Goal: Task Accomplishment & Management: Use online tool/utility

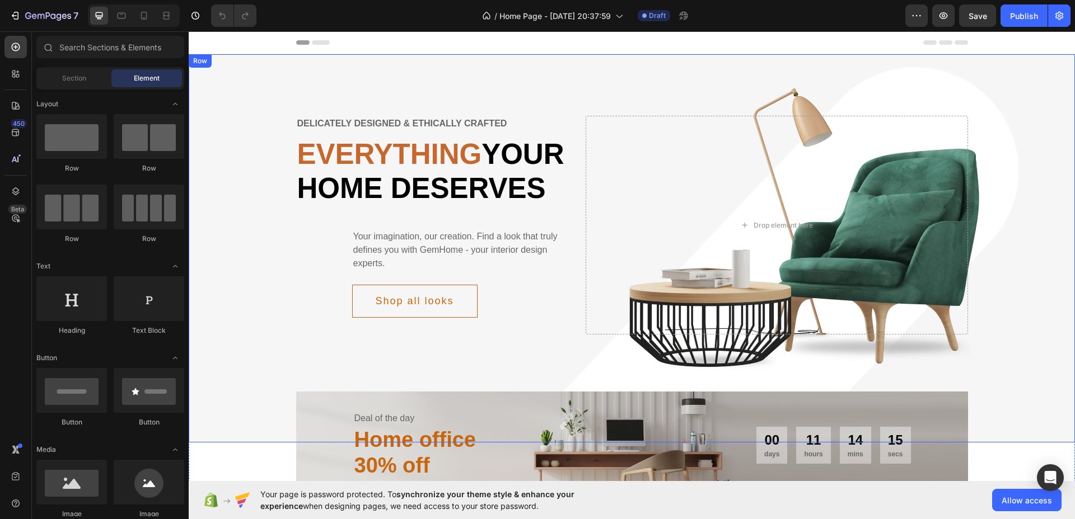
click at [1009, 144] on div "Delicately designed & ethically crafted Text Everything your home deserves Head…" at bounding box center [632, 225] width 886 height 252
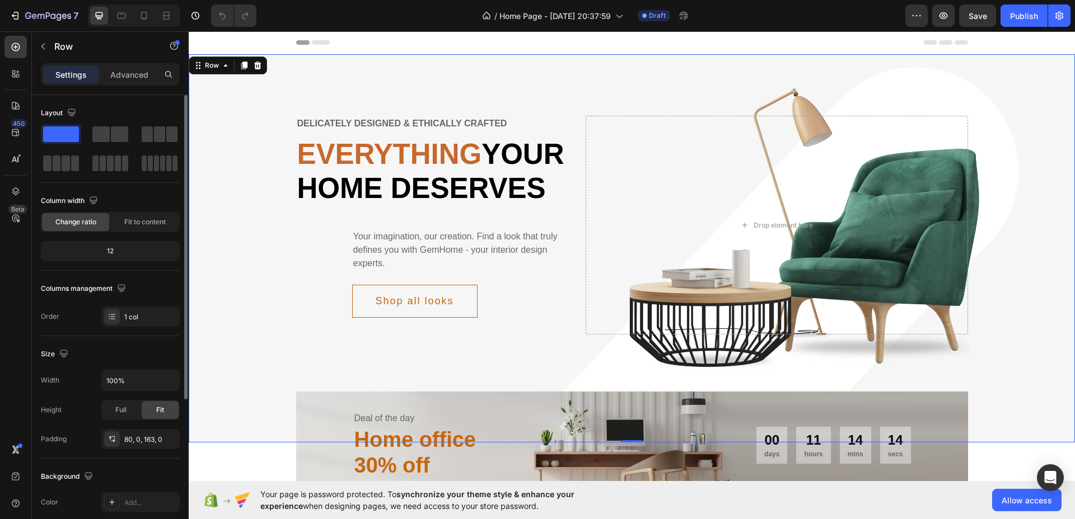
scroll to position [140, 0]
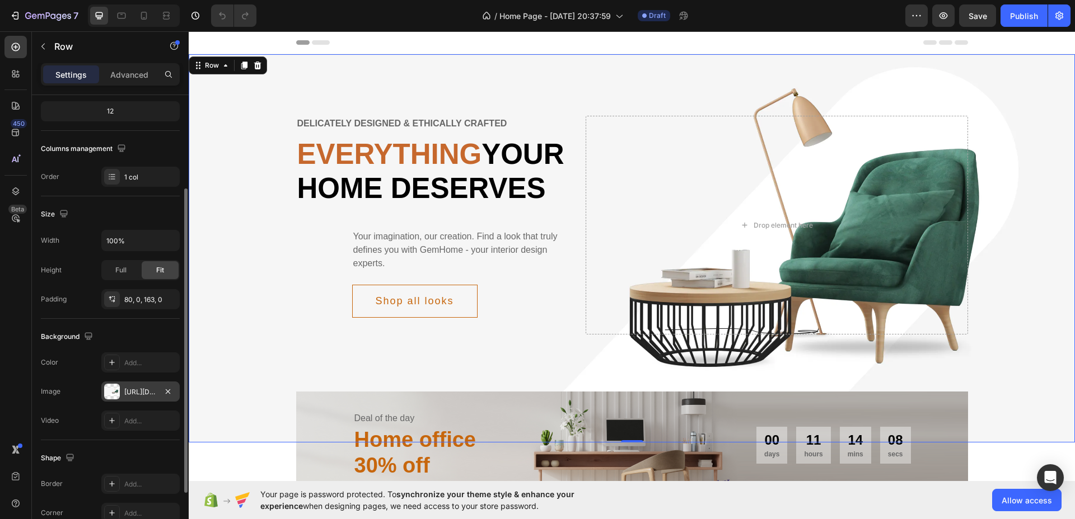
click at [145, 392] on div "[URL][DOMAIN_NAME]" at bounding box center [140, 392] width 32 height 10
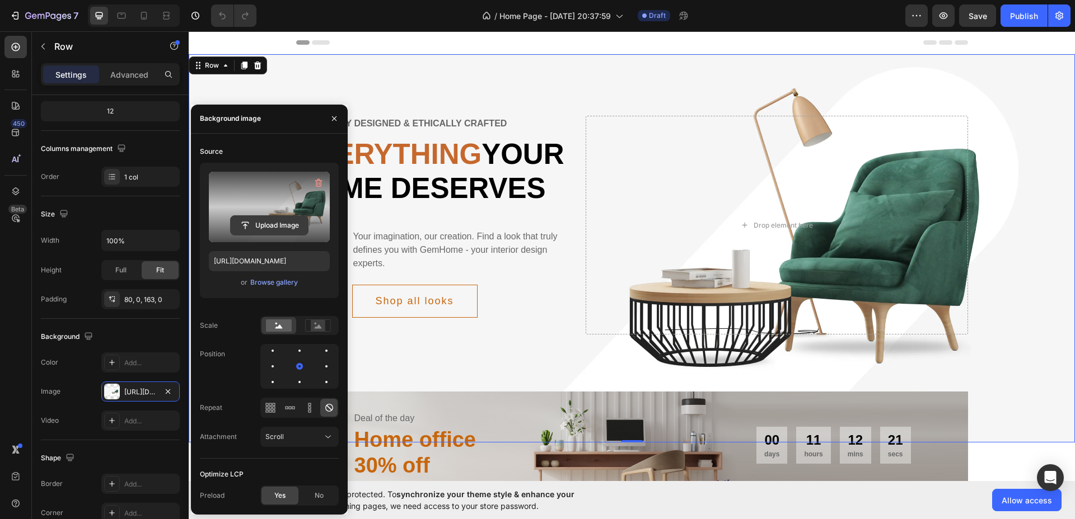
click at [277, 217] on input "file" at bounding box center [269, 225] width 77 height 19
click at [275, 224] on input "file" at bounding box center [269, 225] width 77 height 19
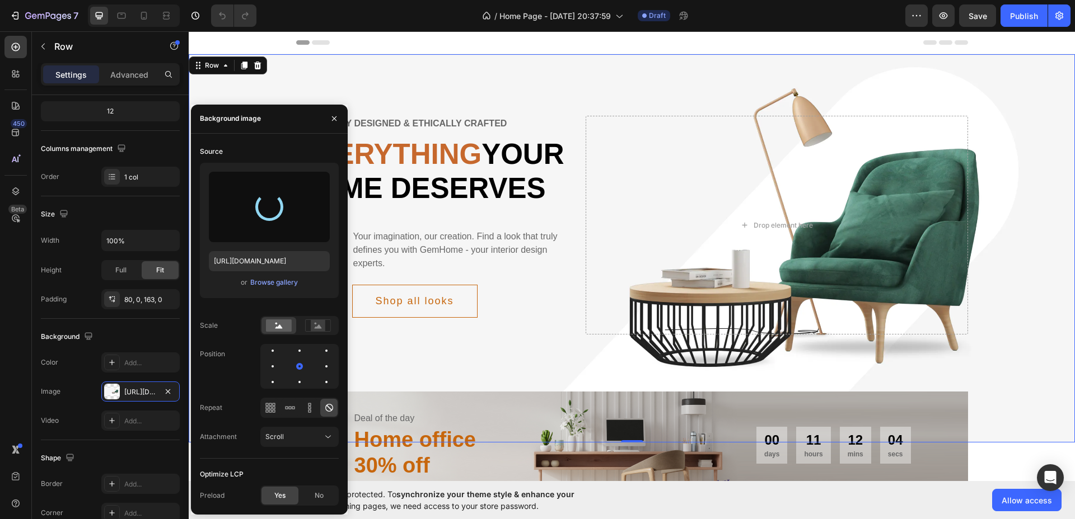
type input "[URL][DOMAIN_NAME]"
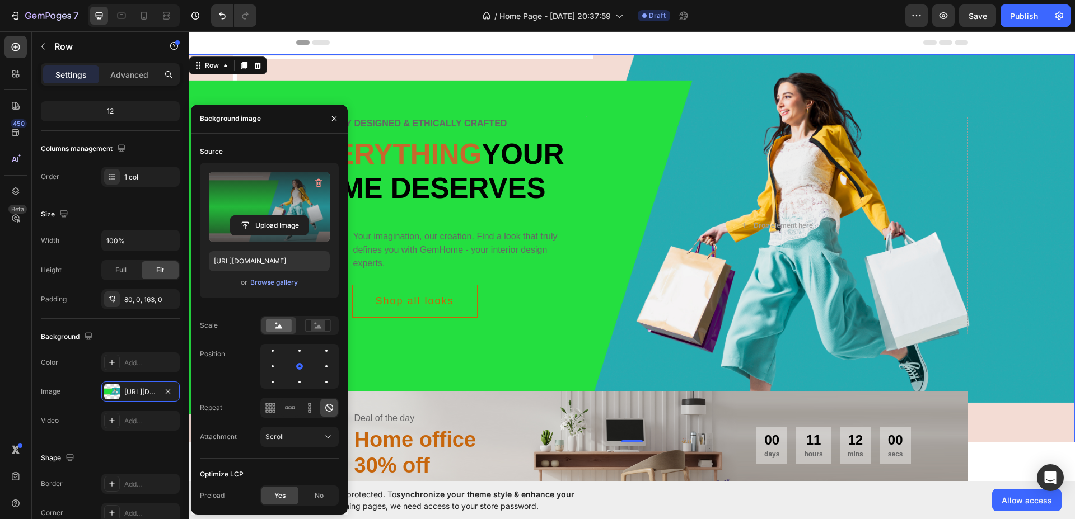
click at [1014, 118] on div "Delicately designed & ethically crafted Text Everything your home deserves Head…" at bounding box center [632, 225] width 886 height 252
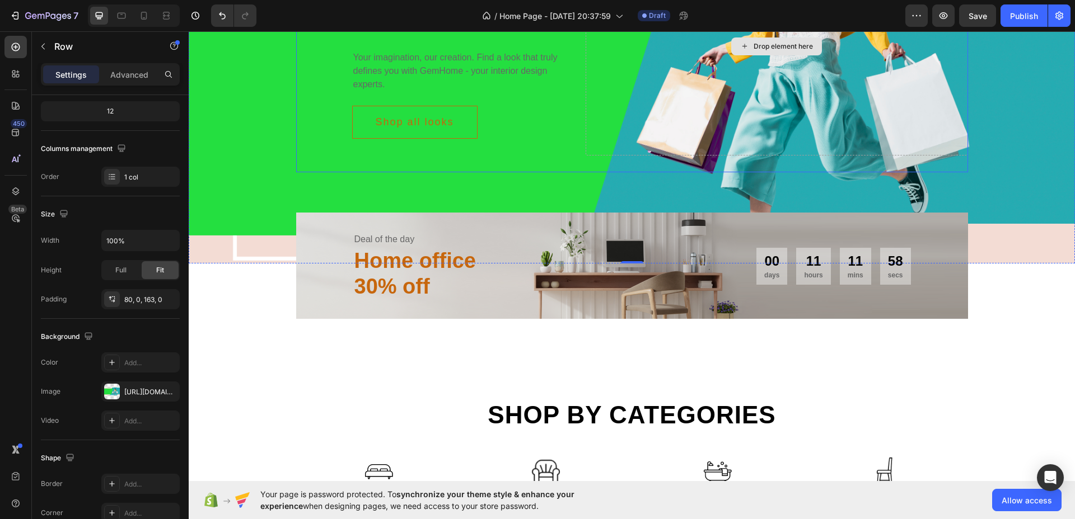
scroll to position [210, 0]
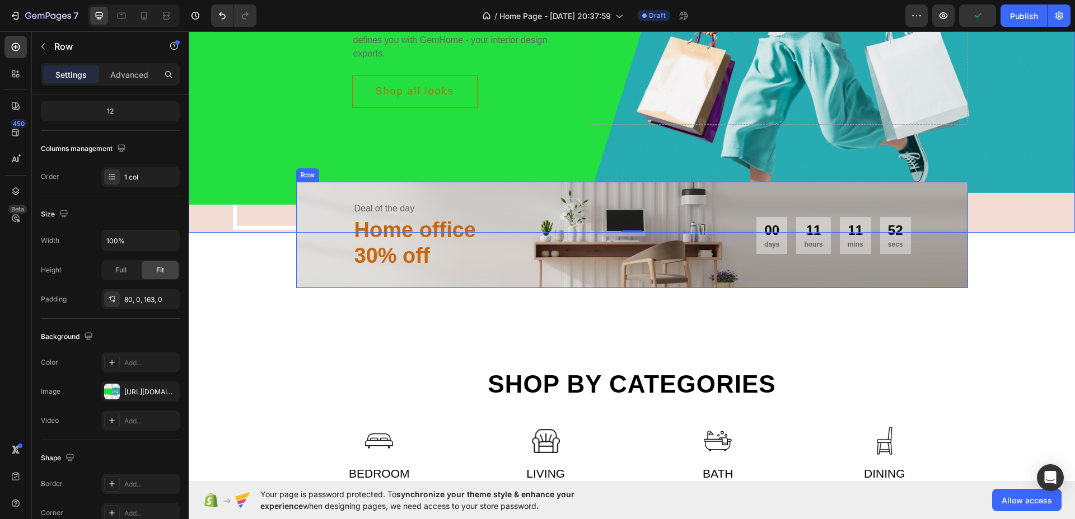
click at [929, 288] on div "Deal of the day Text Home office 30% off Heading 00 days 11 hours 11 mins 52 se…" at bounding box center [632, 235] width 672 height 106
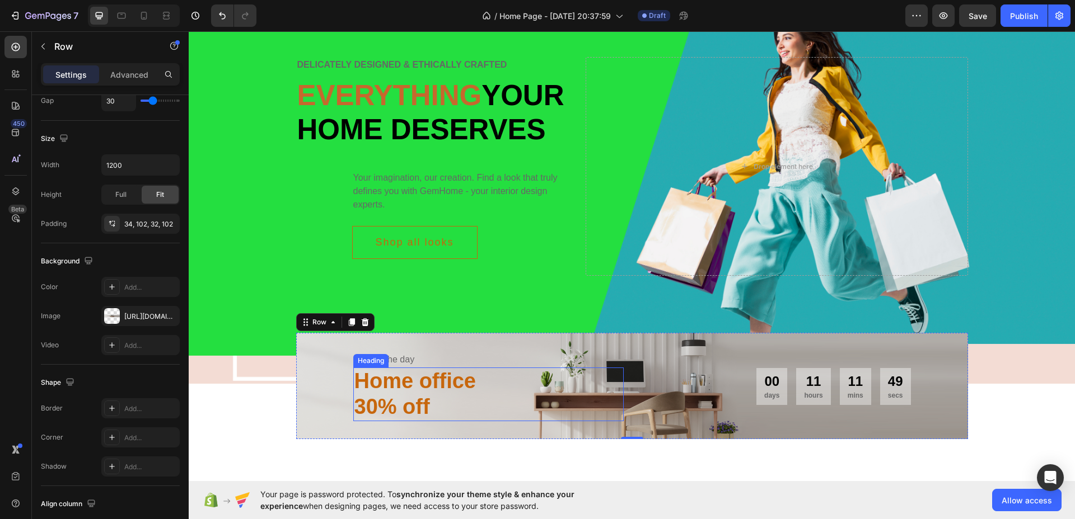
scroll to position [0, 0]
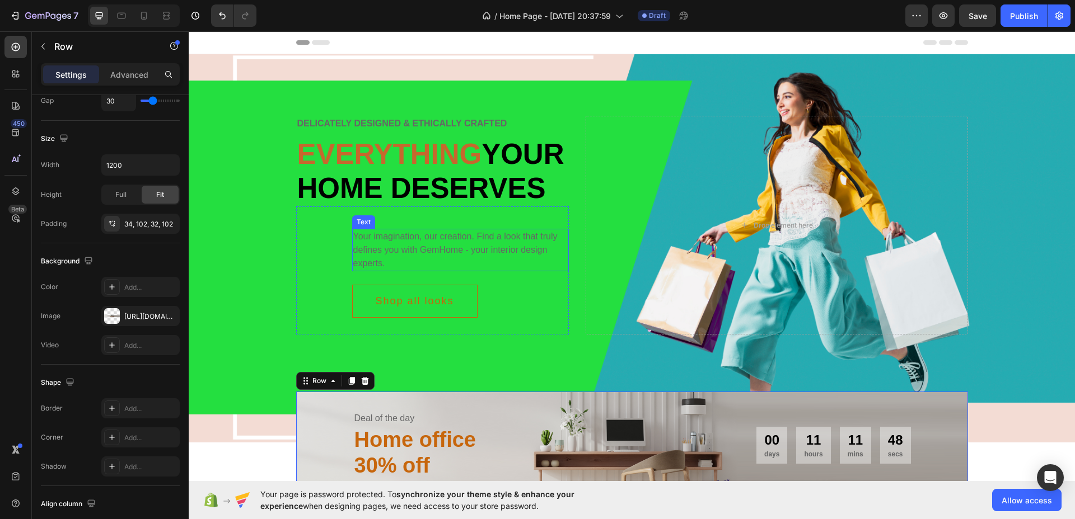
click at [418, 271] on div "Your imagination, our creation. Find a look that truly defines you with GemHome…" at bounding box center [460, 250] width 217 height 43
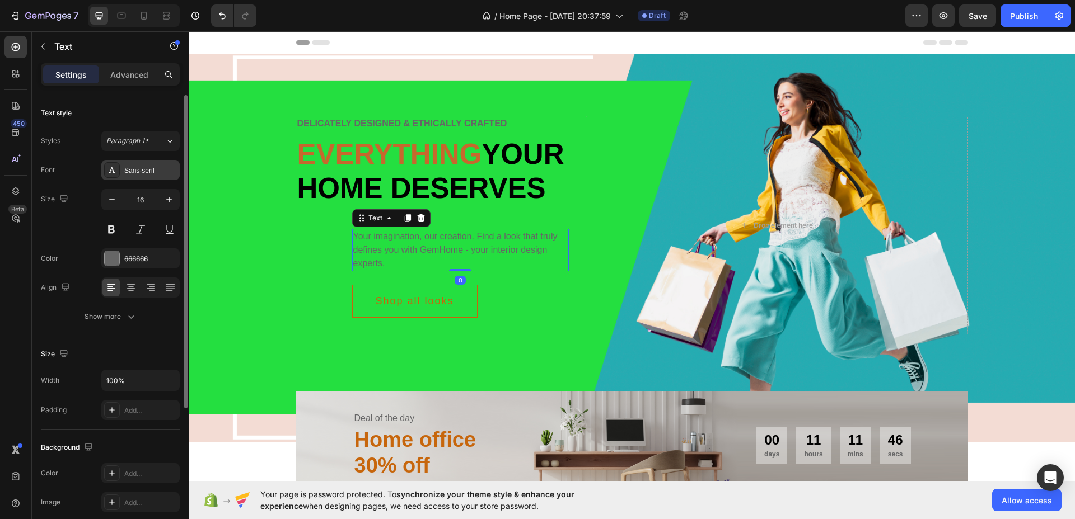
click at [134, 169] on div "Sans-serif" at bounding box center [150, 171] width 53 height 10
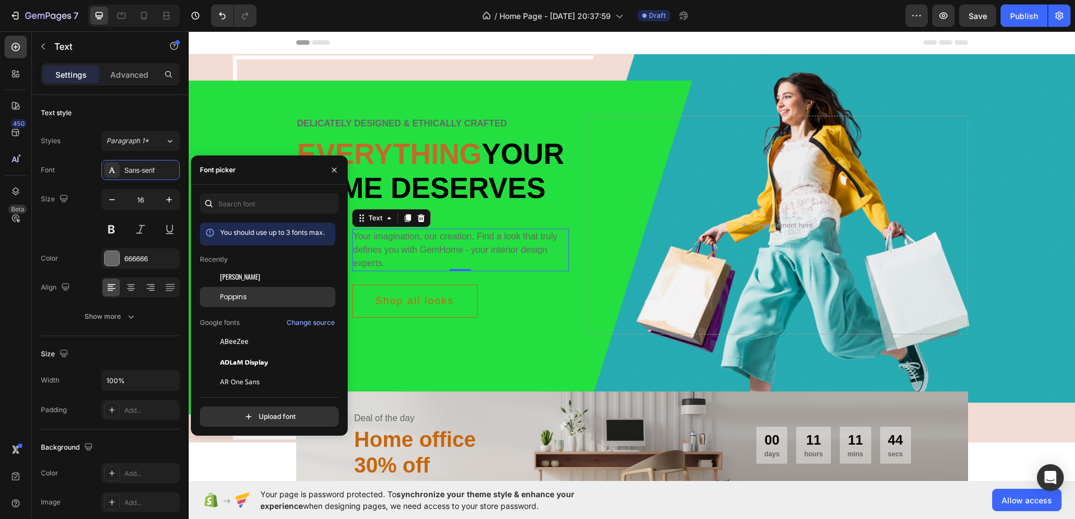
click at [257, 301] on div "Poppins" at bounding box center [276, 297] width 113 height 10
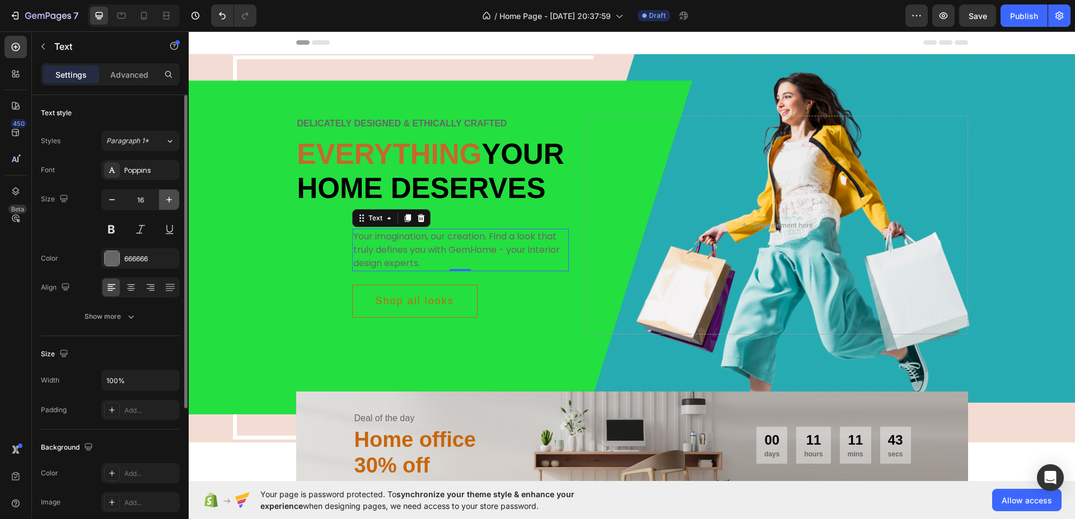
click at [165, 202] on icon "button" at bounding box center [168, 199] width 11 height 11
type input "18"
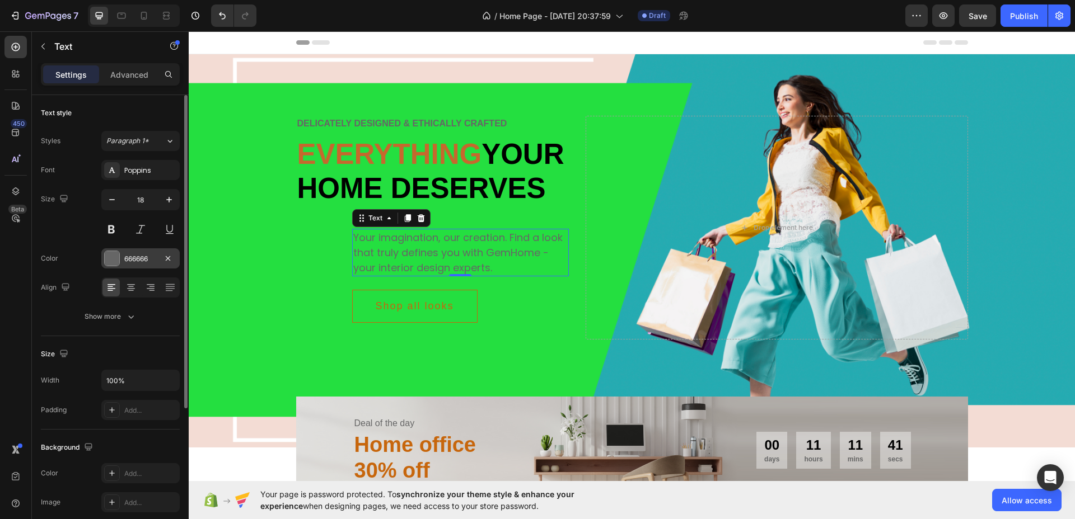
click at [114, 258] on div at bounding box center [112, 258] width 15 height 15
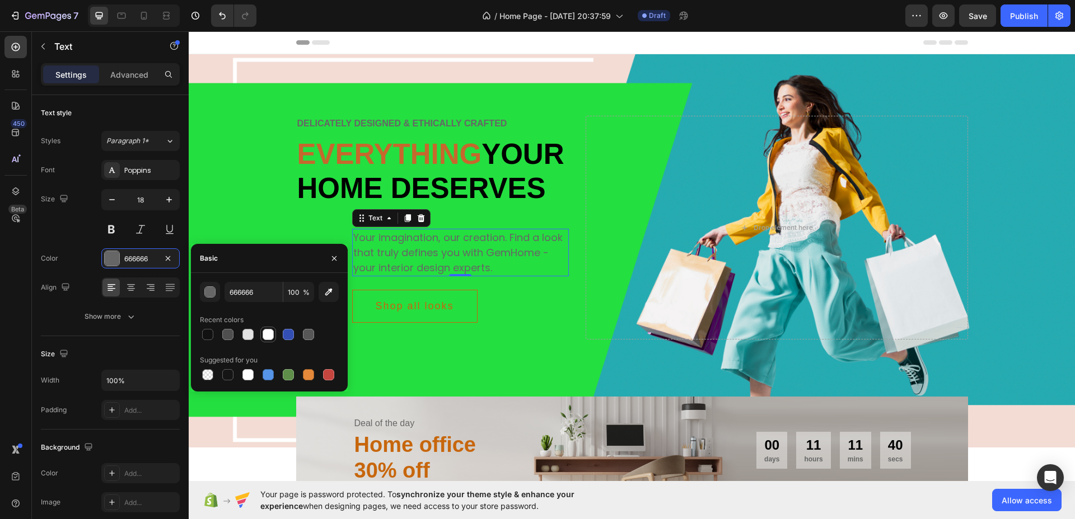
click at [265, 336] on div at bounding box center [268, 334] width 11 height 11
type input "FFFFFF"
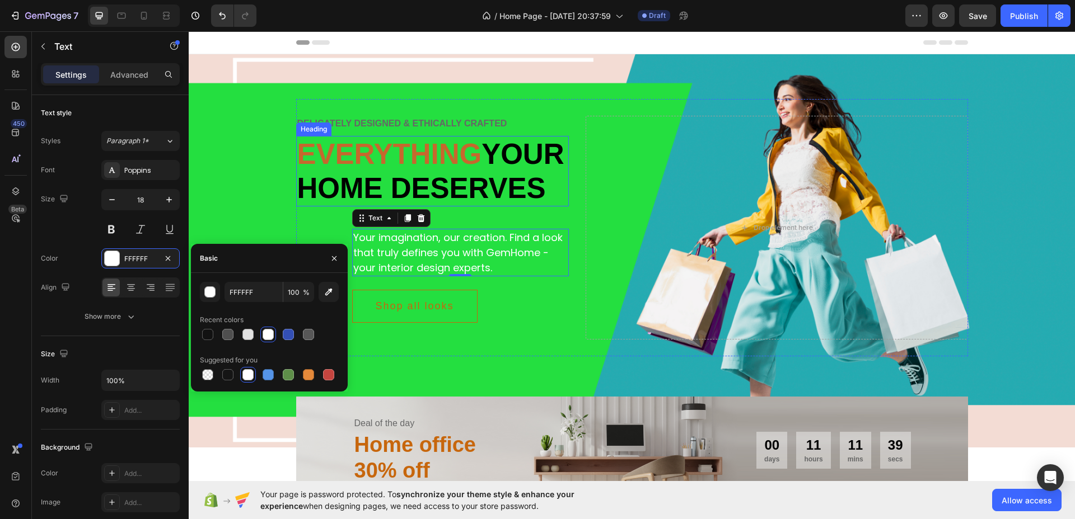
click at [438, 205] on p "Everything your home deserves" at bounding box center [432, 171] width 271 height 68
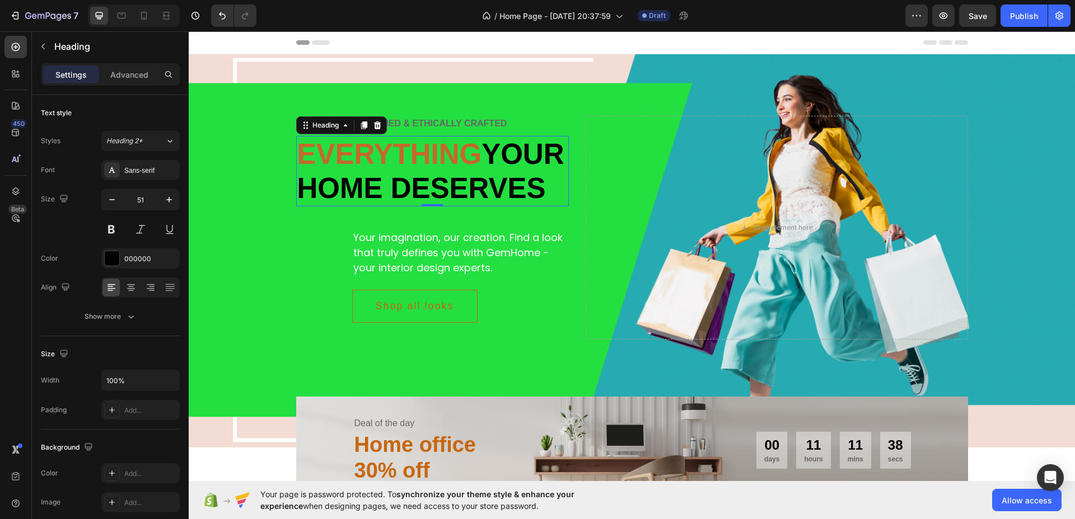
click at [385, 147] on span "Everything" at bounding box center [389, 154] width 185 height 32
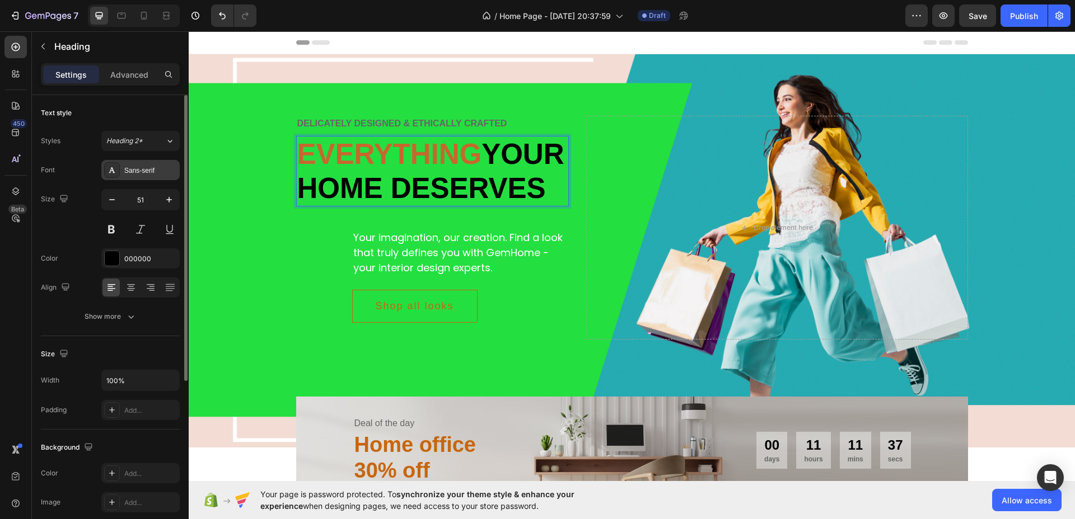
click at [140, 174] on div "Sans-serif" at bounding box center [150, 171] width 53 height 10
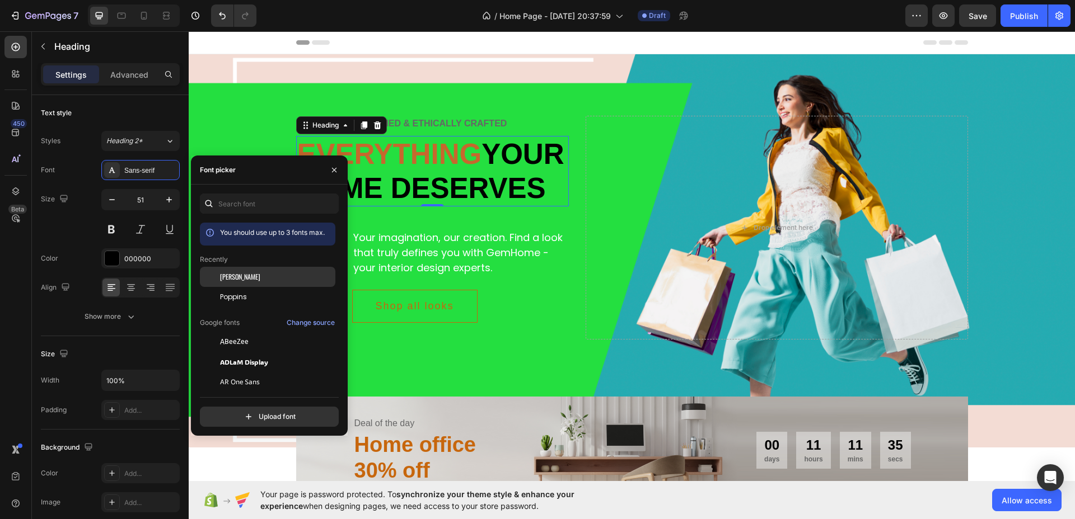
click at [257, 275] on div "[PERSON_NAME]" at bounding box center [276, 277] width 113 height 10
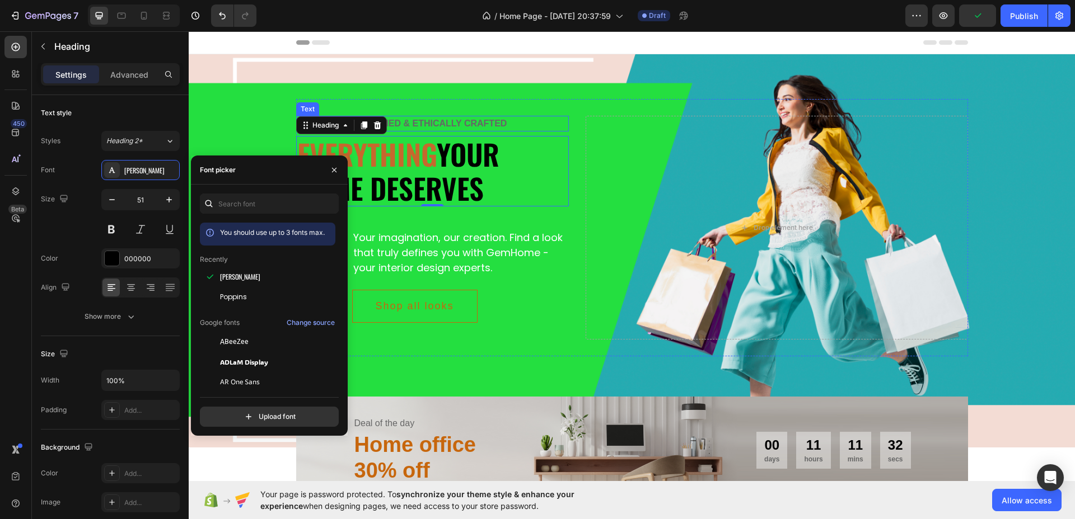
click at [462, 119] on div "Delicately designed & ethically crafted" at bounding box center [432, 124] width 273 height 16
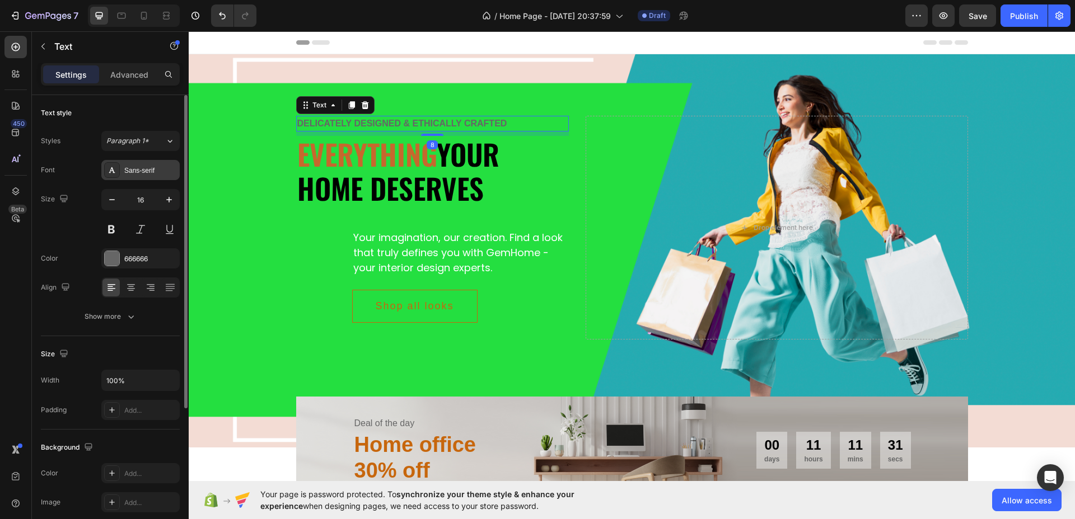
click at [141, 166] on div "Sans-serif" at bounding box center [150, 171] width 53 height 10
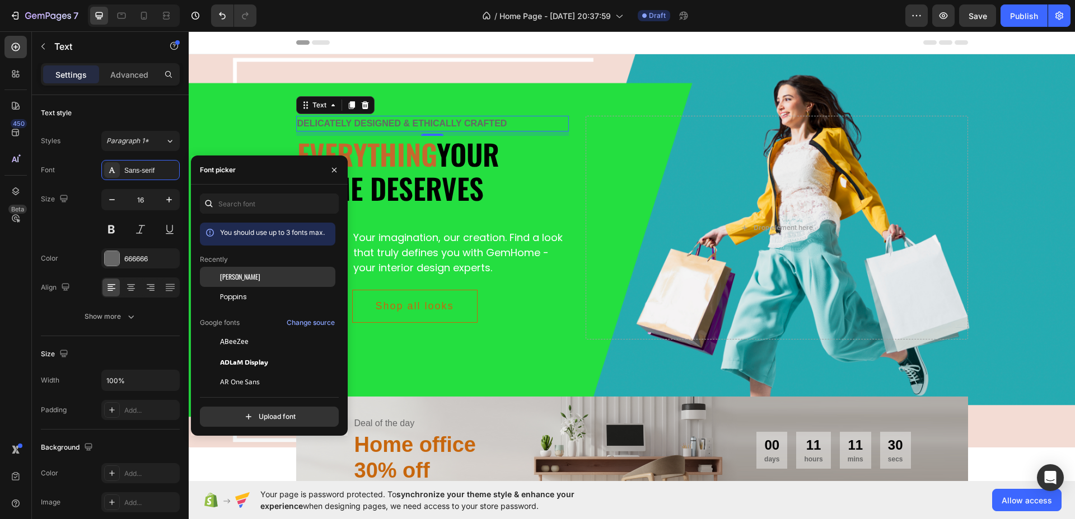
click at [245, 279] on div "[PERSON_NAME]" at bounding box center [276, 277] width 113 height 10
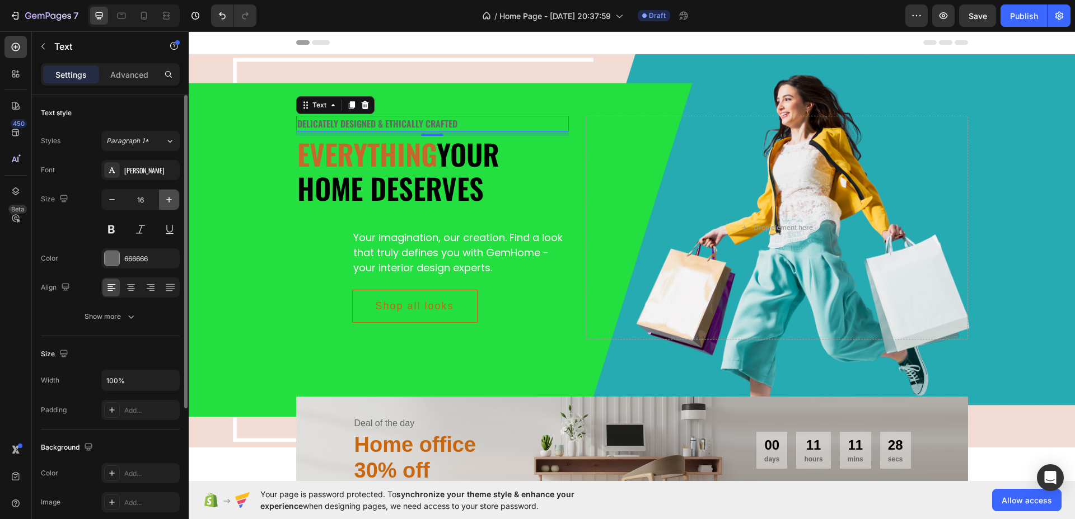
click at [168, 200] on icon "button" at bounding box center [169, 200] width 6 height 6
type input "18"
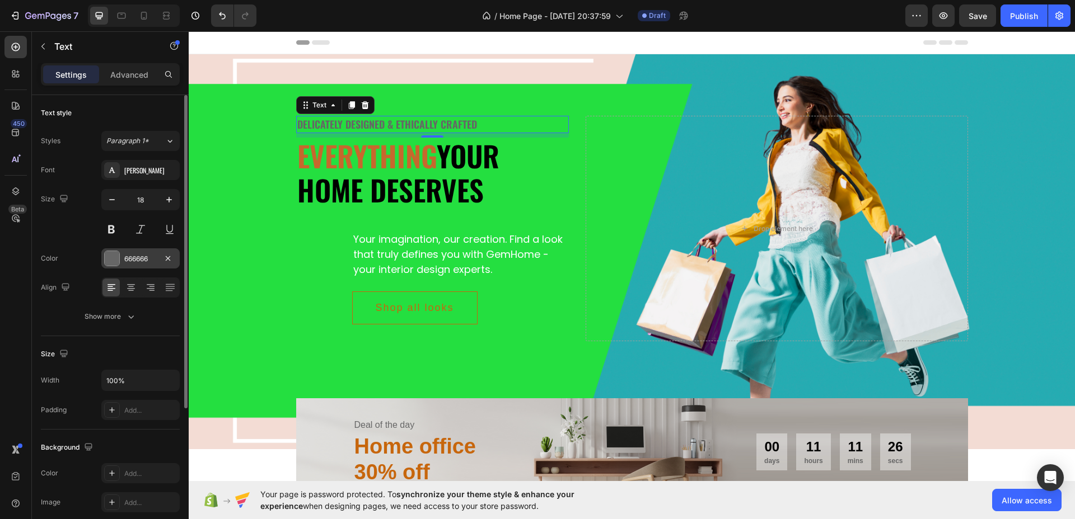
click at [110, 254] on div at bounding box center [112, 258] width 15 height 15
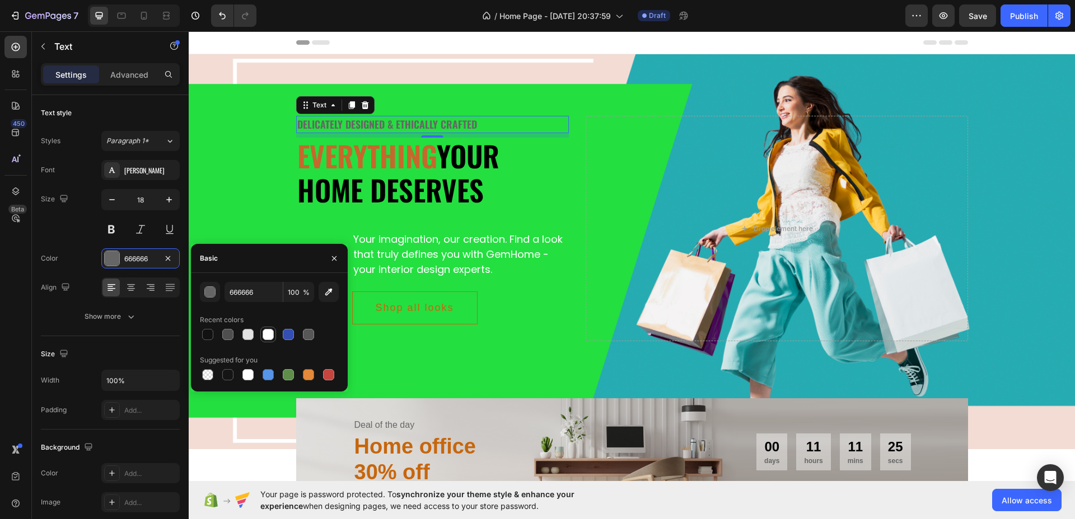
click at [270, 338] on div at bounding box center [268, 334] width 11 height 11
type input "FFFFFF"
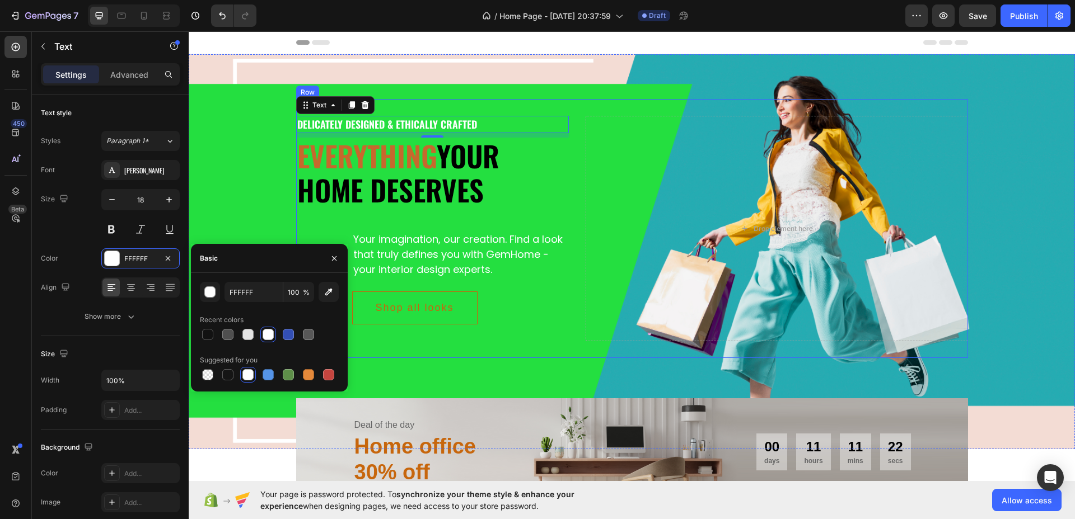
click at [572, 188] on div "Delicately designed & ethically crafted Text 8 Everything your home deserves He…" at bounding box center [632, 228] width 672 height 259
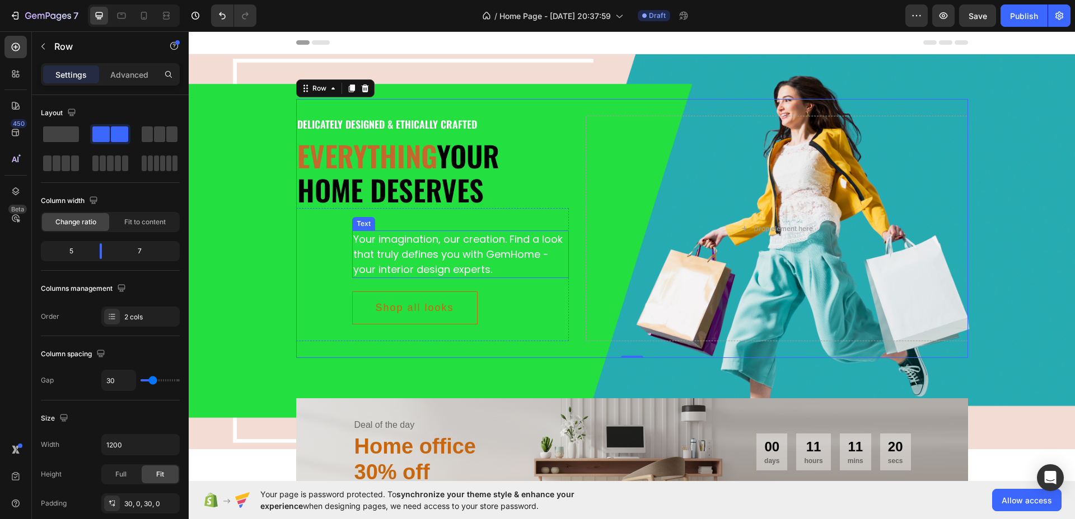
click at [507, 242] on div "Your imagination, our creation. Find a look that truly defines you with GemHome…" at bounding box center [460, 255] width 217 height 48
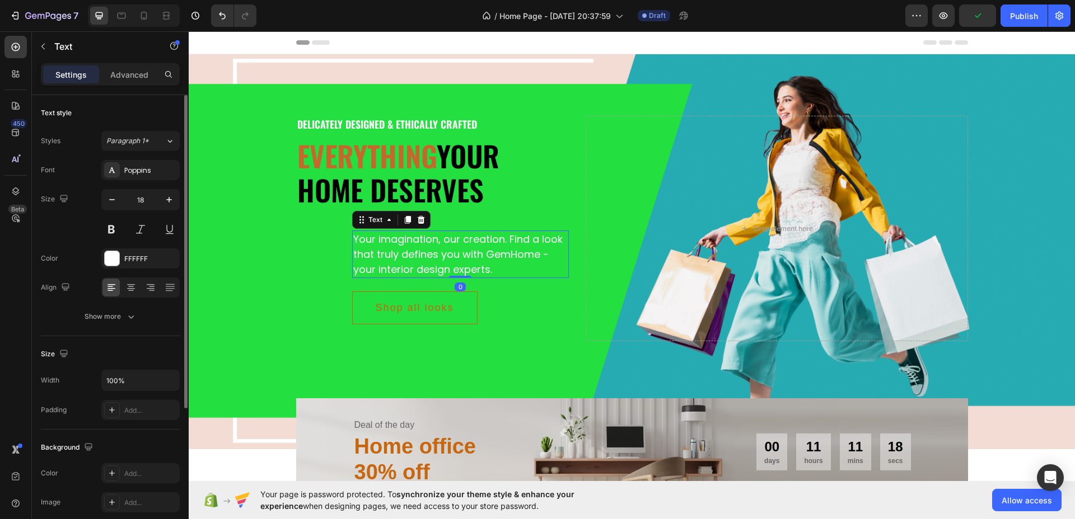
scroll to position [207, 0]
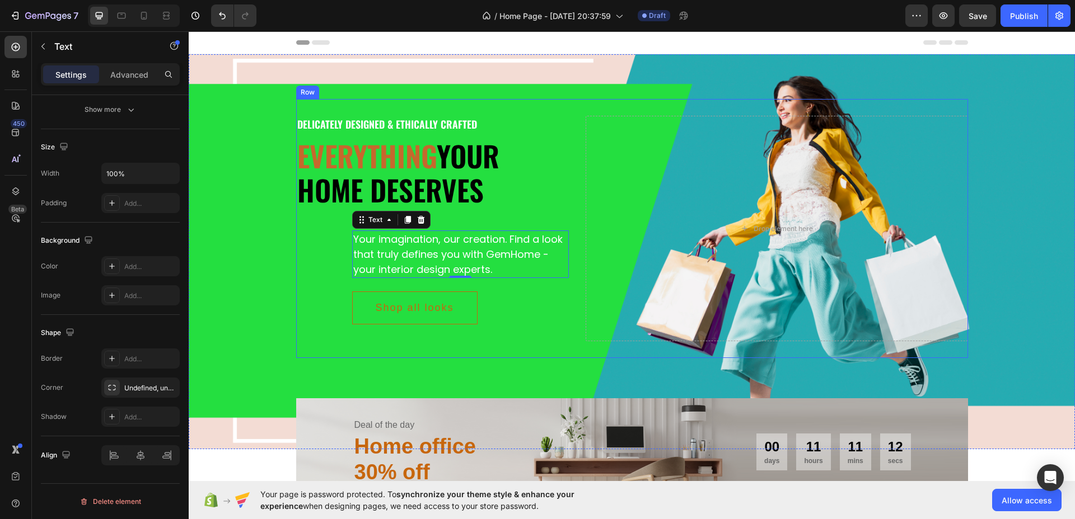
click at [575, 167] on div "Delicately designed & ethically crafted Text Everything your home deserves Head…" at bounding box center [632, 228] width 672 height 259
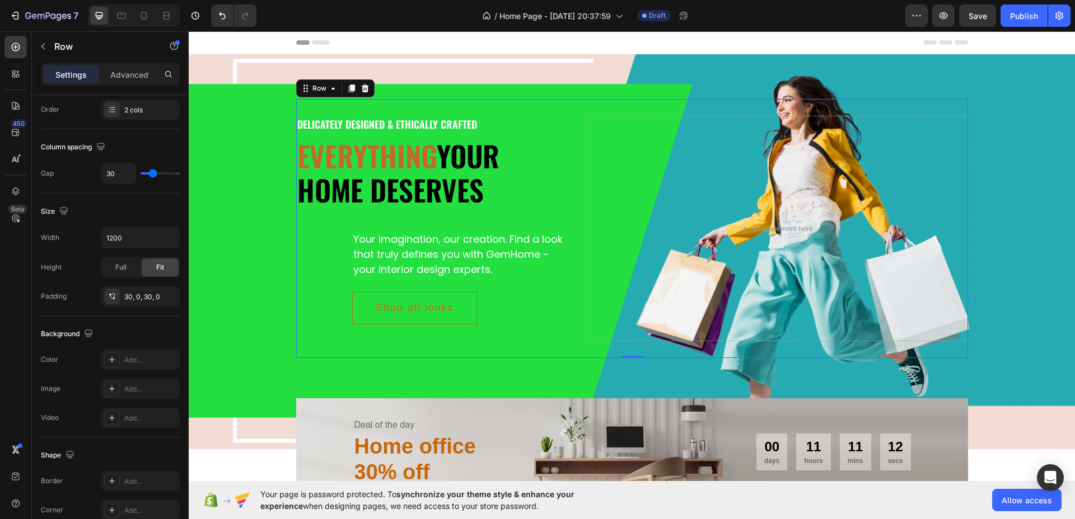
scroll to position [0, 0]
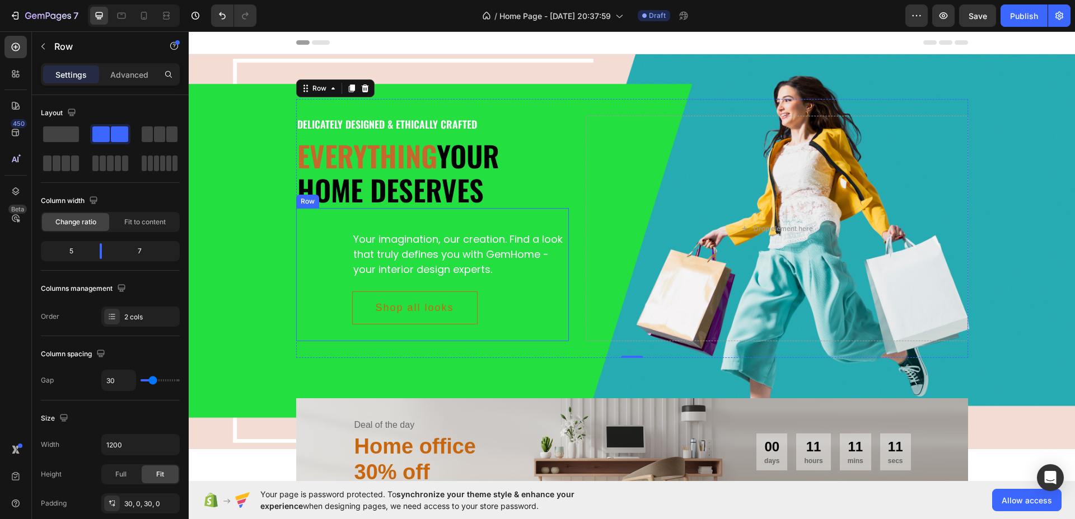
click at [319, 243] on div "Your imagination, our creation. Find a look that truly defines you with GemHome…" at bounding box center [432, 274] width 273 height 133
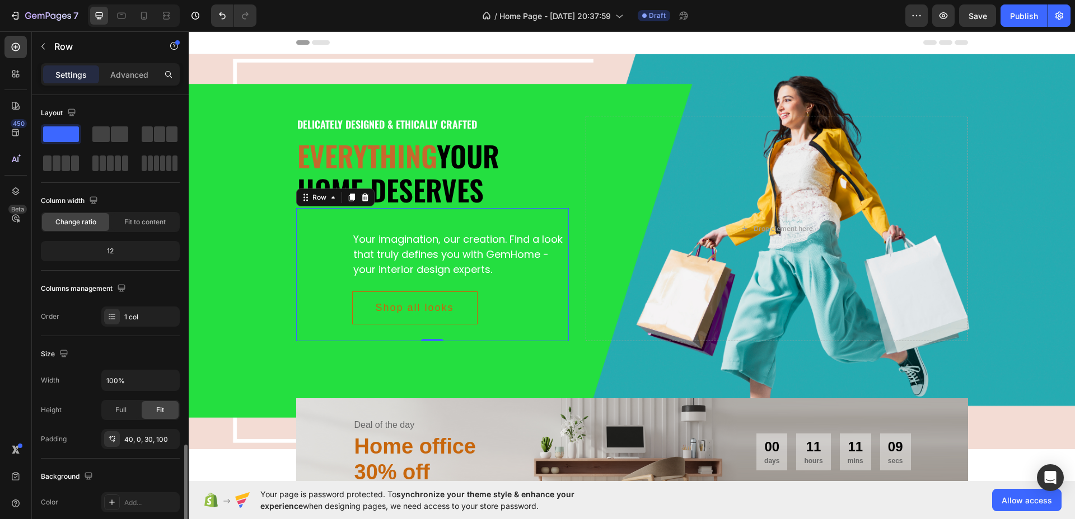
scroll to position [227, 0]
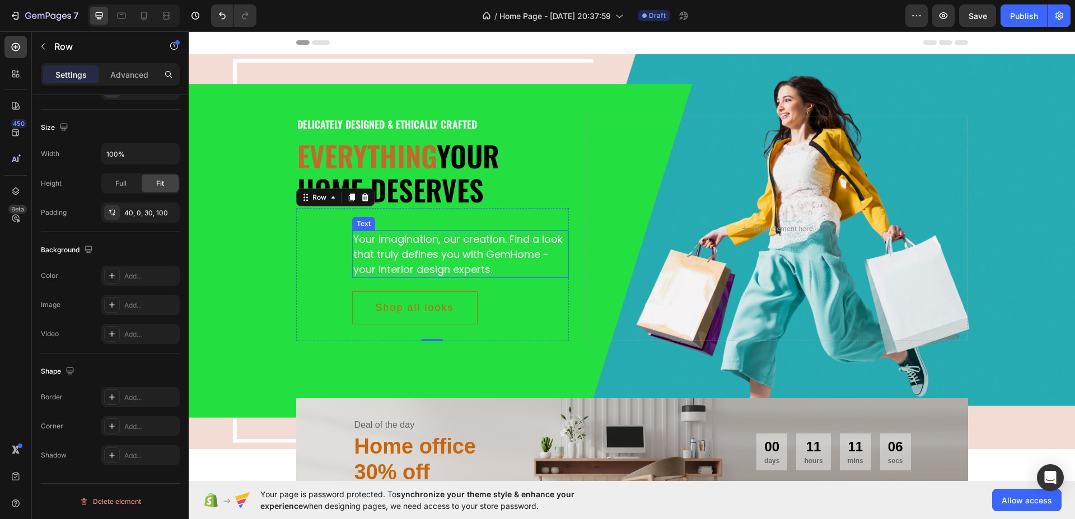
click at [363, 256] on div "Your imagination, our creation. Find a look that truly defines you with GemHome…" at bounding box center [460, 255] width 217 height 48
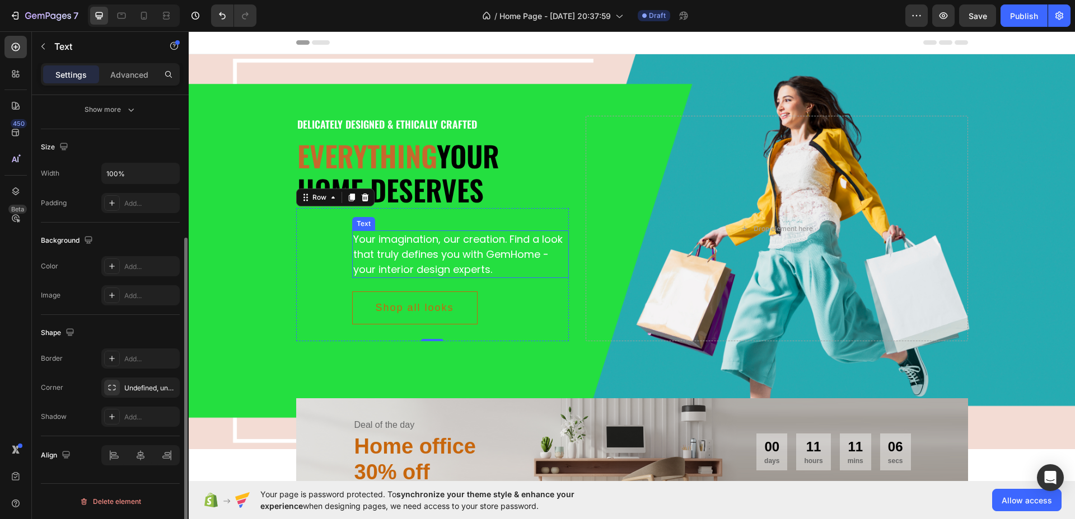
scroll to position [0, 0]
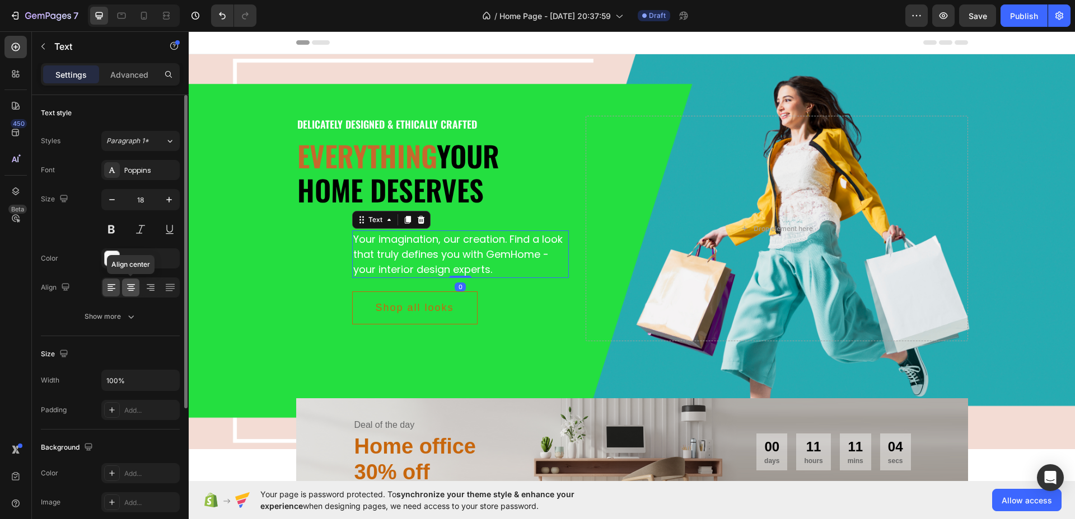
click at [131, 288] on icon at bounding box center [131, 288] width 8 height 1
click at [113, 287] on icon at bounding box center [111, 287] width 11 height 11
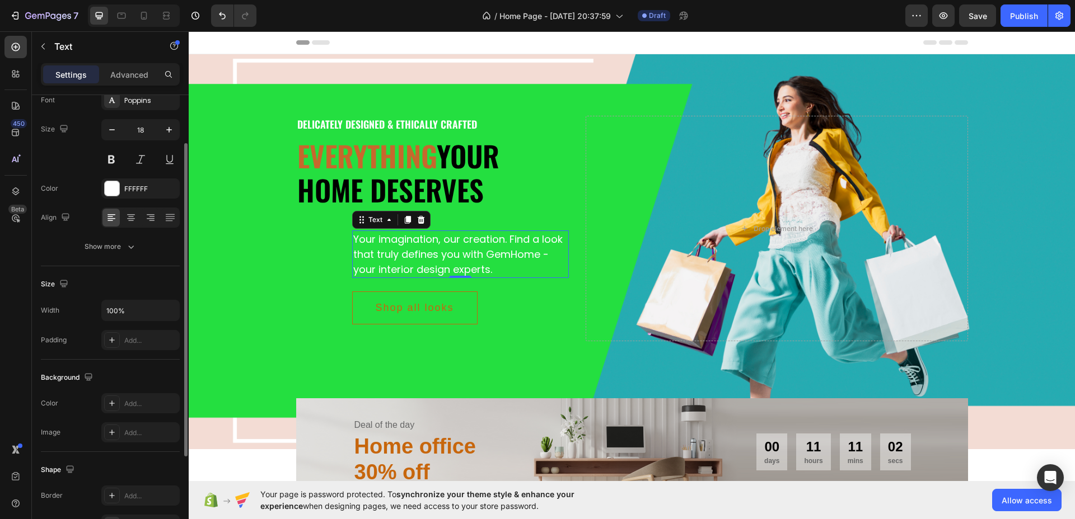
scroll to position [207, 0]
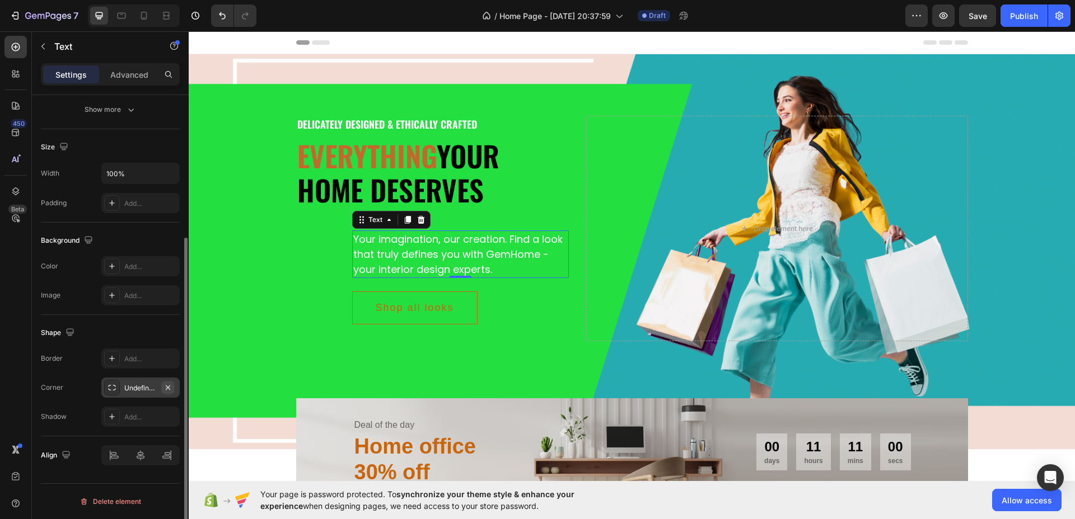
click at [170, 386] on icon "button" at bounding box center [167, 387] width 9 height 9
click at [133, 389] on div "Add..." at bounding box center [150, 388] width 53 height 10
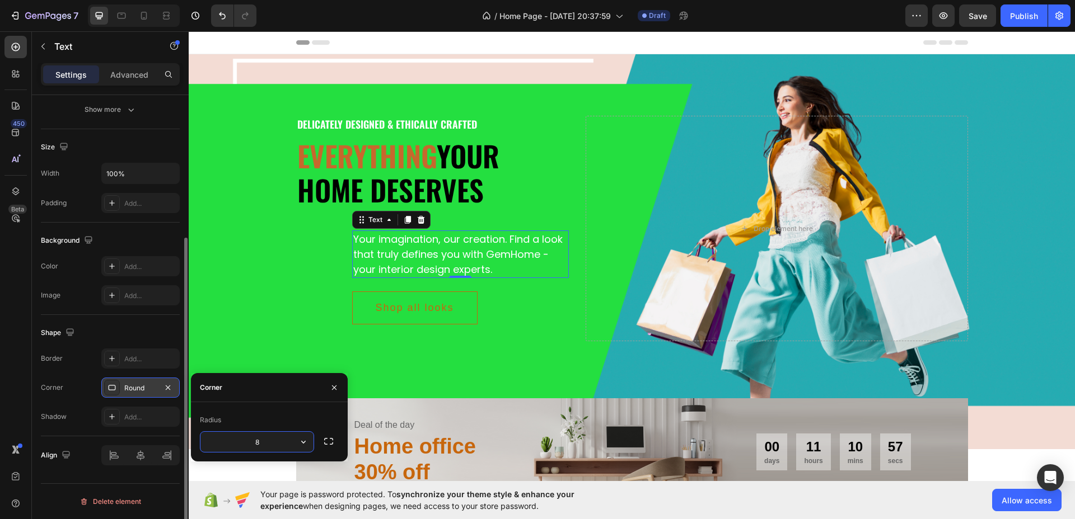
click at [130, 320] on div "Shape Border Add... Corner Round Shadow Add..." at bounding box center [110, 375] width 139 height 121
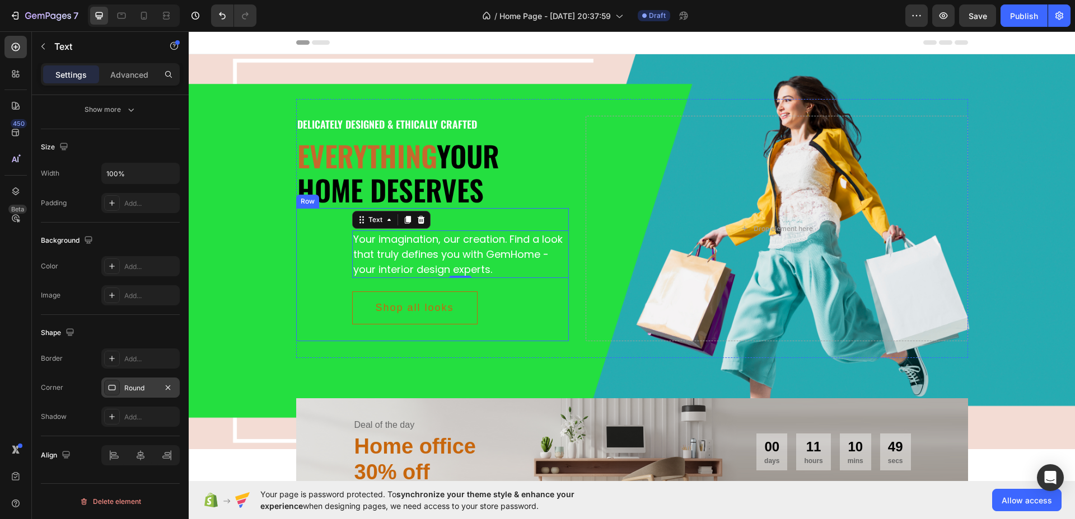
click at [313, 243] on div "Your imagination, our creation. Find a look that truly defines you with GemHome…" at bounding box center [432, 274] width 273 height 133
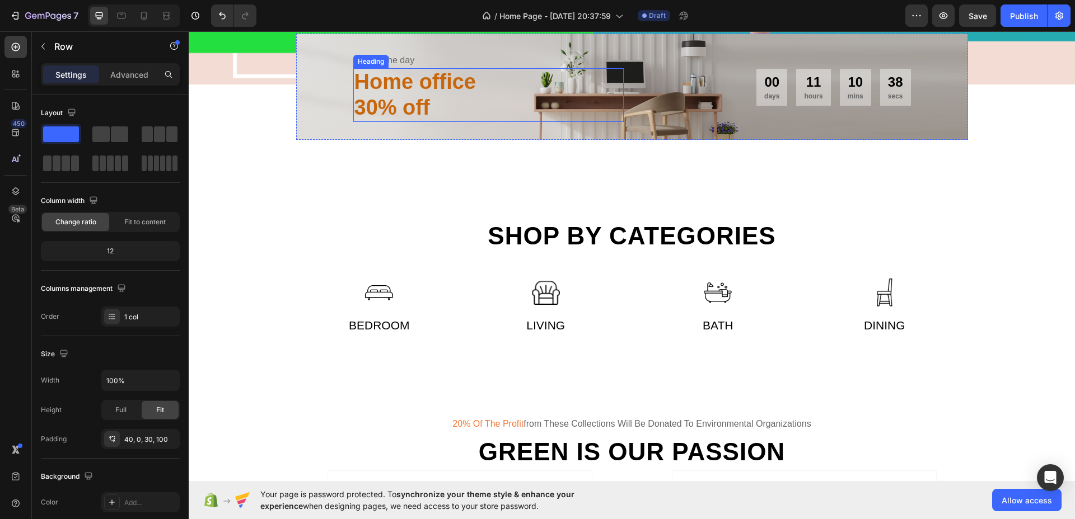
scroll to position [420, 0]
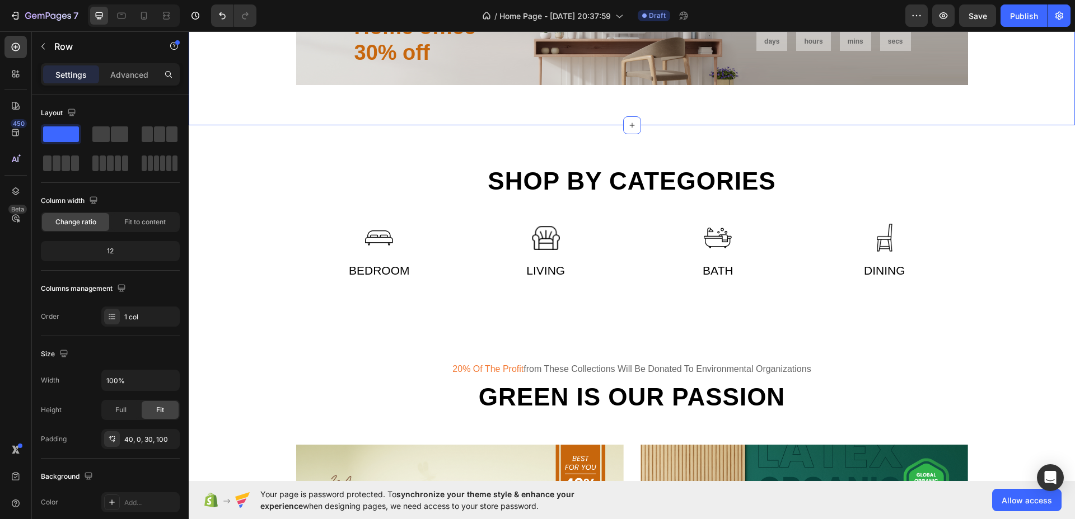
click at [144, 78] on p "Advanced" at bounding box center [129, 75] width 38 height 12
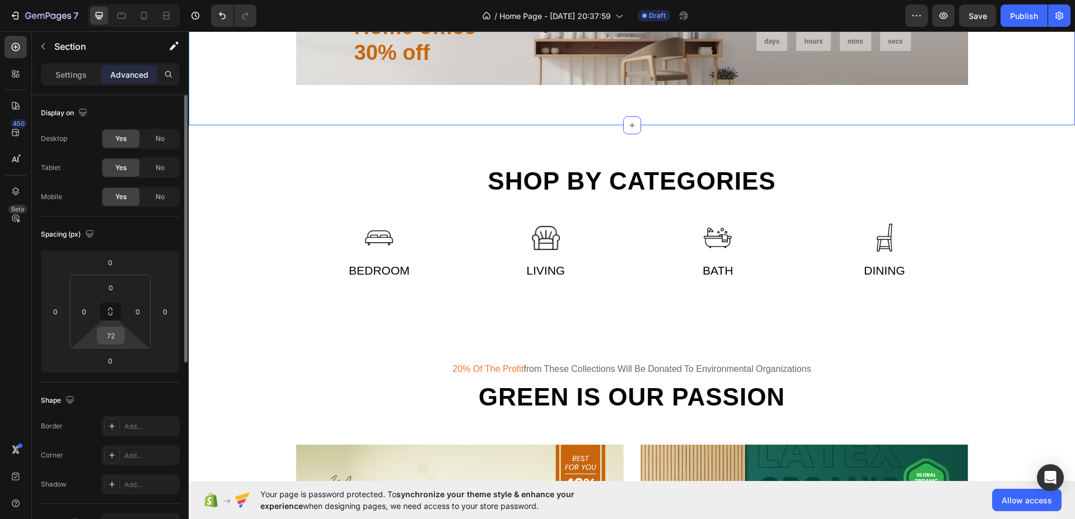
click at [116, 334] on input "72" at bounding box center [111, 335] width 22 height 17
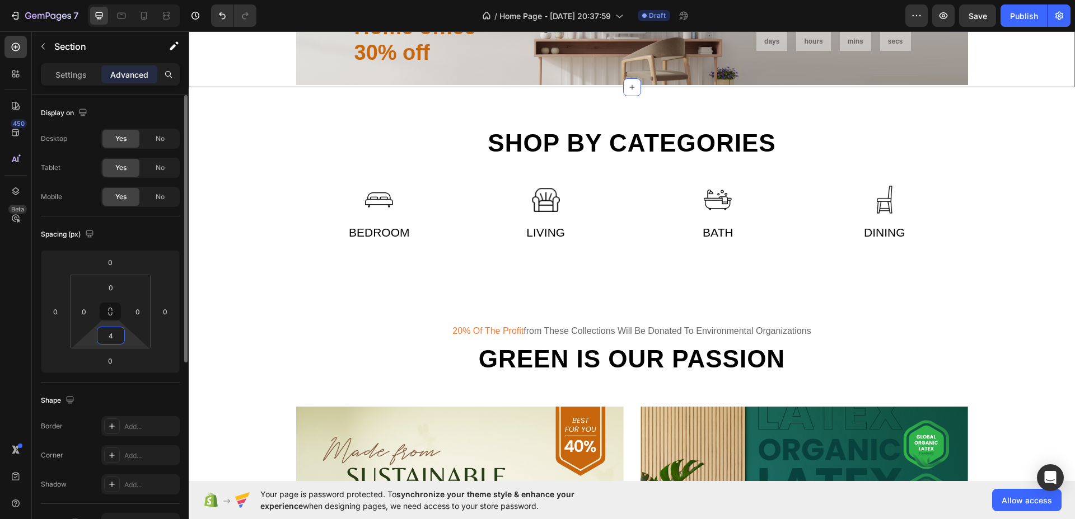
type input "40"
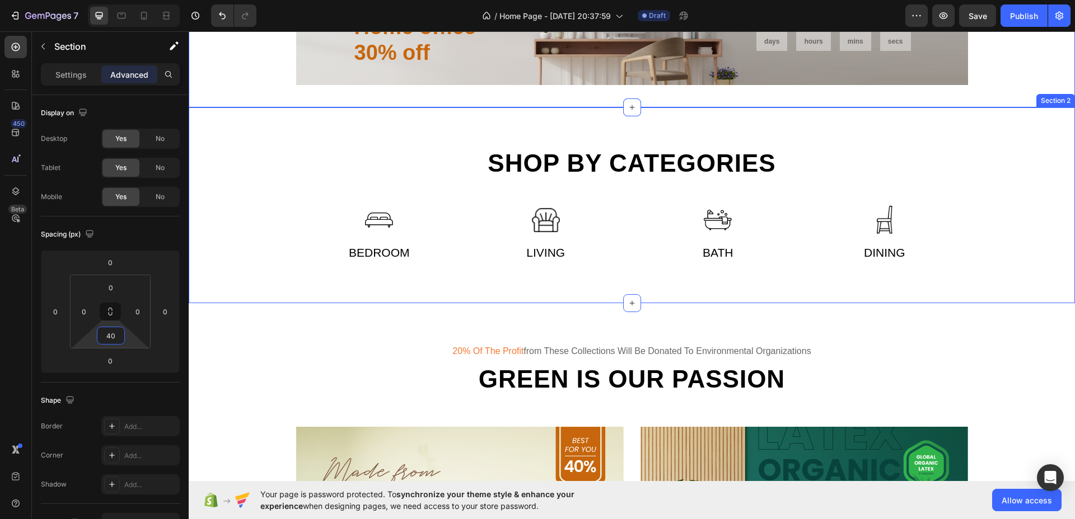
click at [589, 128] on div "Shop by categories Heading Row Image Bedroom Text Image Living Text Row Image B…" at bounding box center [632, 205] width 886 height 196
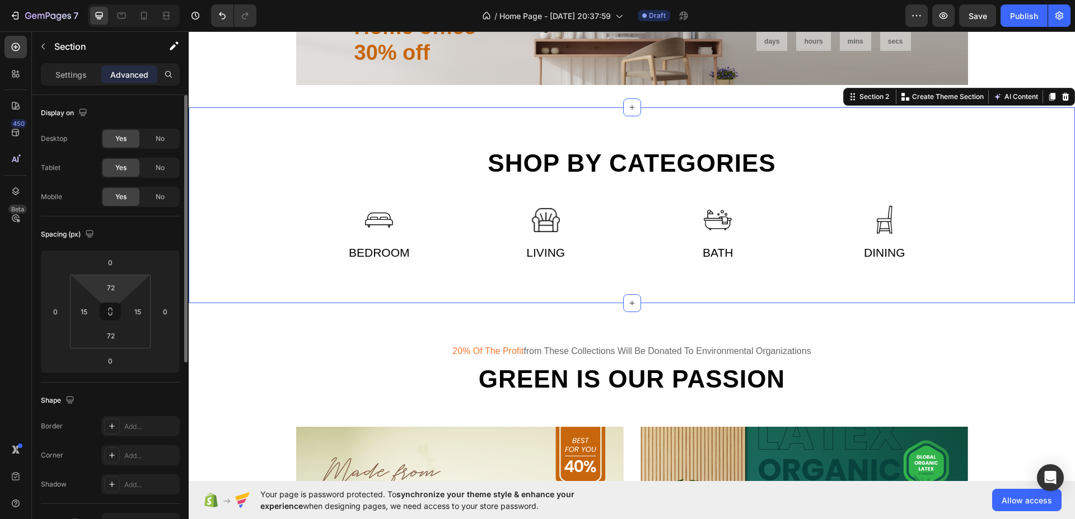
click at [109, 0] on html "7 / Home Page - [DATE] 20:37:59 Draft Preview Save Publish 450 Beta Sections(18…" at bounding box center [537, 0] width 1075 height 0
click at [116, 285] on input "72" at bounding box center [111, 287] width 22 height 17
click at [116, 284] on input "72" at bounding box center [111, 287] width 22 height 17
type input "0"
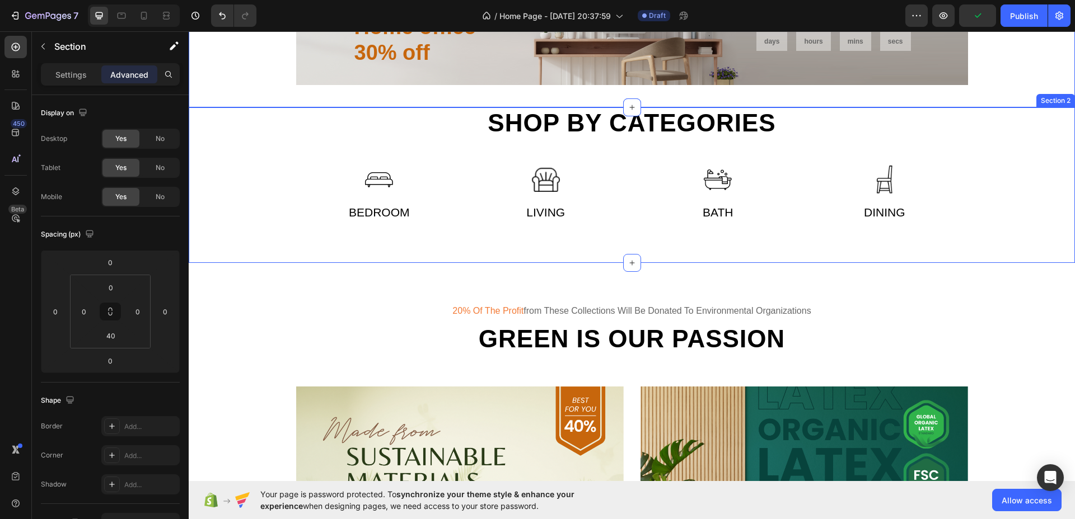
click at [302, 242] on div "Shop by categories Heading Row Image Bedroom Text Image Living Text Row Image B…" at bounding box center [632, 185] width 886 height 156
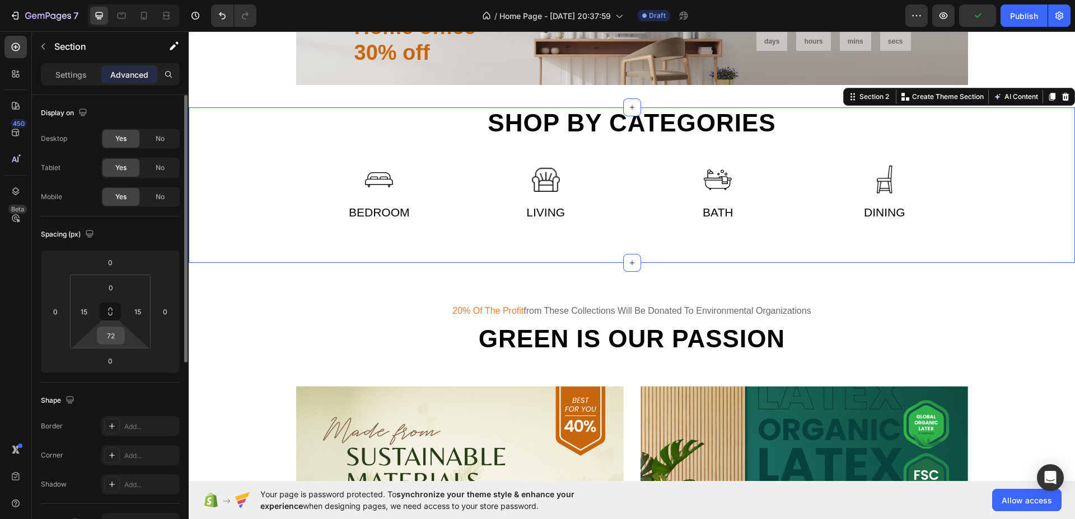
click at [116, 338] on input "72" at bounding box center [111, 335] width 22 height 17
type input "0"
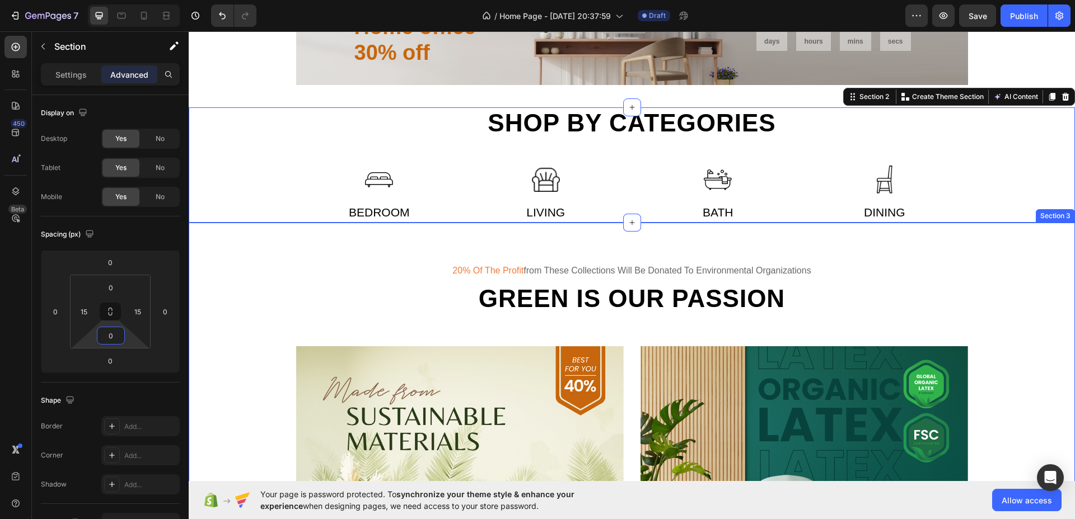
click at [385, 242] on div "20% of the profit from these collections will be donated to environmental organ…" at bounding box center [632, 473] width 886 height 500
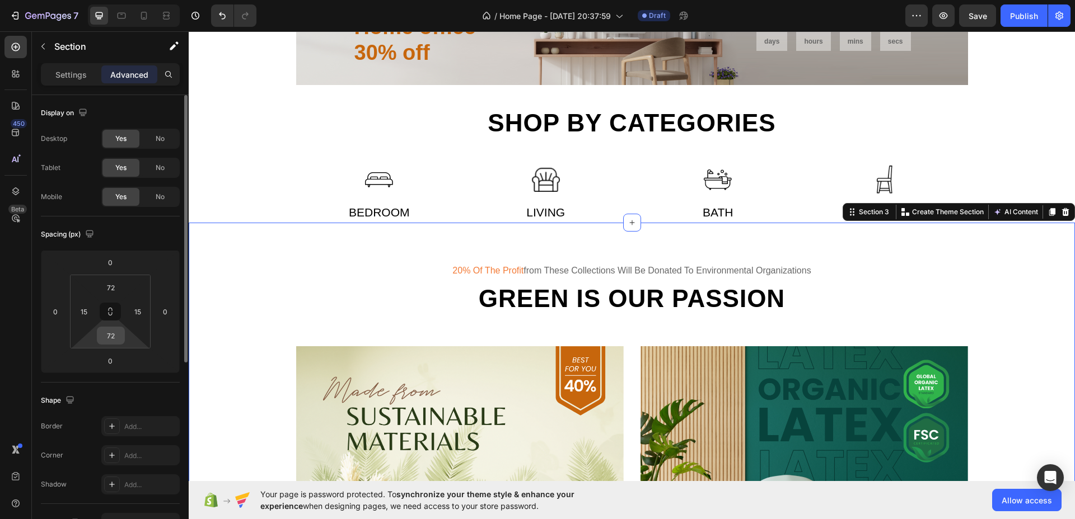
click at [114, 329] on input "72" at bounding box center [111, 335] width 22 height 17
type input "40"
click at [113, 285] on input "72" at bounding box center [111, 287] width 22 height 17
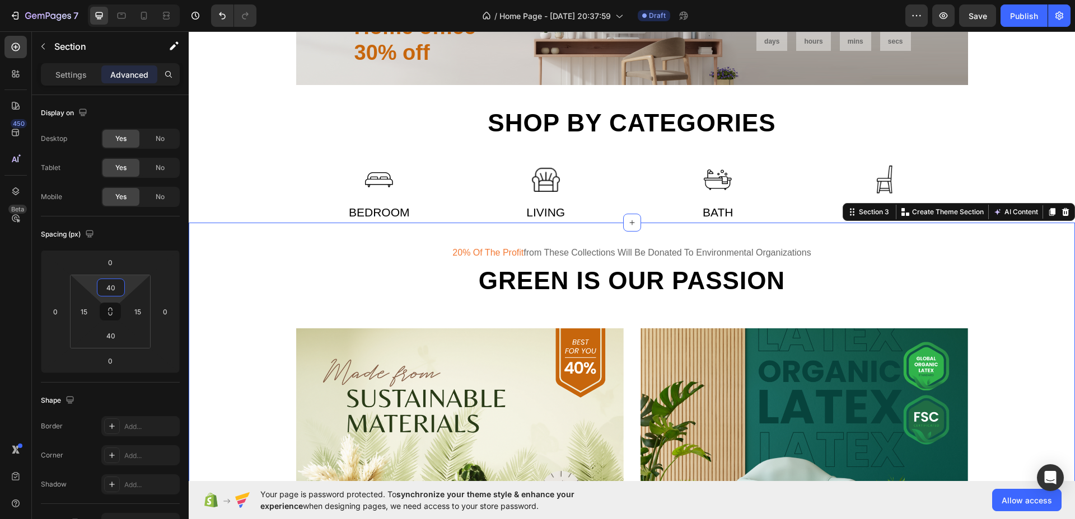
type input "40"
click at [551, 237] on div "20% of the profit from these collections will be donated to environmental organ…" at bounding box center [632, 455] width 886 height 464
click at [246, 302] on div "20% of the profit from these collections will be donated to environmental organ…" at bounding box center [631, 454] width 869 height 419
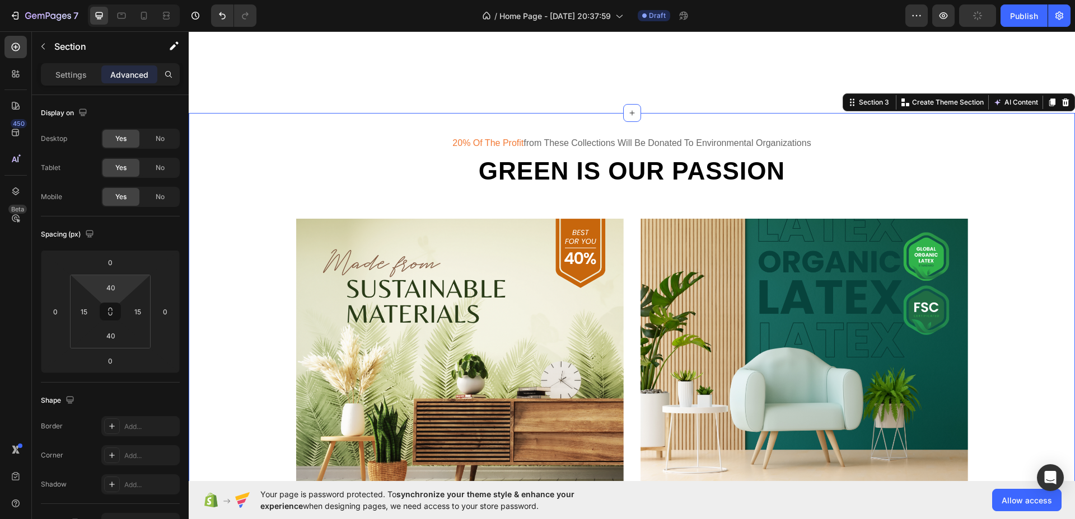
scroll to position [910, 0]
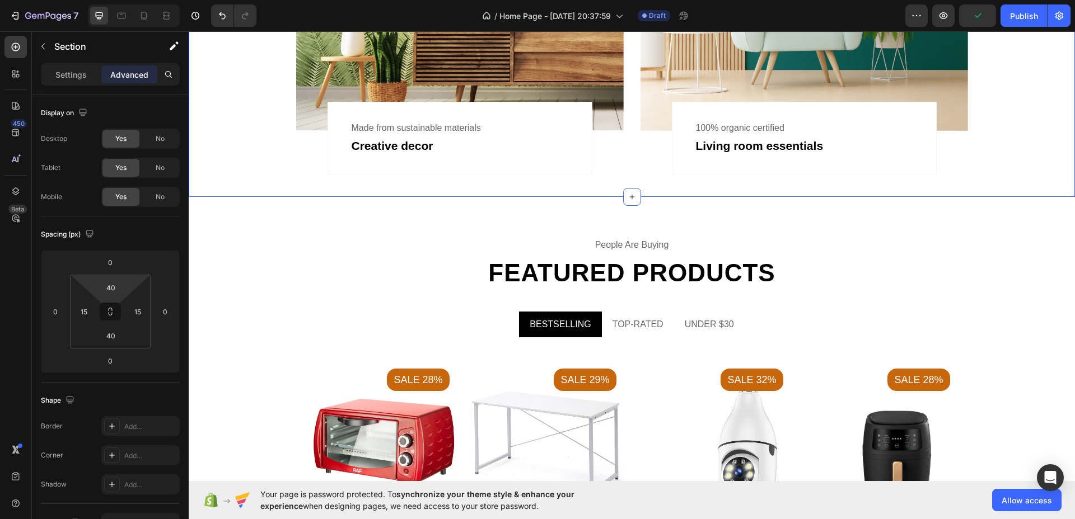
click at [227, 257] on div "people are buying Text Featured products Heading BESTSELLING TOP-RATED UNDER $3…" at bounding box center [631, 441] width 869 height 409
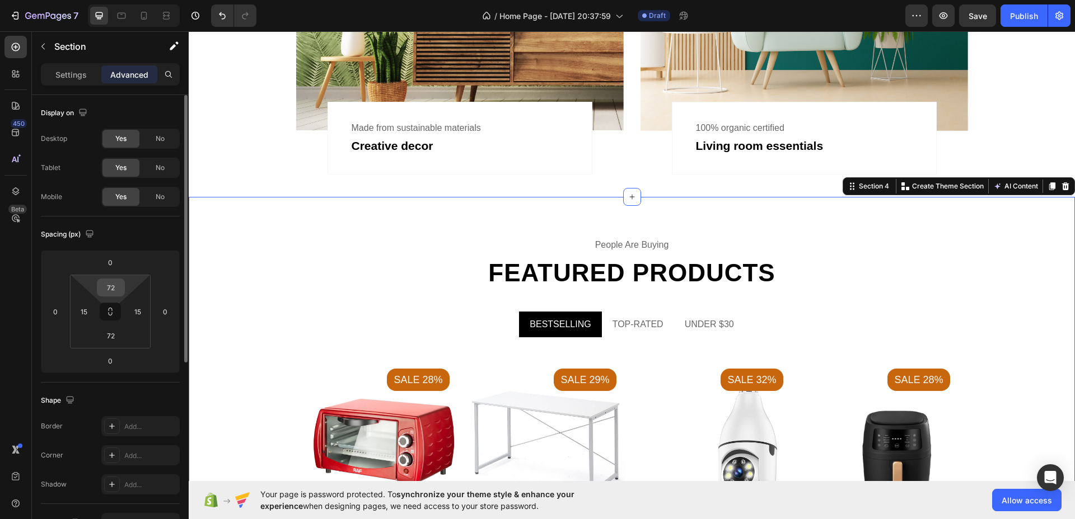
click at [114, 292] on input "72" at bounding box center [111, 287] width 22 height 17
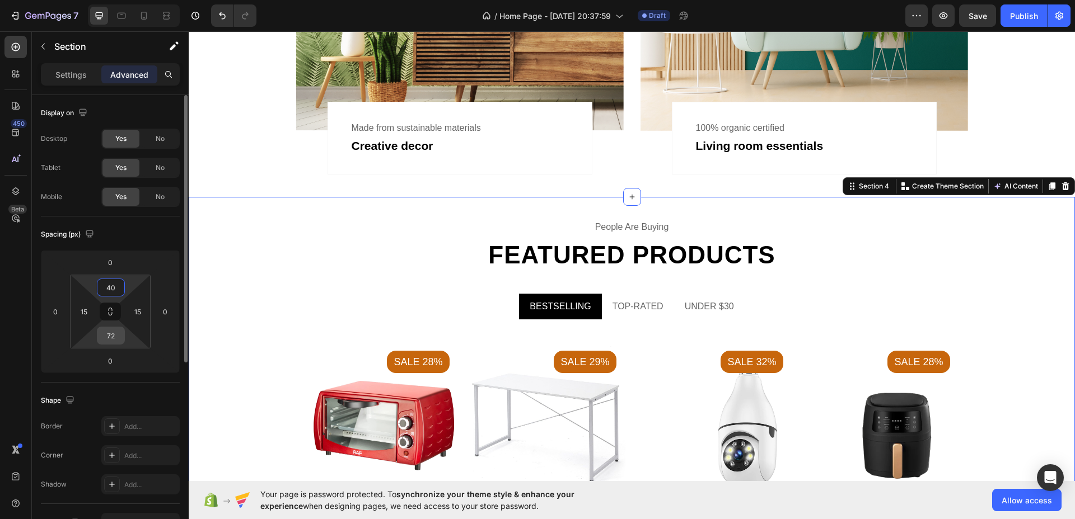
type input "40"
click at [116, 335] on input "72" at bounding box center [111, 335] width 22 height 17
click at [111, 331] on input "040" at bounding box center [111, 335] width 22 height 17
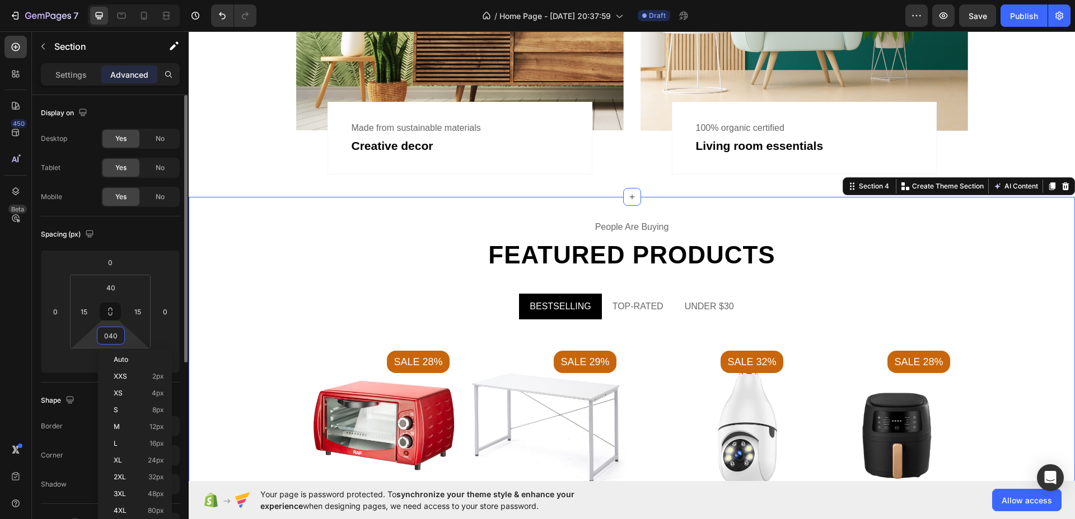
click at [111, 331] on input "040" at bounding box center [111, 335] width 22 height 17
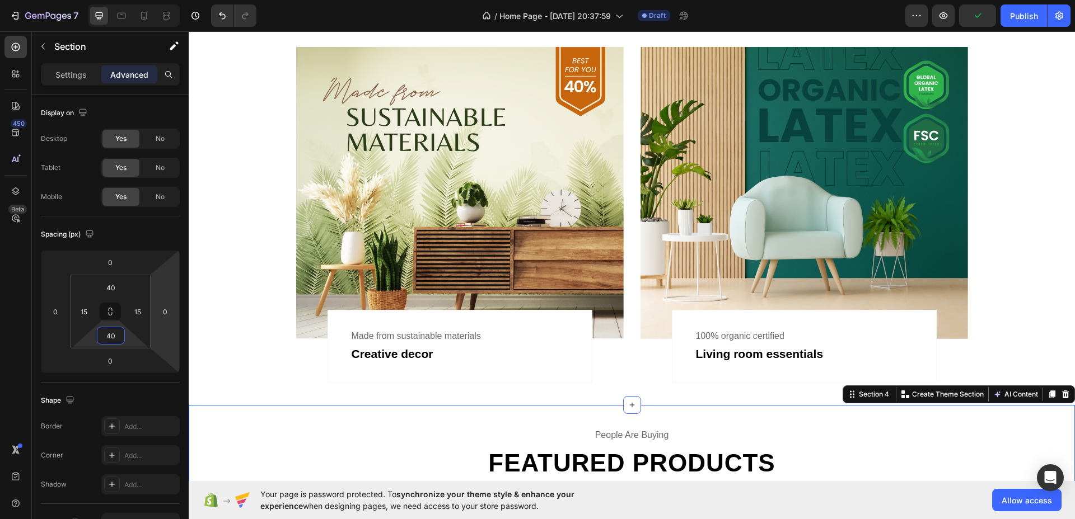
scroll to position [700, 0]
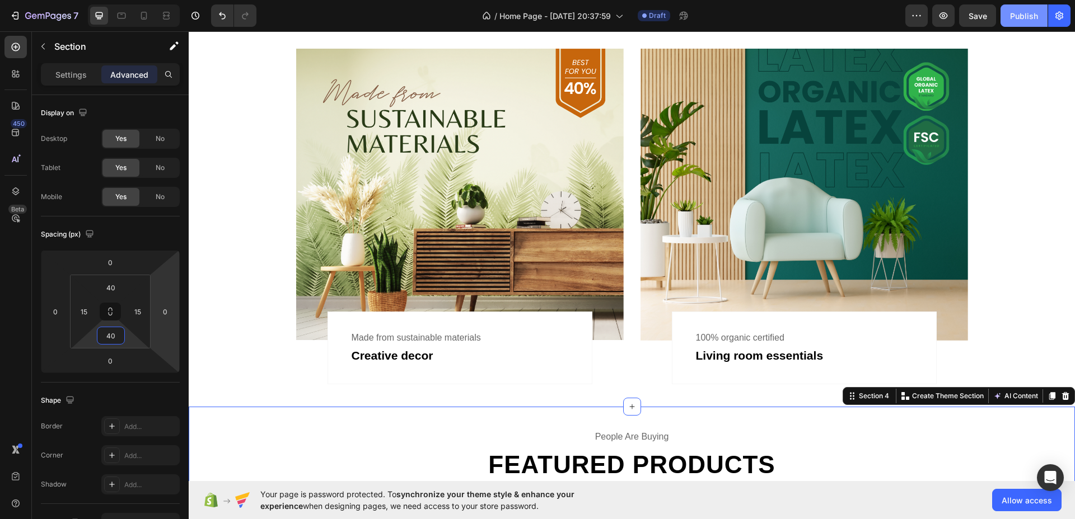
type input "40"
click at [1020, 21] on button "Publish" at bounding box center [1023, 15] width 47 height 22
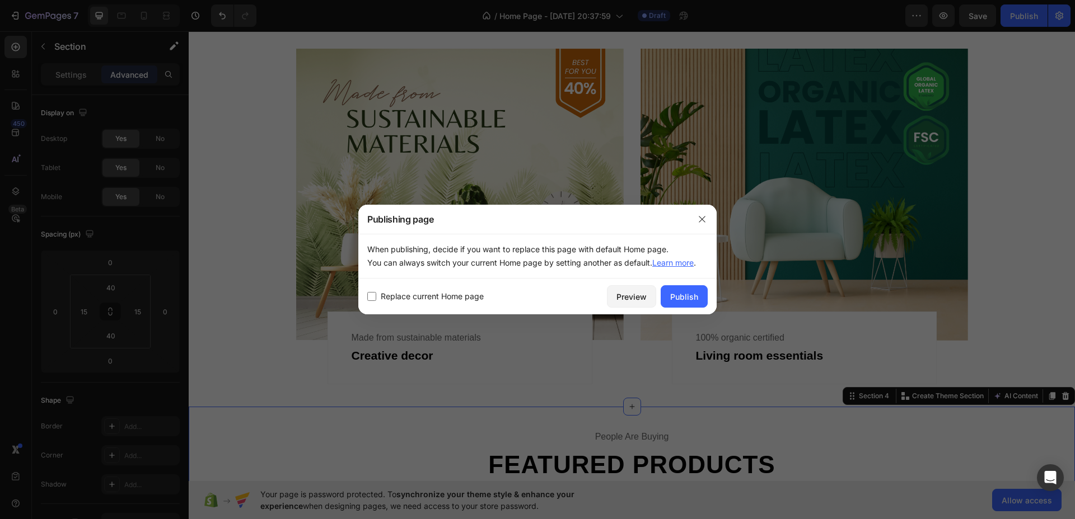
click at [446, 297] on span "Replace current Home page" at bounding box center [432, 296] width 103 height 13
checkbox input "true"
click at [692, 293] on div "Publish" at bounding box center [684, 297] width 28 height 12
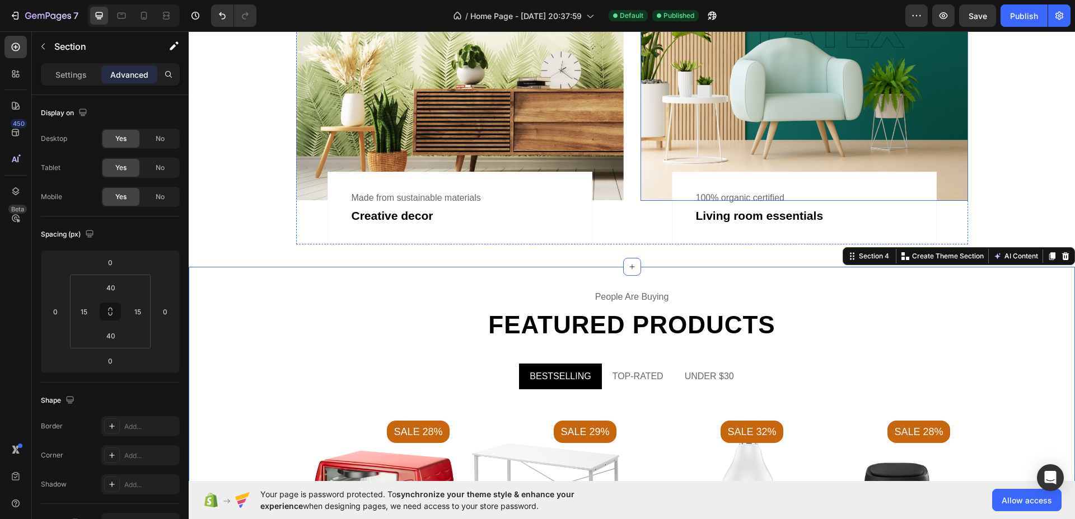
scroll to position [1050, 0]
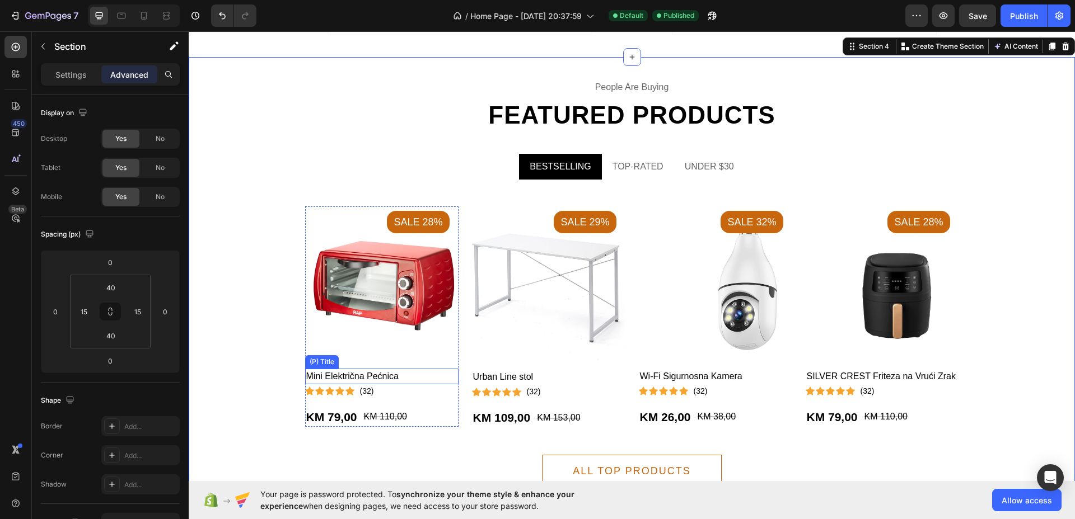
drag, startPoint x: 379, startPoint y: 373, endPoint x: 256, endPoint y: 364, distance: 123.5
click at [379, 373] on h2 "Mini Električna Pećnica" at bounding box center [381, 377] width 153 height 16
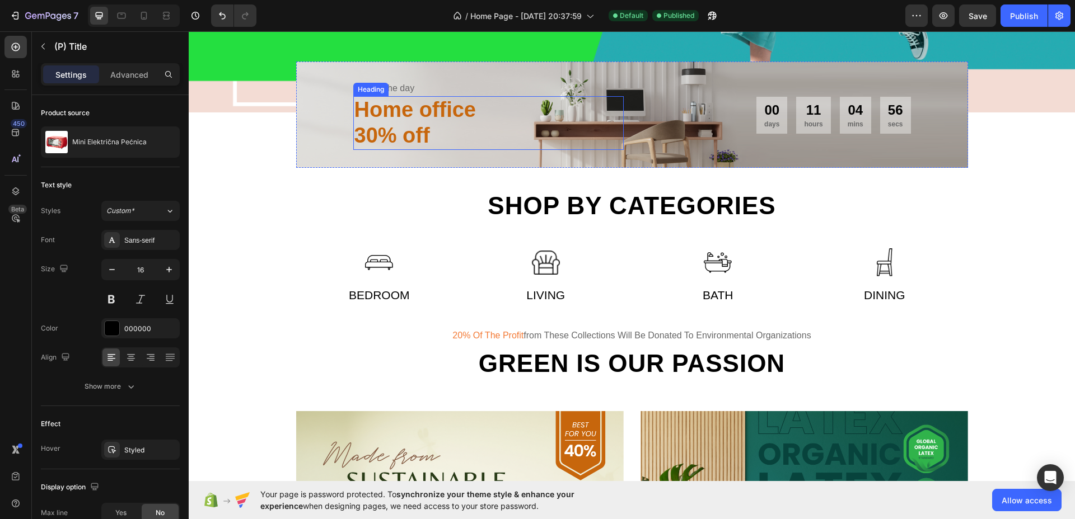
scroll to position [420, 0]
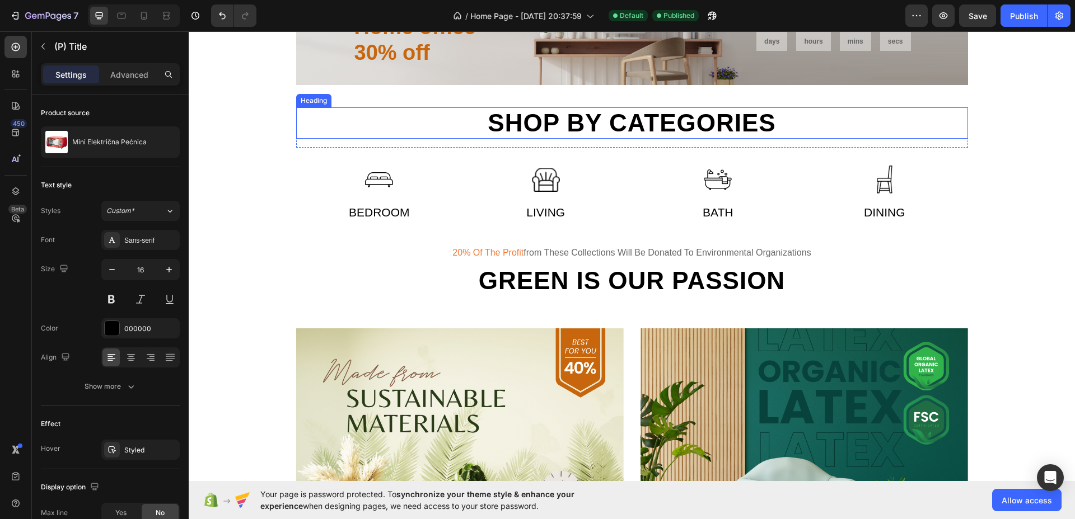
click at [610, 131] on h2 "Shop by categories" at bounding box center [632, 123] width 672 height 32
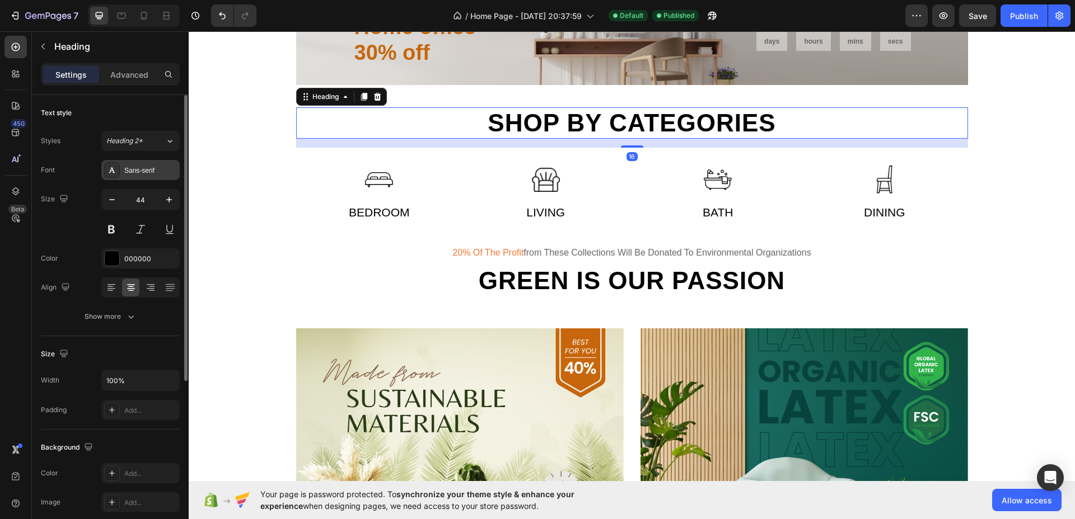
click at [145, 177] on div "Sans-serif" at bounding box center [140, 170] width 78 height 20
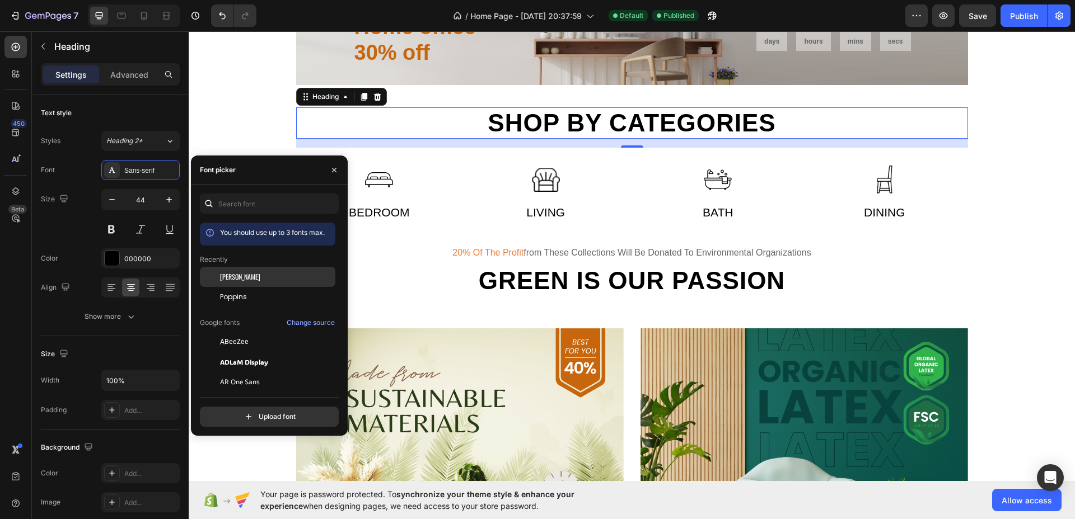
click at [268, 274] on div "[PERSON_NAME]" at bounding box center [276, 277] width 113 height 10
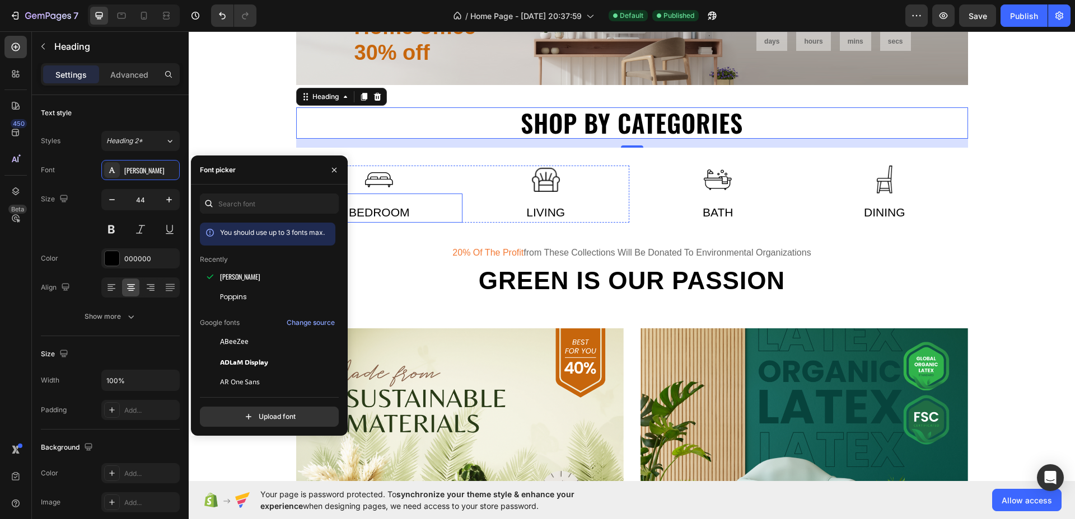
click at [376, 207] on div "Bedroom" at bounding box center [379, 213] width 167 height 20
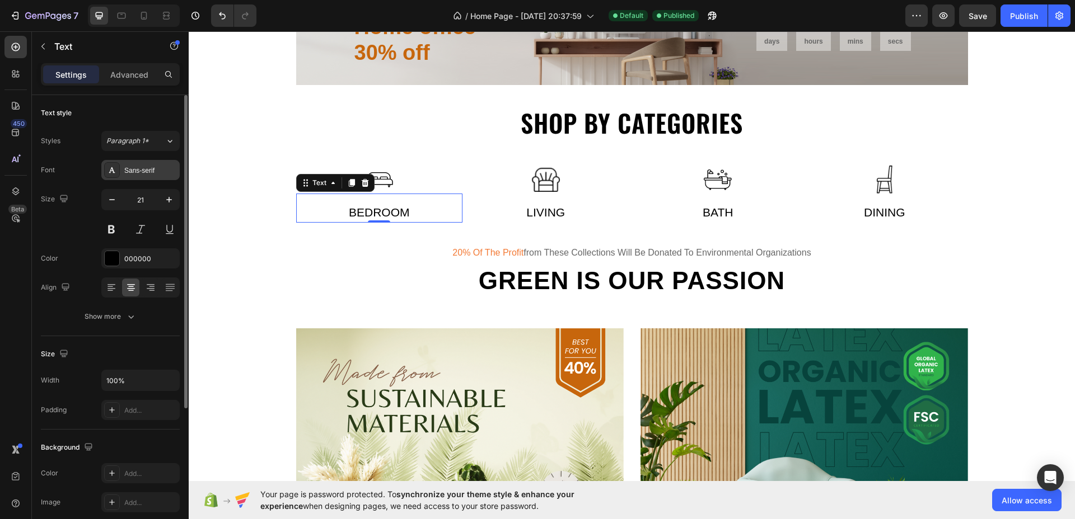
click at [141, 168] on div "Sans-serif" at bounding box center [150, 171] width 53 height 10
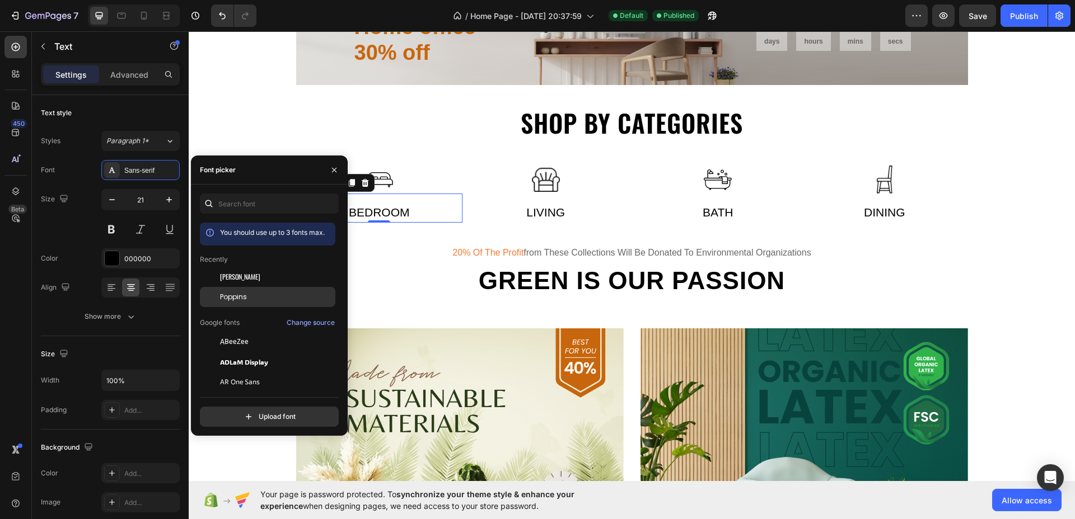
click at [243, 294] on span "Poppins" at bounding box center [233, 297] width 27 height 10
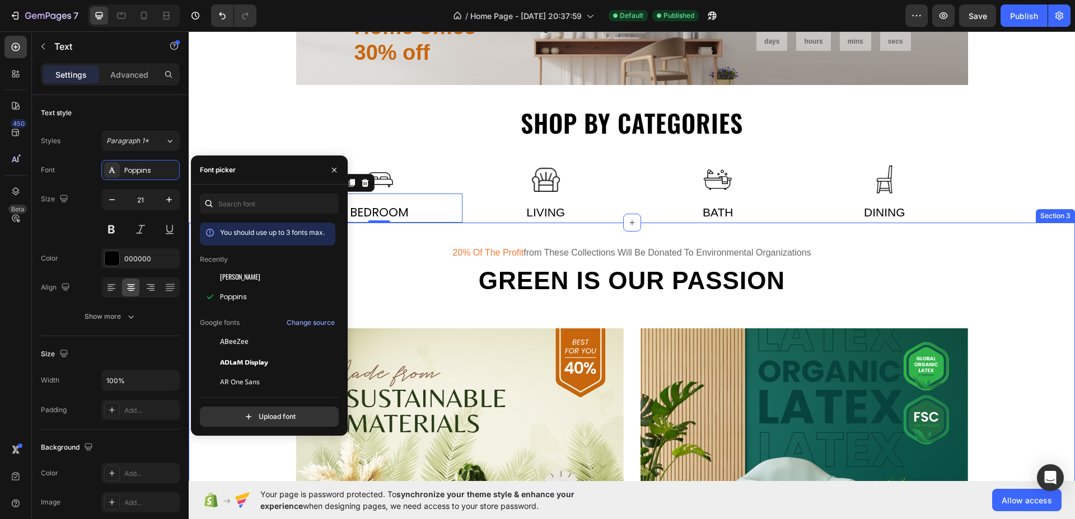
click at [537, 213] on div "Living" at bounding box center [545, 213] width 167 height 20
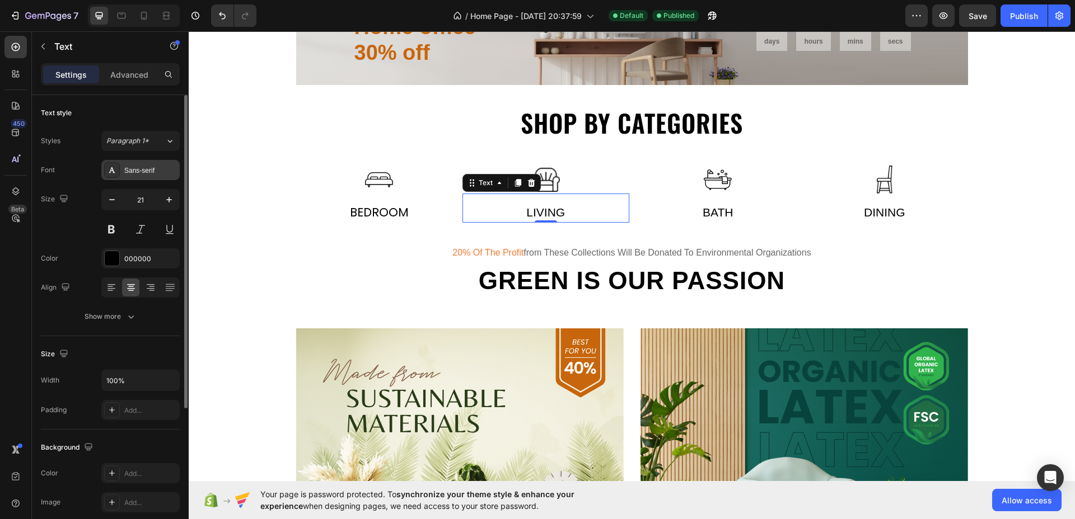
click at [164, 168] on div "Sans-serif" at bounding box center [150, 171] width 53 height 10
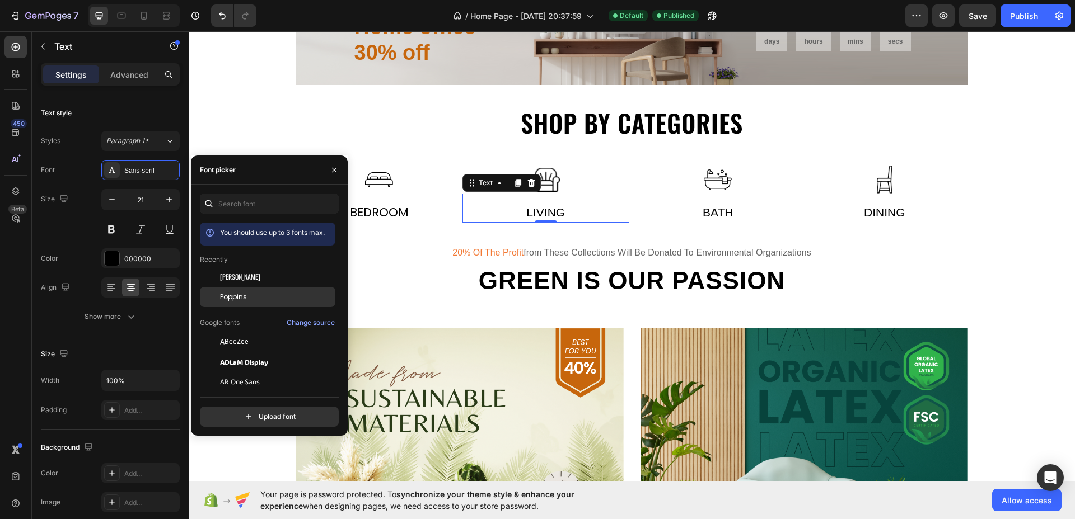
drag, startPoint x: 239, startPoint y: 296, endPoint x: 161, endPoint y: 280, distance: 80.0
click at [239, 296] on span "Poppins" at bounding box center [233, 297] width 27 height 10
click at [709, 216] on div "Bath" at bounding box center [718, 213] width 167 height 20
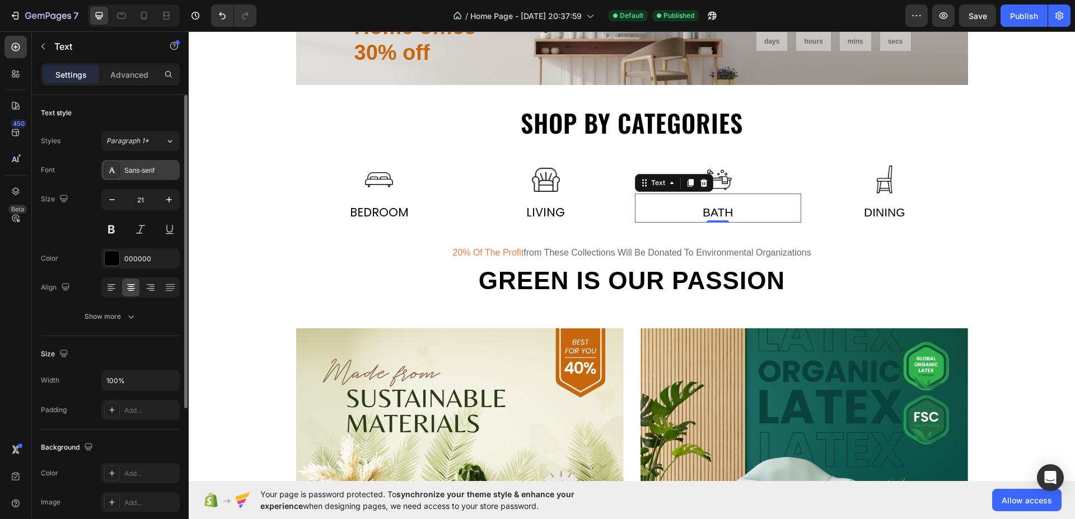
click at [141, 166] on div "Sans-serif" at bounding box center [150, 171] width 53 height 10
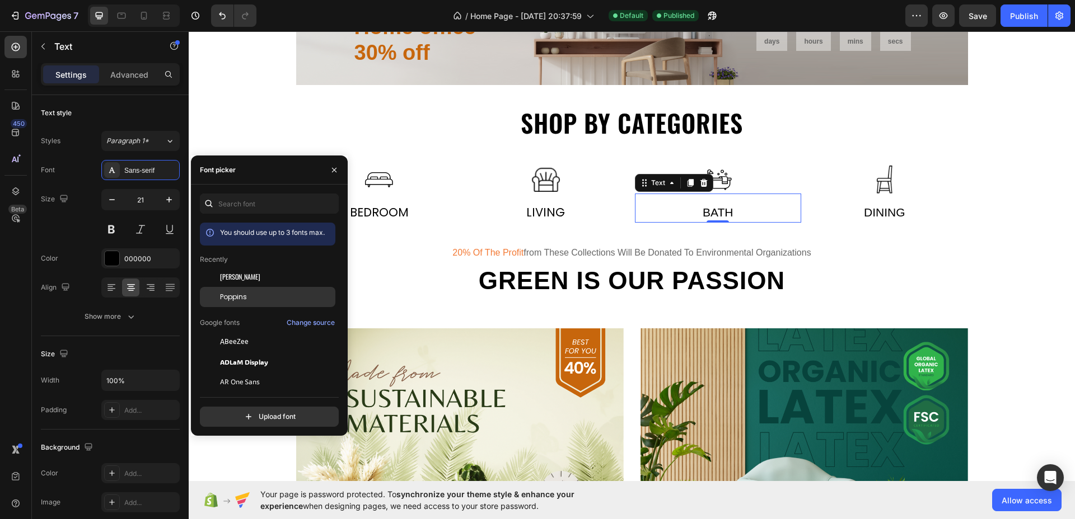
click at [245, 295] on span "Poppins" at bounding box center [233, 297] width 27 height 10
drag, startPoint x: 863, startPoint y: 204, endPoint x: 838, endPoint y: 213, distance: 26.7
click at [864, 204] on div "Dining" at bounding box center [884, 213] width 167 height 20
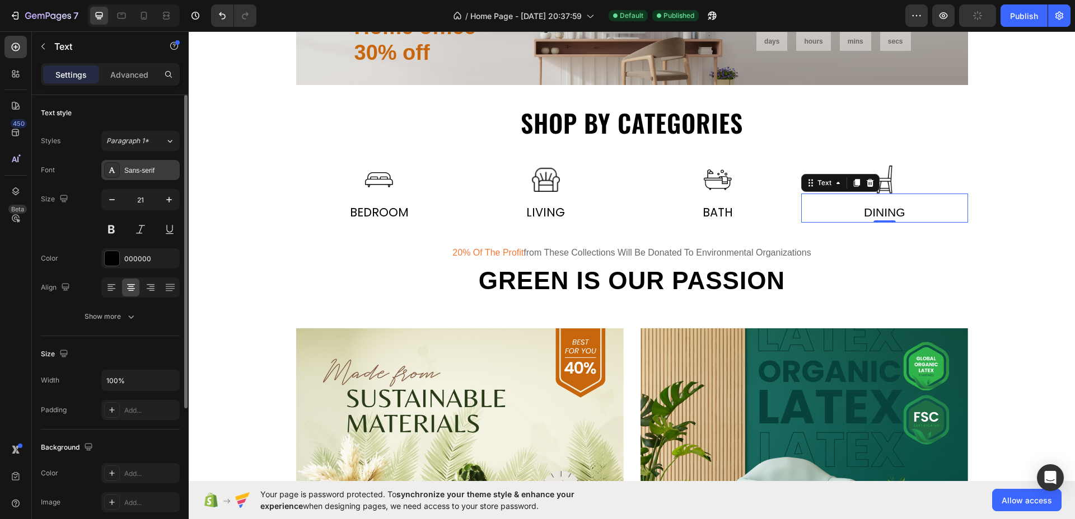
click at [146, 176] on div "Sans-serif" at bounding box center [140, 170] width 78 height 20
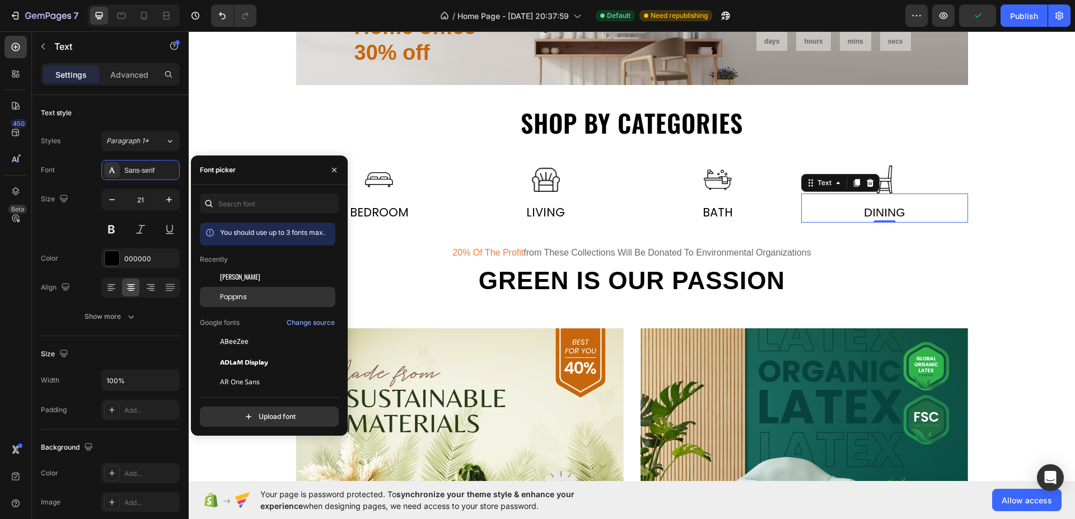
click at [233, 302] on span "Poppins" at bounding box center [233, 297] width 27 height 10
click at [170, 199] on icon "button" at bounding box center [168, 199] width 11 height 11
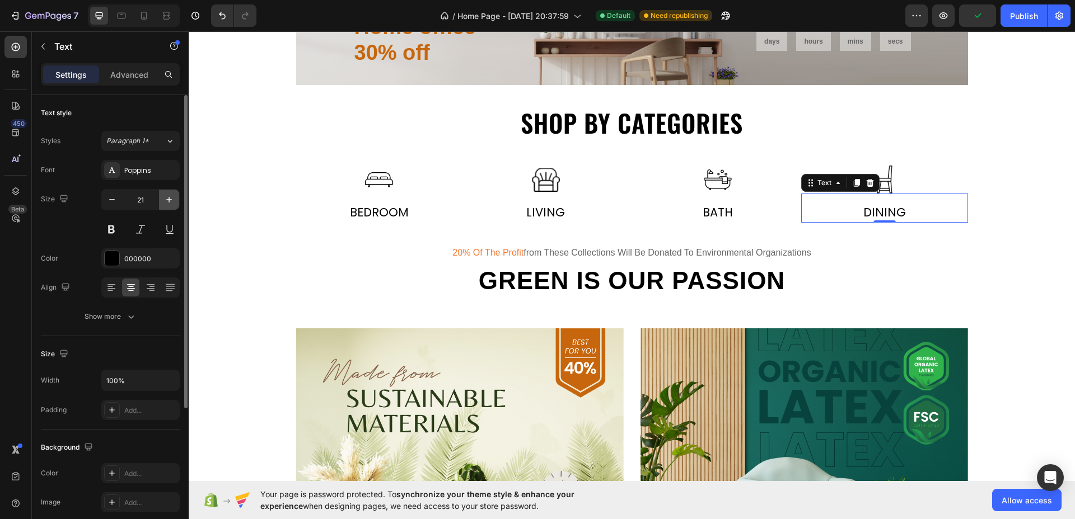
type input "22"
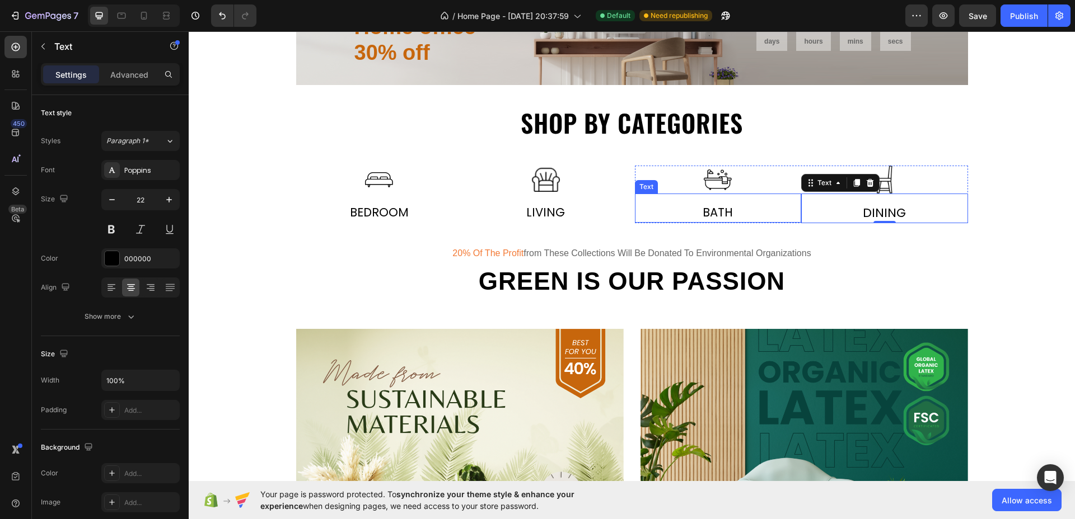
click at [697, 214] on div "Bath" at bounding box center [718, 213] width 167 height 20
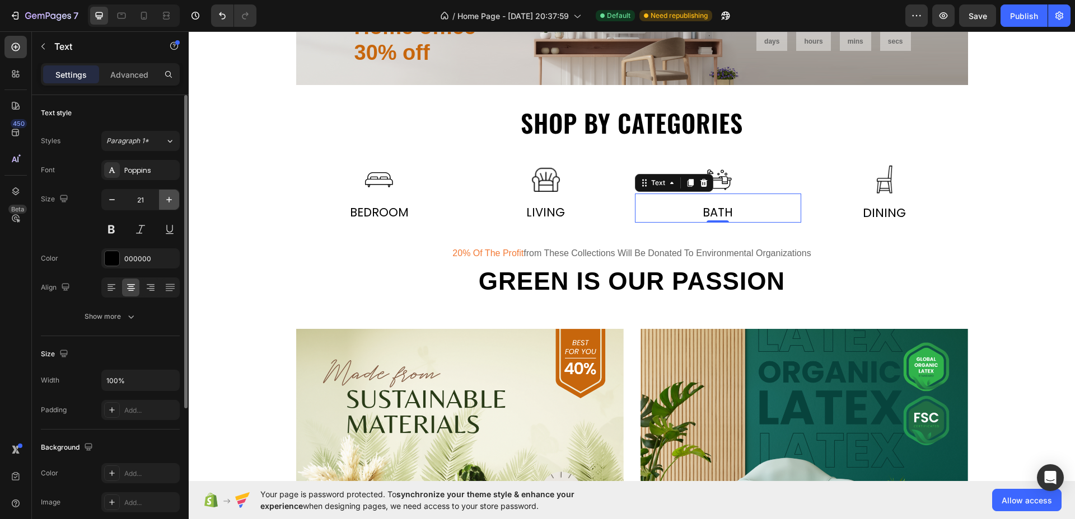
click at [171, 198] on icon "button" at bounding box center [168, 199] width 11 height 11
type input "22"
click at [535, 202] on div "Living Text" at bounding box center [545, 208] width 167 height 29
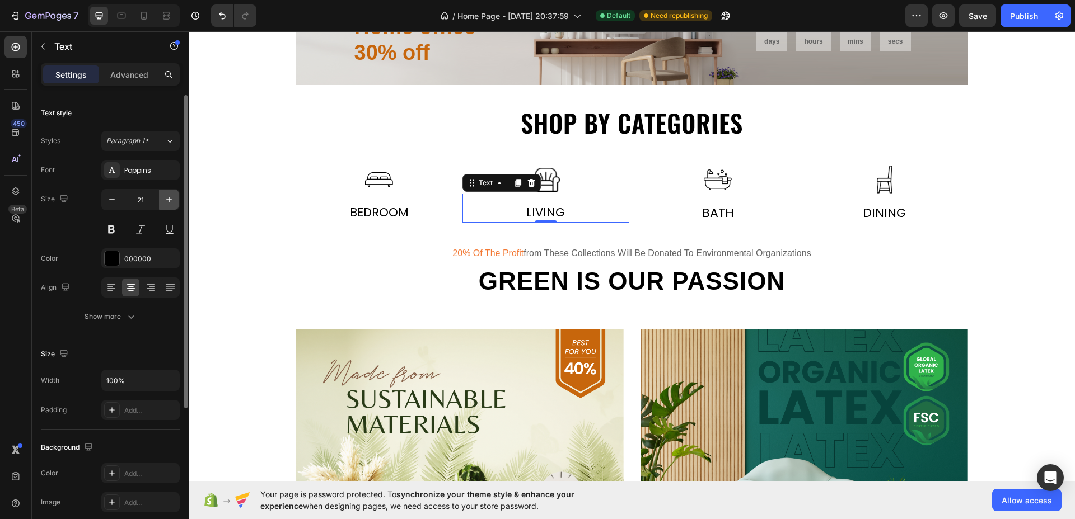
click at [167, 197] on icon "button" at bounding box center [168, 199] width 11 height 11
type input "22"
click at [390, 213] on div "Bedroom" at bounding box center [379, 213] width 167 height 20
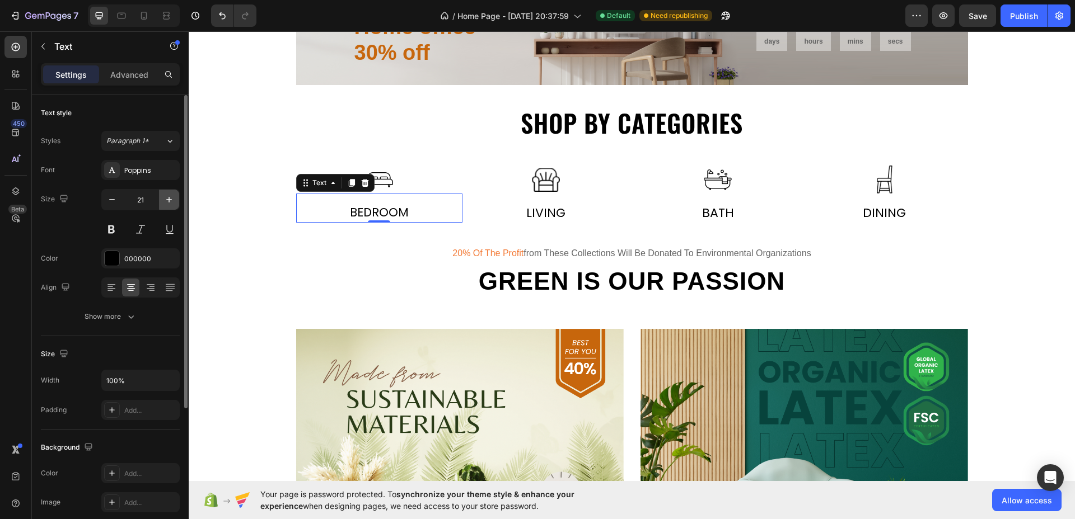
click at [170, 202] on icon "button" at bounding box center [168, 199] width 11 height 11
type input "22"
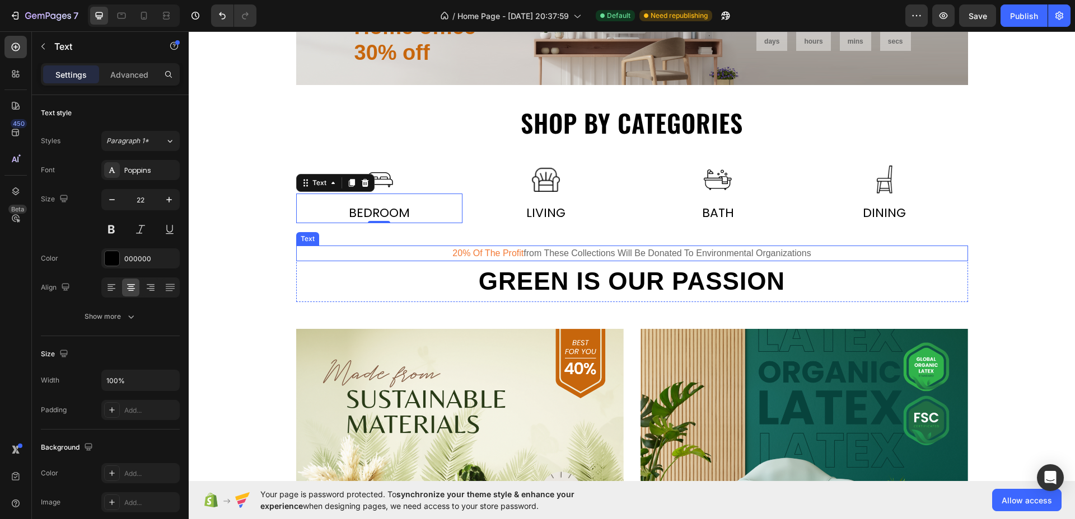
click at [565, 254] on div "20% of the profit from these collections will be donated to environmental organ…" at bounding box center [632, 254] width 672 height 16
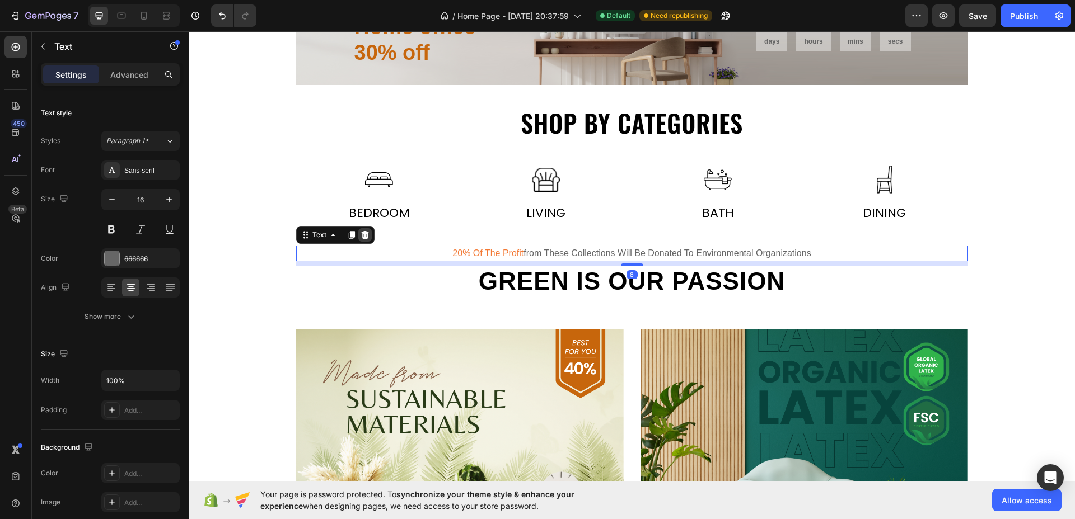
click at [360, 235] on icon at bounding box center [364, 235] width 9 height 9
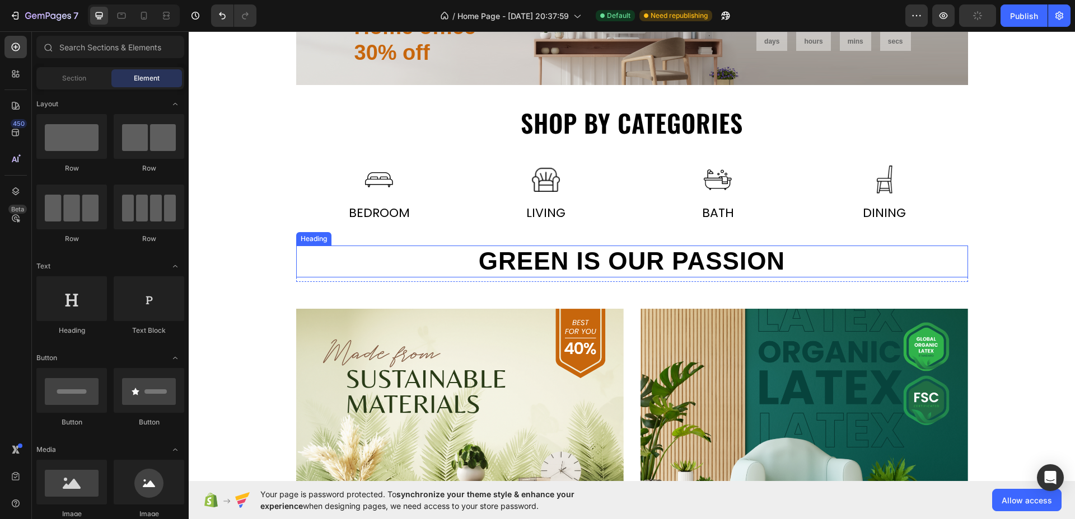
click at [687, 259] on h2 "Green is our passion" at bounding box center [632, 262] width 672 height 32
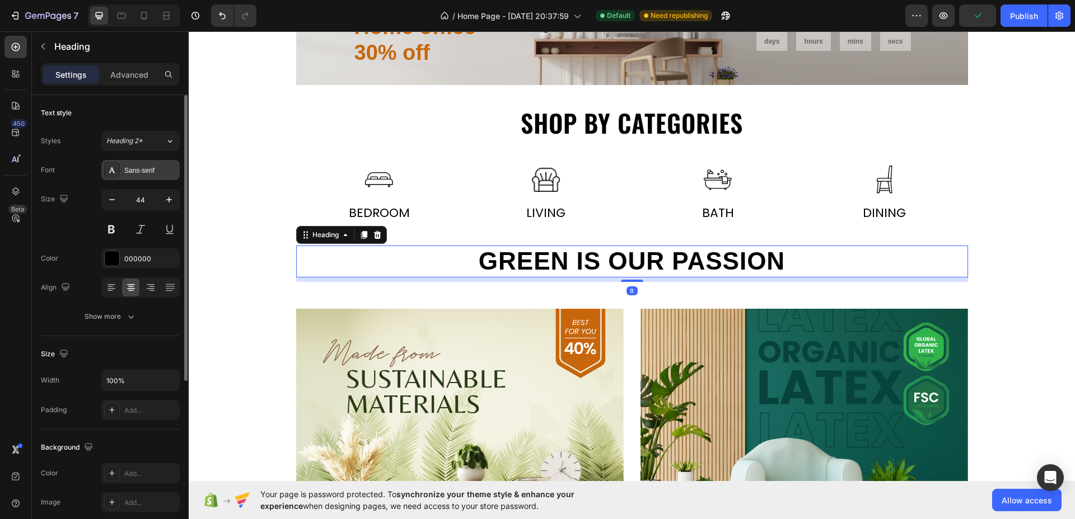
click at [171, 168] on div "Sans-serif" at bounding box center [150, 171] width 53 height 10
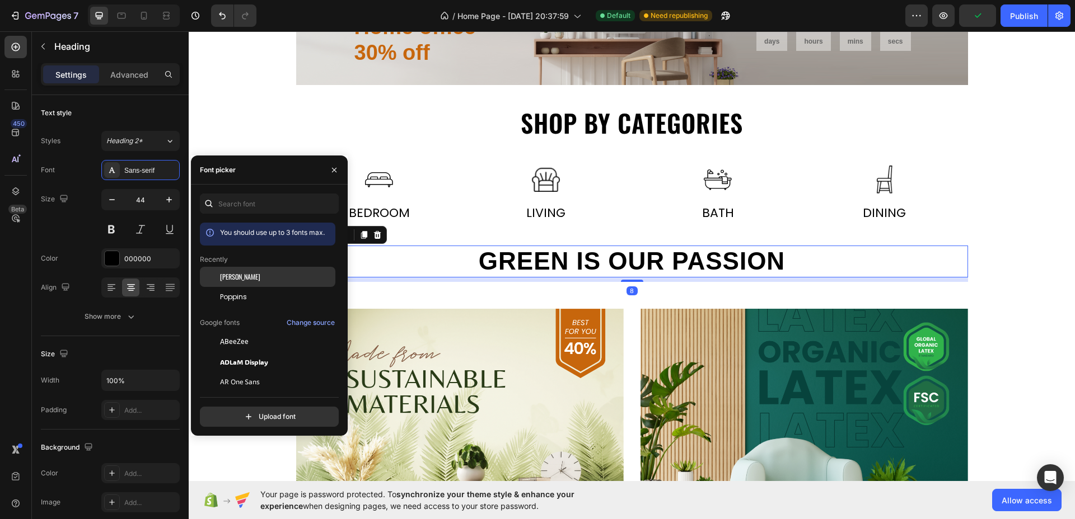
click at [237, 274] on span "[PERSON_NAME]" at bounding box center [240, 277] width 40 height 10
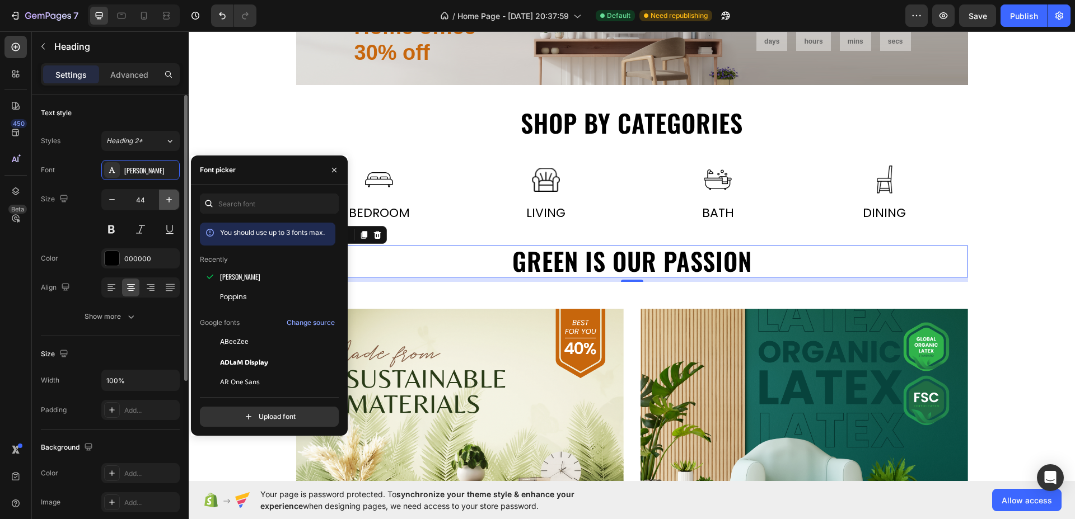
click at [172, 202] on icon "button" at bounding box center [168, 199] width 11 height 11
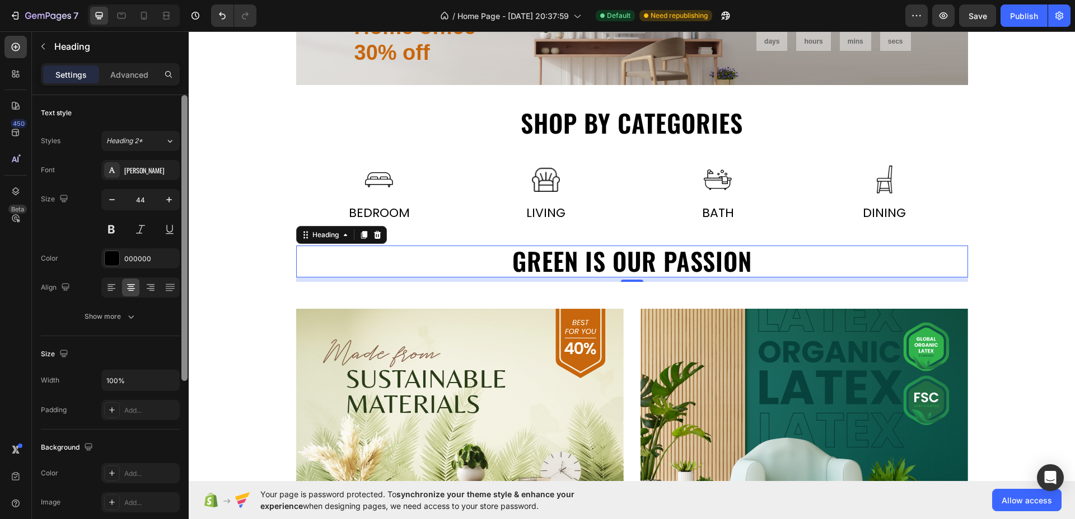
type input "45"
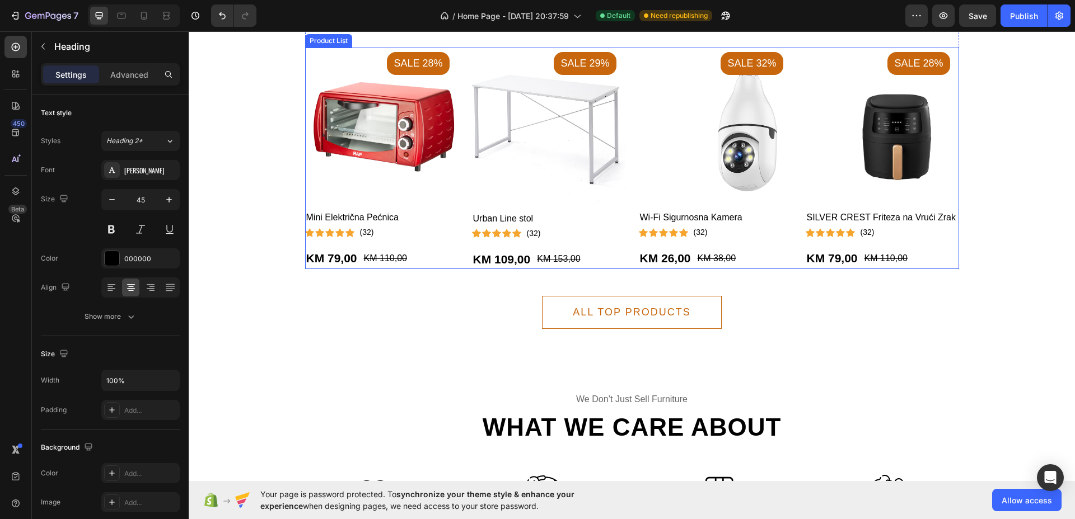
scroll to position [1259, 0]
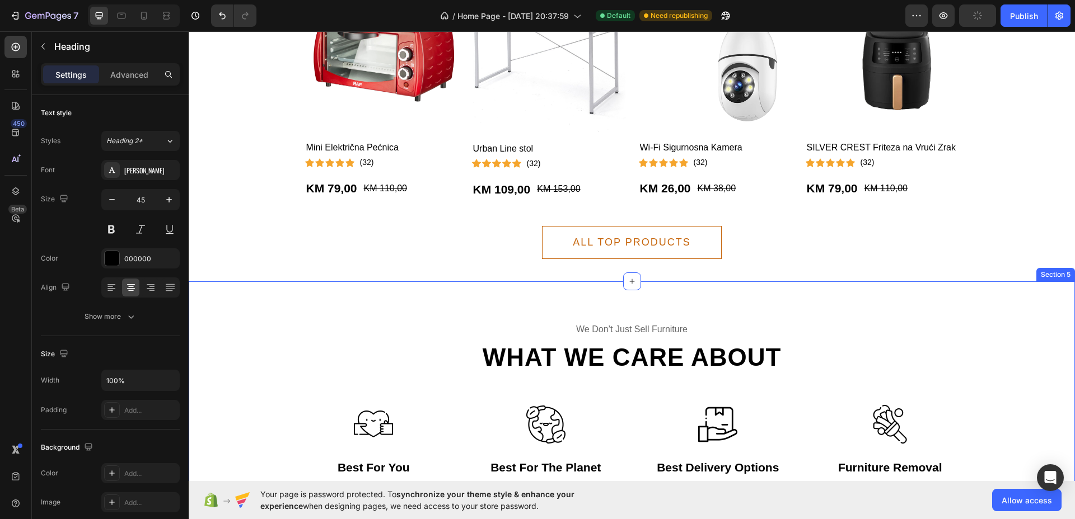
click at [625, 300] on div "we don’t just sell furniture Text What we care about Heading Row Image best for…" at bounding box center [632, 423] width 886 height 283
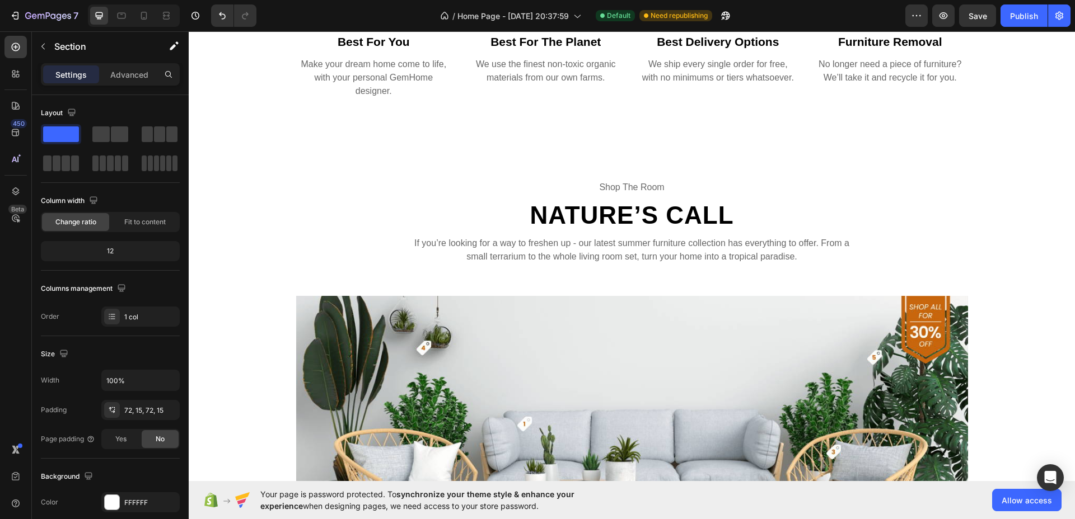
scroll to position [1679, 0]
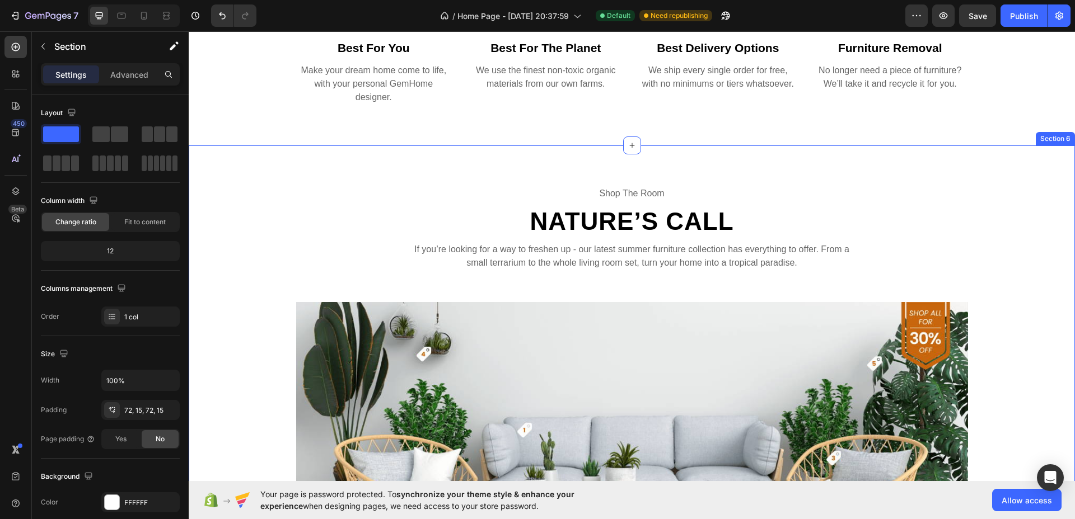
click at [816, 158] on div "shop the room Text Nature’s Call Heading If you’re looking for a way to freshen…" at bounding box center [632, 480] width 886 height 668
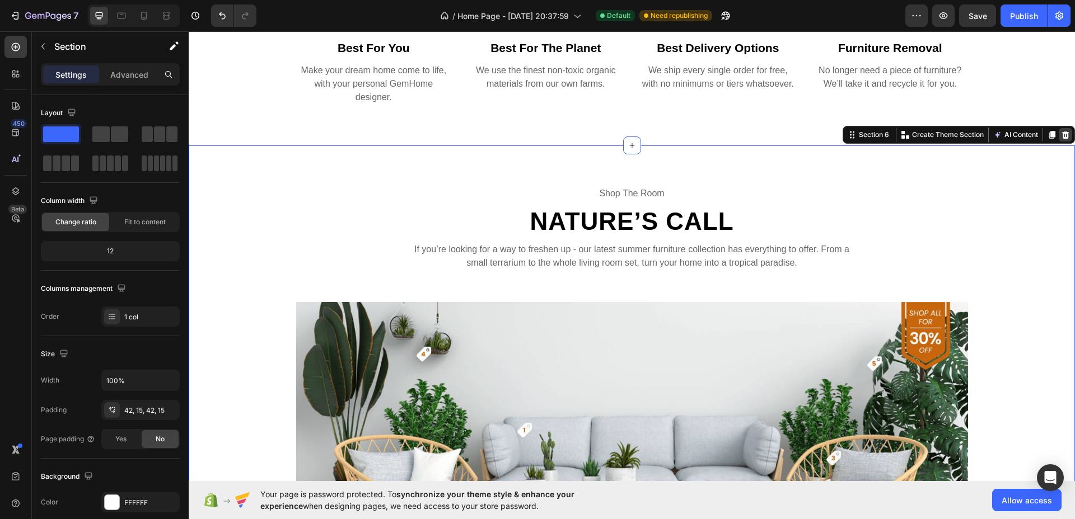
click at [1061, 135] on icon at bounding box center [1065, 134] width 9 height 9
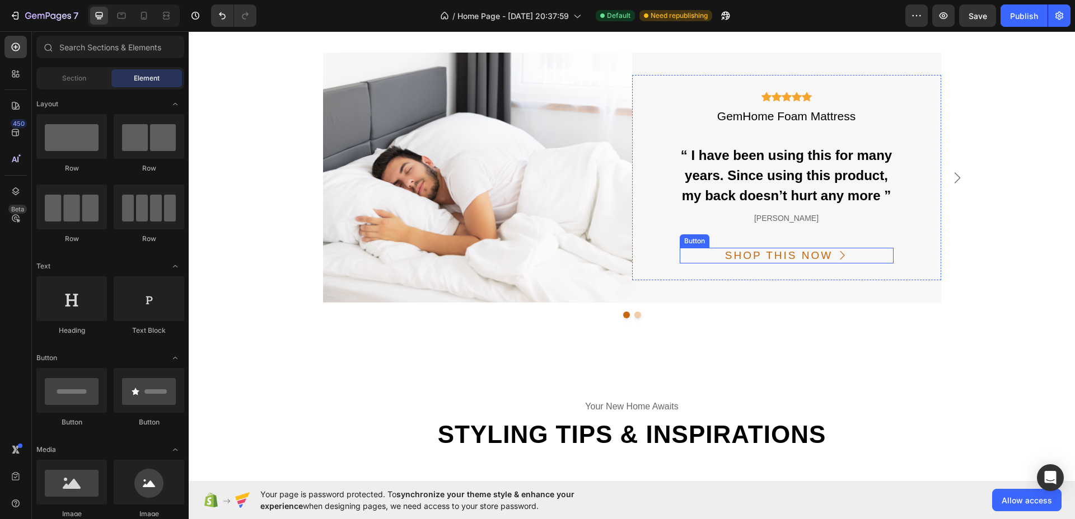
scroll to position [1889, 0]
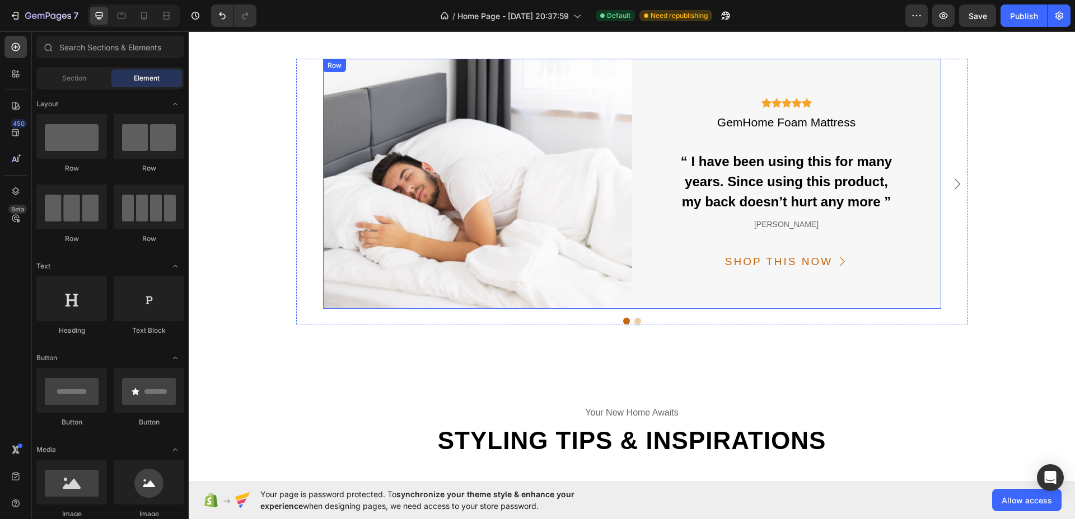
click at [662, 74] on div "Icon Icon Icon Icon Icon Icon List Hoz GemHome Foam Mattress Text “ I have been…" at bounding box center [786, 184] width 309 height 250
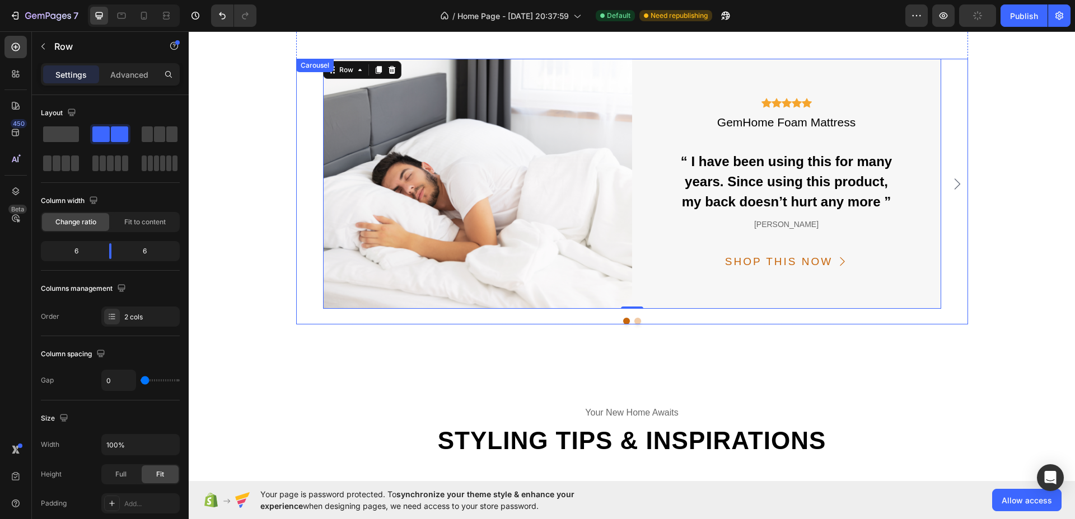
click at [570, 315] on div "Image Icon Icon Icon Icon Icon Icon List Hoz GemHome Foam Mattress Text “ I hav…" at bounding box center [632, 192] width 672 height 266
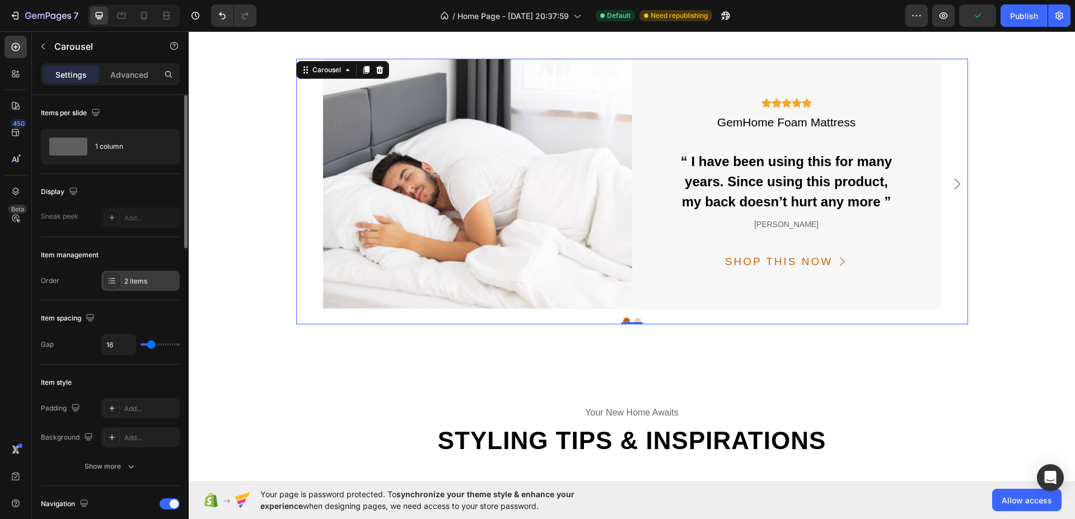
click at [132, 279] on div "2 items" at bounding box center [150, 282] width 53 height 10
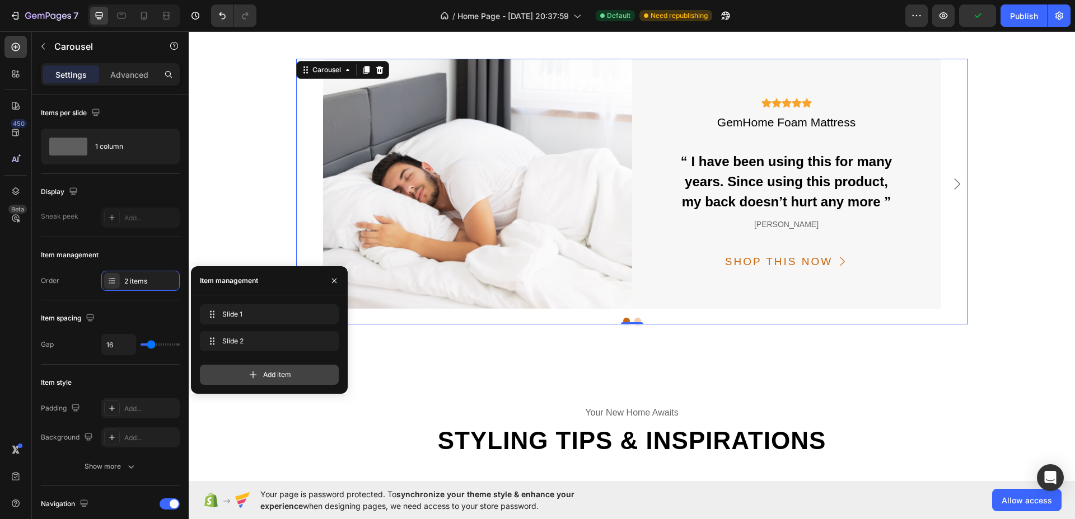
click at [265, 371] on span "Add item" at bounding box center [277, 375] width 28 height 10
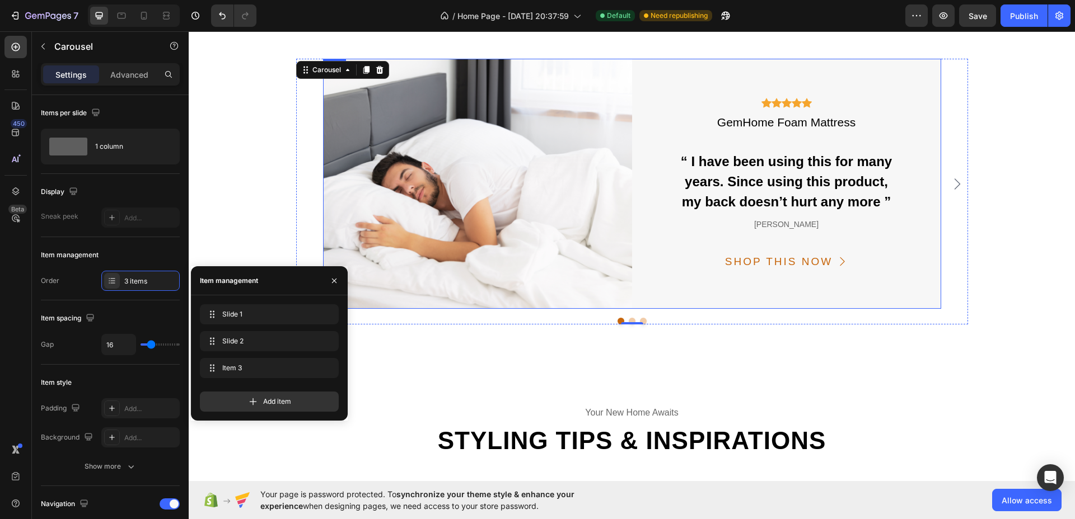
click at [632, 303] on div "Icon Icon Icon Icon Icon Icon List Hoz GemHome Foam Mattress Text “ I have been…" at bounding box center [786, 184] width 309 height 250
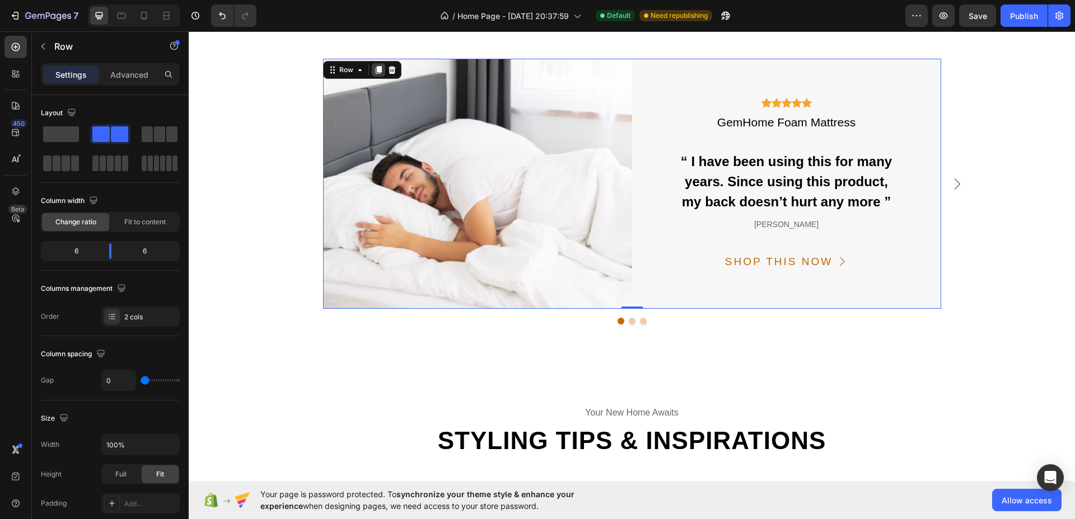
click at [372, 64] on div at bounding box center [378, 69] width 13 height 13
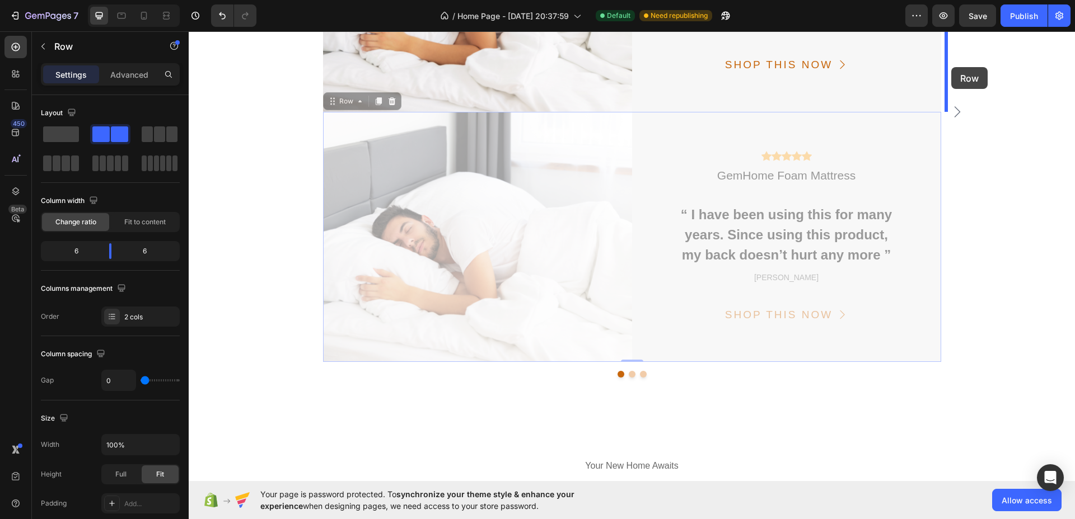
scroll to position [2062, 0]
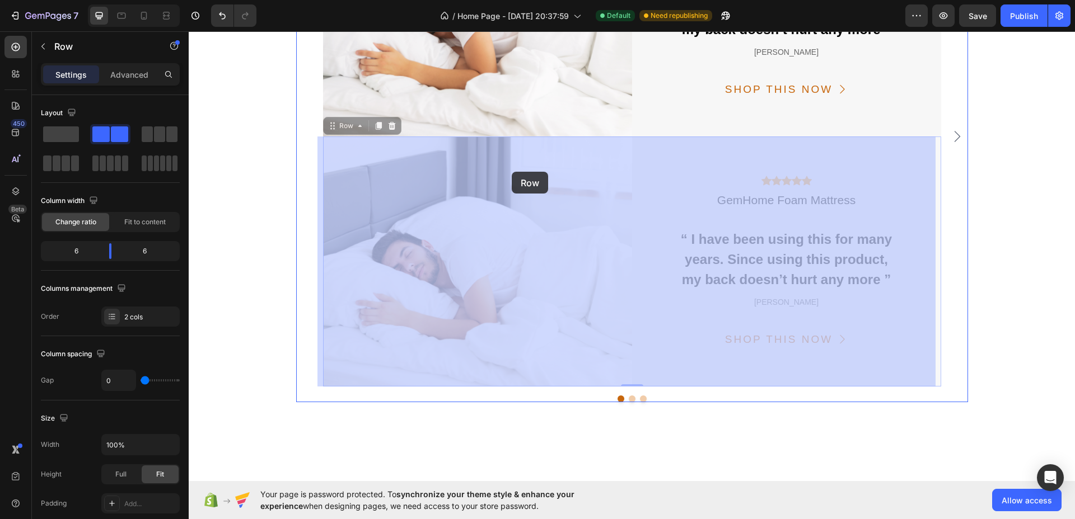
drag, startPoint x: 328, startPoint y: 63, endPoint x: 511, endPoint y: 172, distance: 212.8
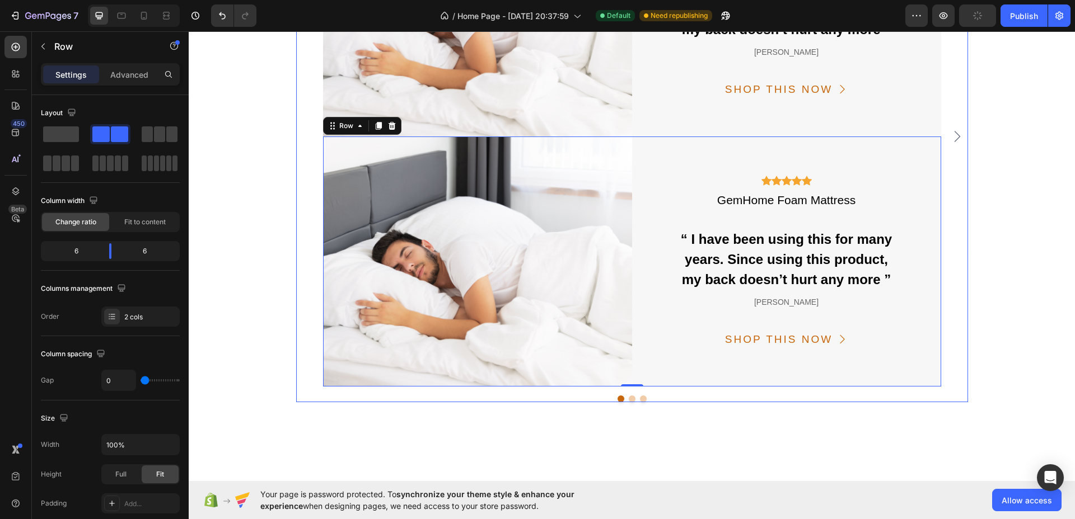
click at [954, 136] on icon "Carousel Next Arrow" at bounding box center [957, 136] width 6 height 11
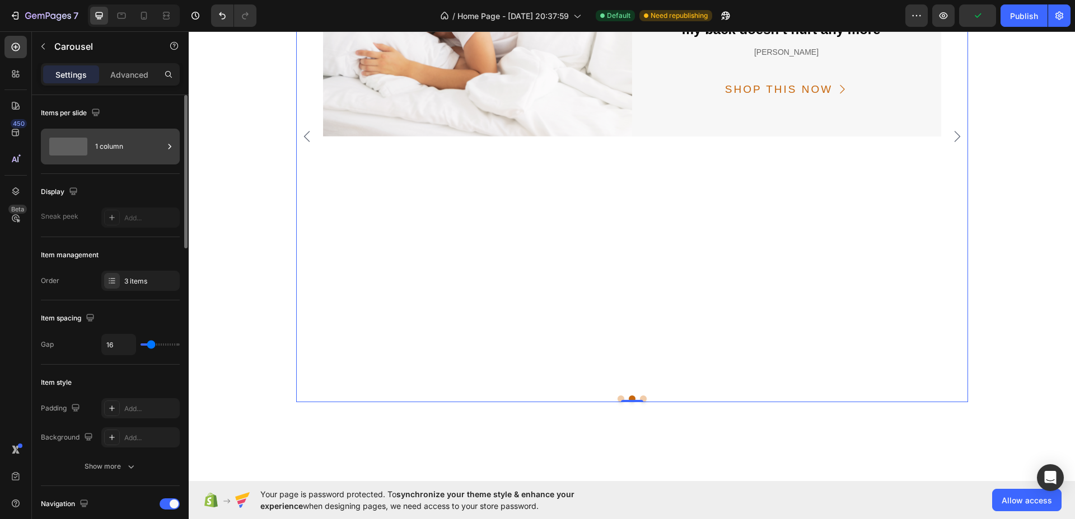
click at [102, 141] on div "1 column" at bounding box center [129, 147] width 68 height 26
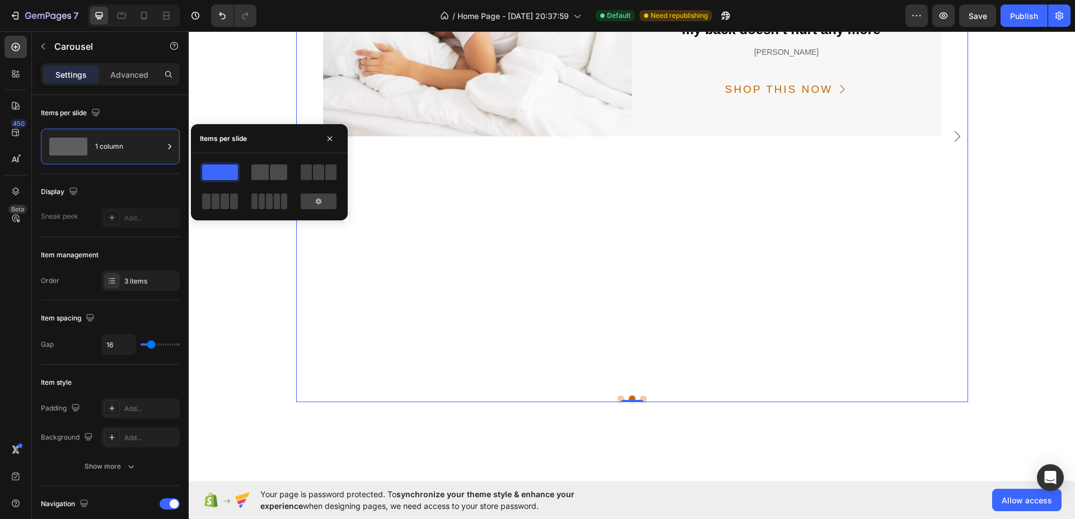
click at [284, 174] on span at bounding box center [278, 173] width 17 height 16
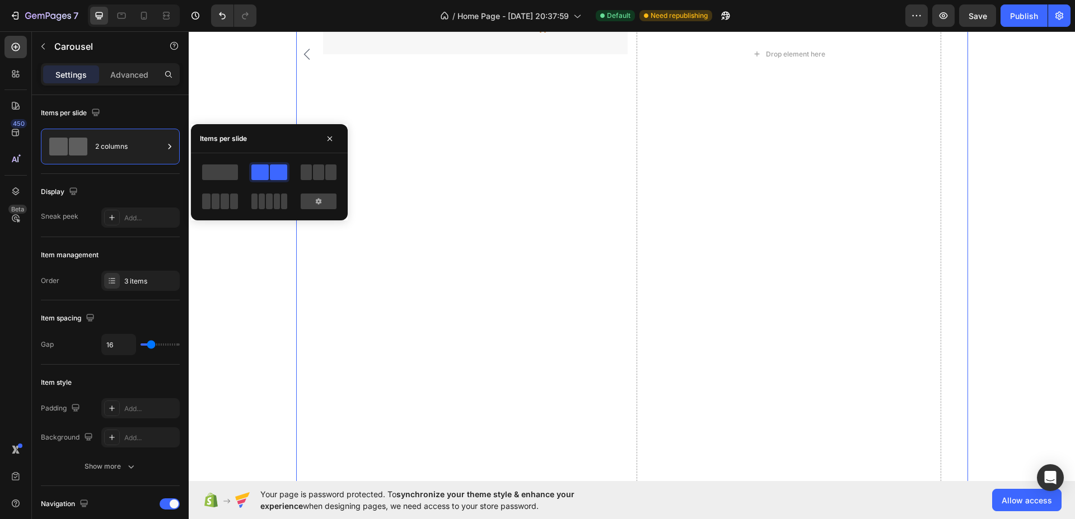
scroll to position [2575, 0]
click at [222, 172] on span at bounding box center [220, 173] width 36 height 16
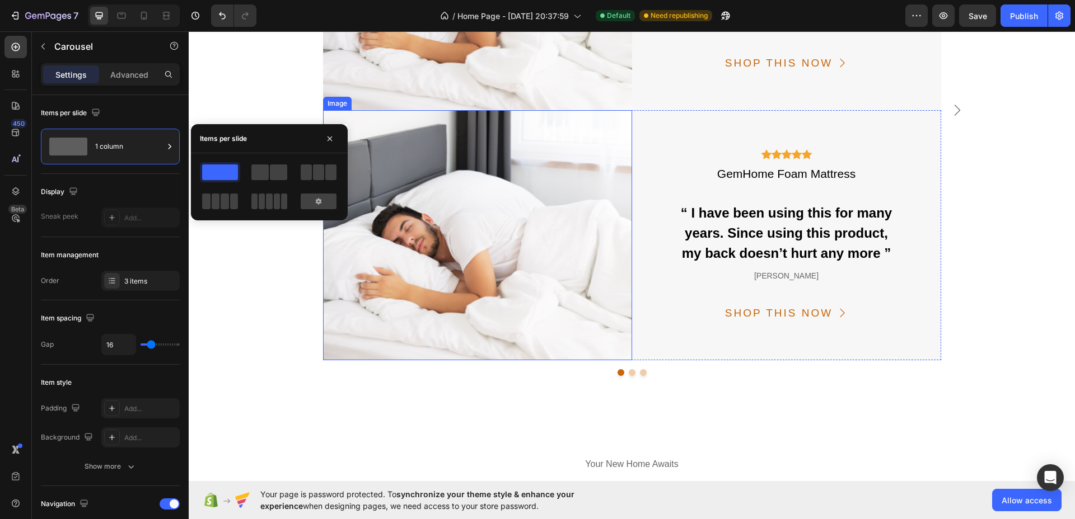
scroll to position [1994, 0]
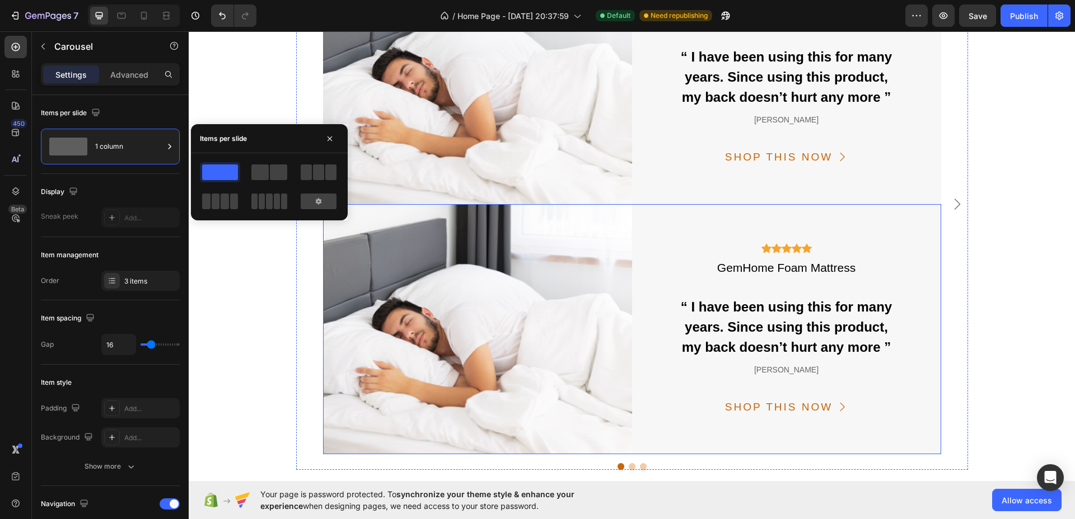
click at [760, 213] on div "Icon Icon Icon Icon Icon Icon List Hoz GemHome Foam Mattress Text “ I have been…" at bounding box center [786, 329] width 309 height 250
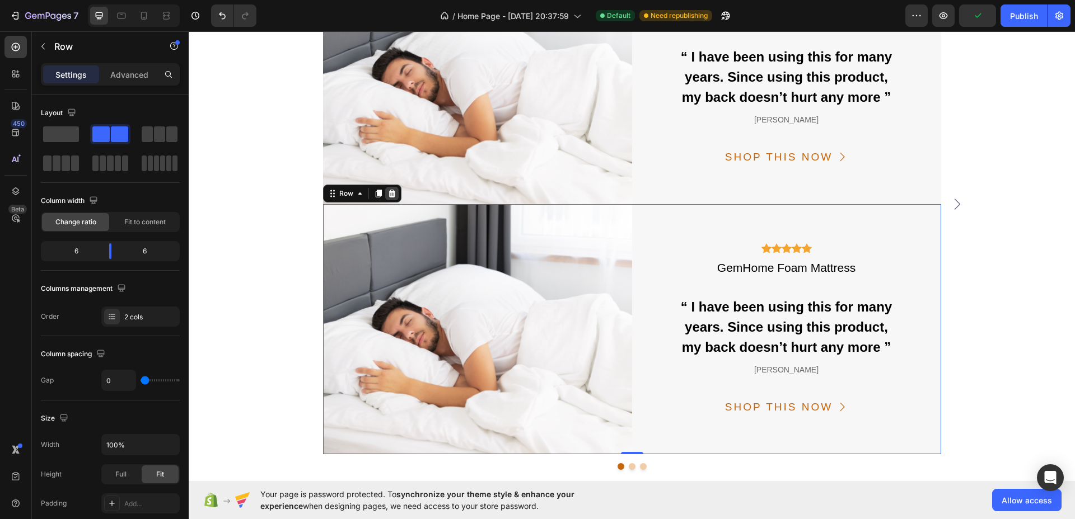
click at [390, 193] on icon at bounding box center [391, 193] width 9 height 9
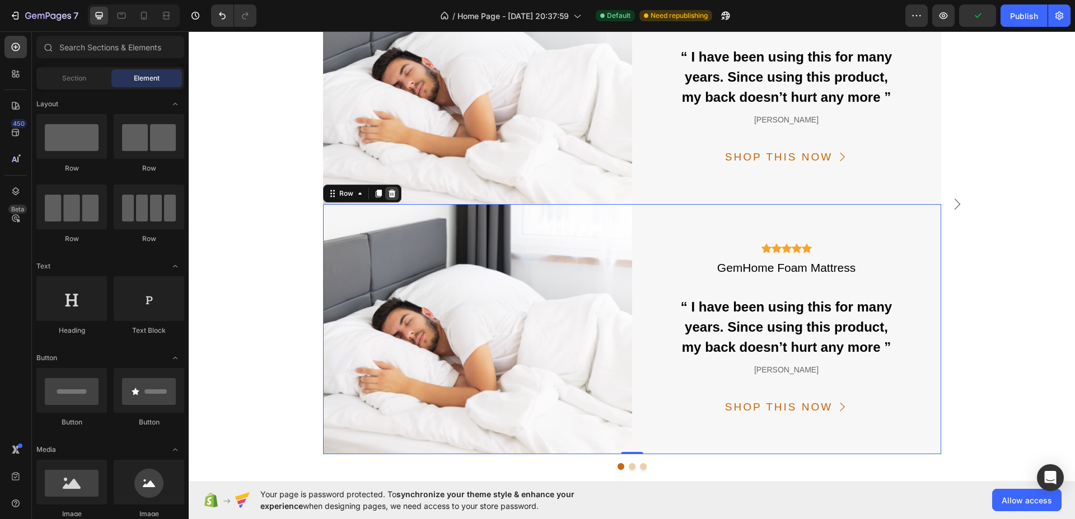
scroll to position [1869, 0]
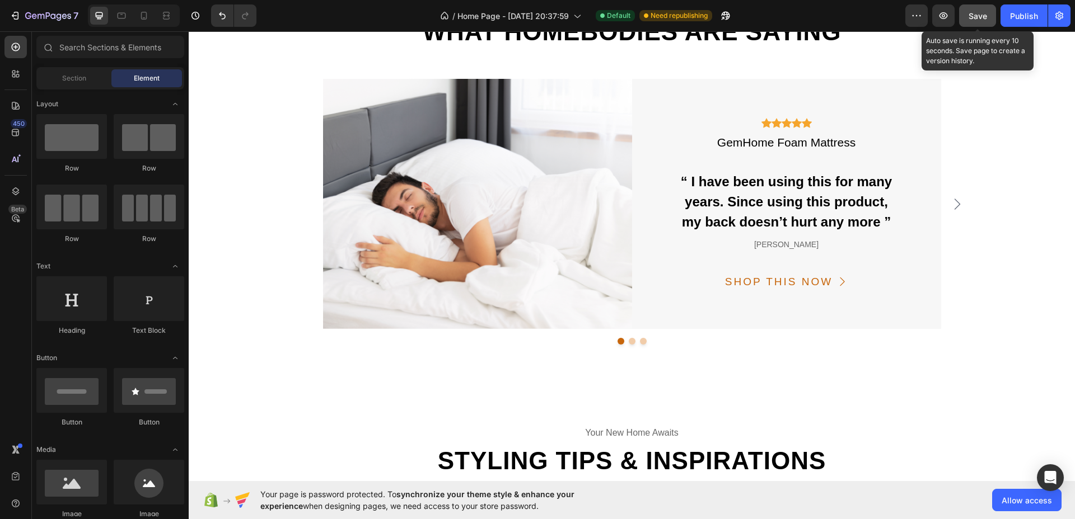
click at [985, 23] on button "Save" at bounding box center [977, 15] width 37 height 22
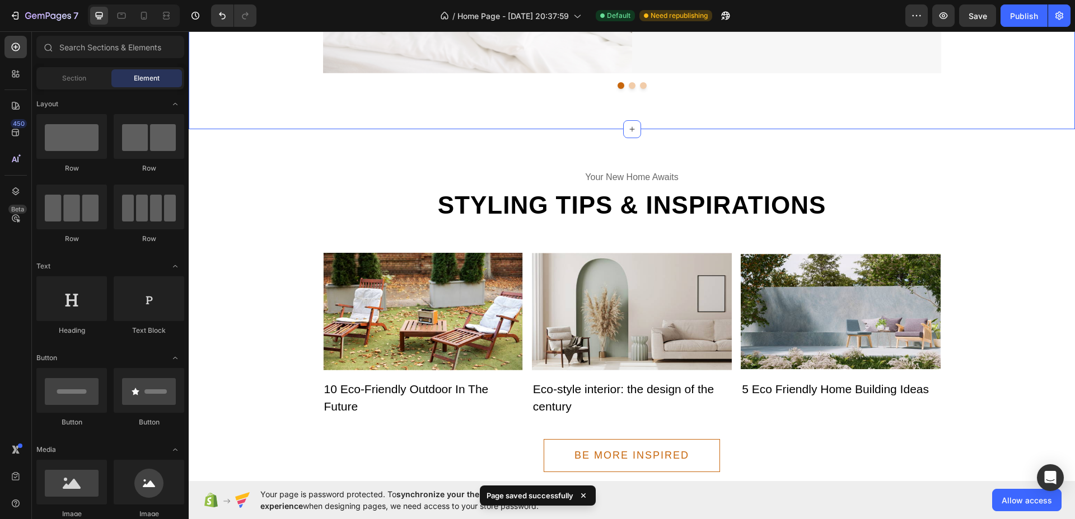
scroll to position [2149, 0]
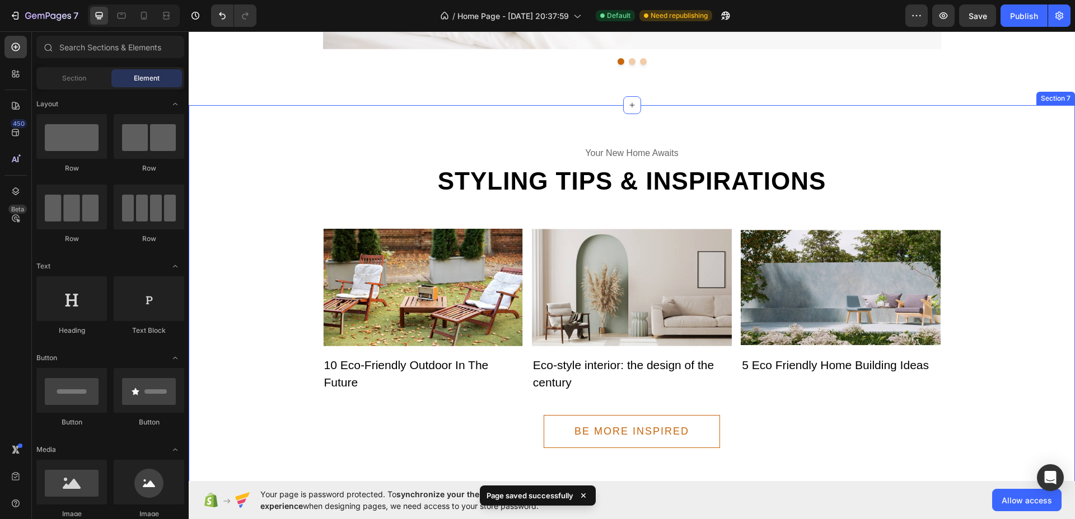
click at [738, 120] on div "your new home awaits Text Styling tips & inspirations Heading Image 10 Eco-Frie…" at bounding box center [632, 314] width 886 height 418
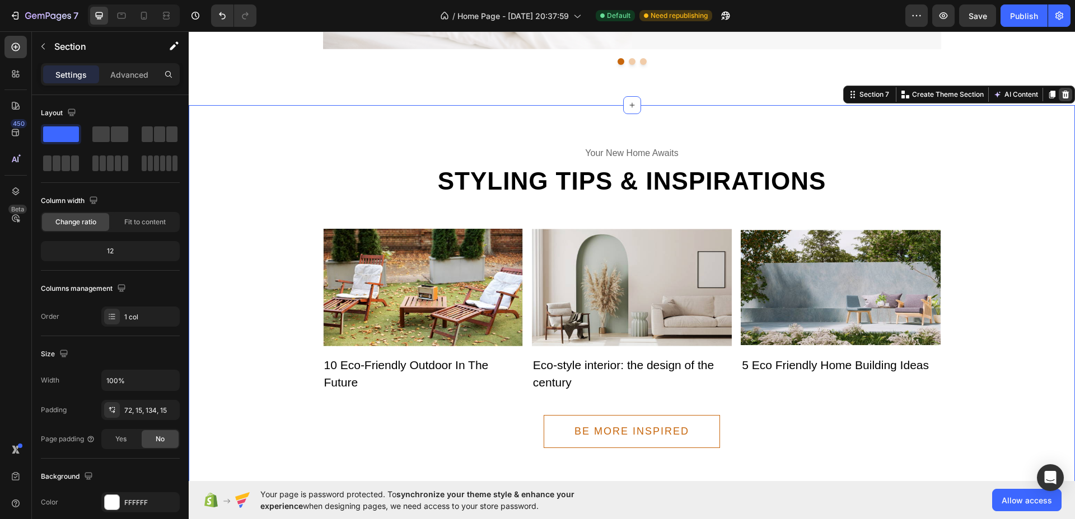
click at [1061, 90] on icon at bounding box center [1065, 94] width 9 height 9
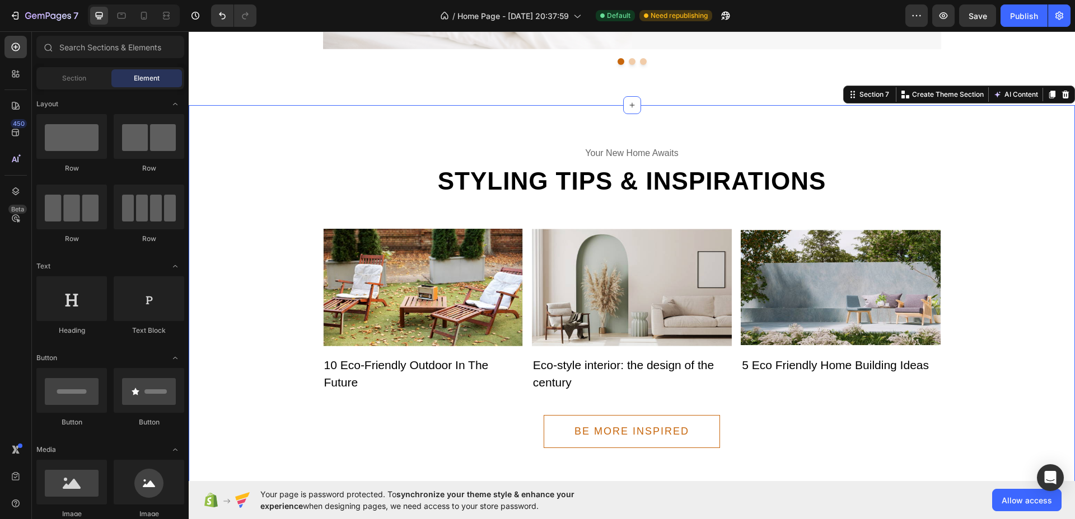
scroll to position [2128, 0]
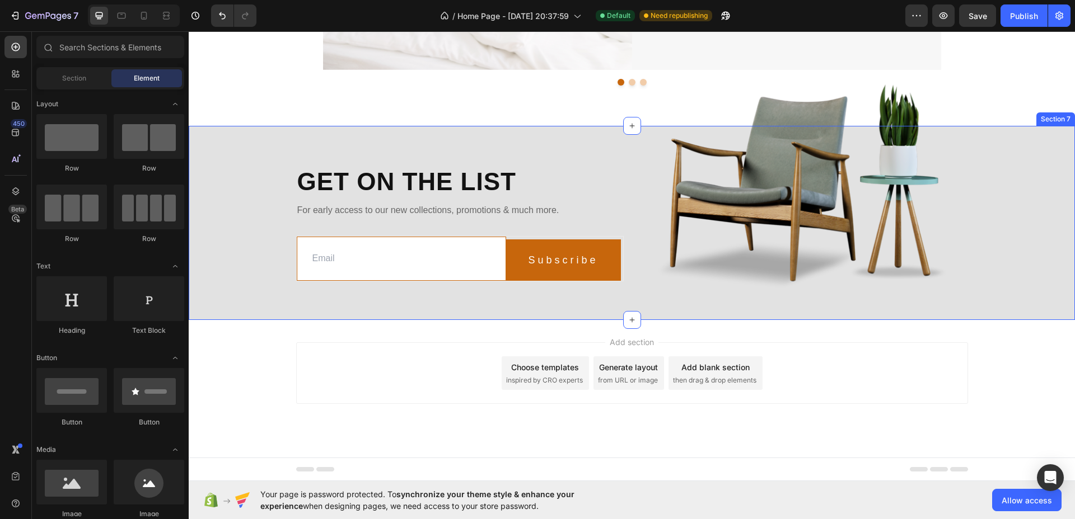
click at [1058, 139] on div "Get on the list Heading For early access to our new collections, promotions & m…" at bounding box center [632, 223] width 886 height 194
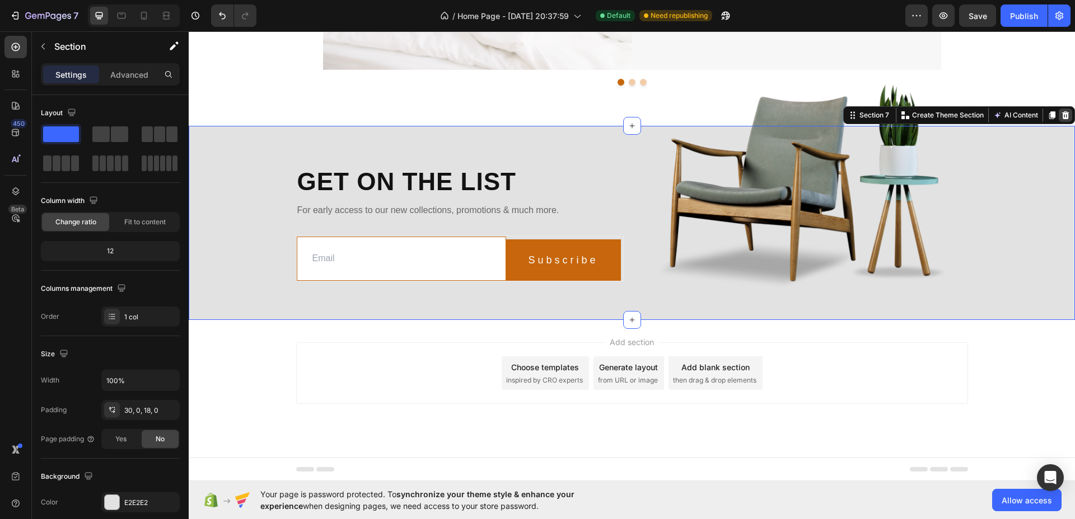
click at [1062, 113] on icon at bounding box center [1065, 115] width 7 height 8
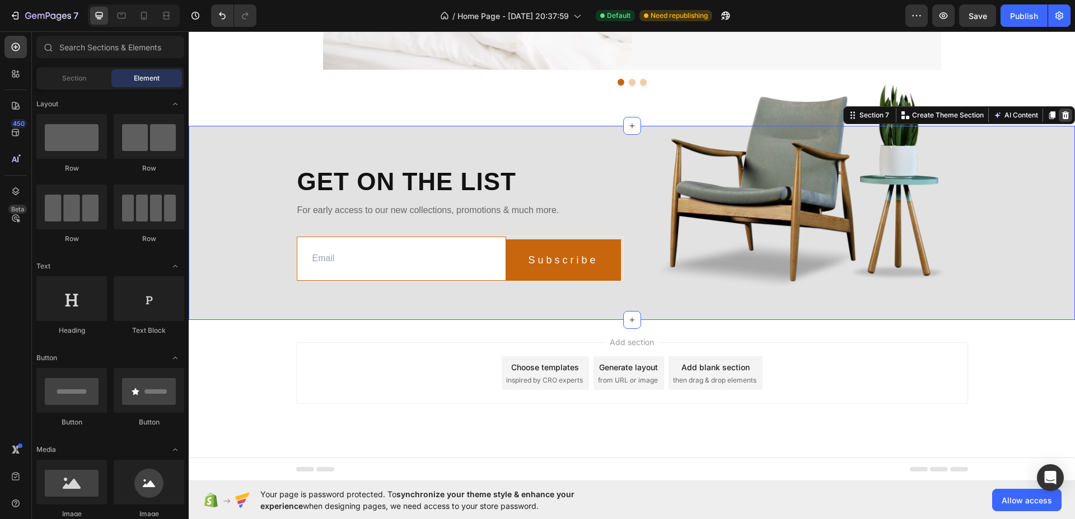
scroll to position [1934, 0]
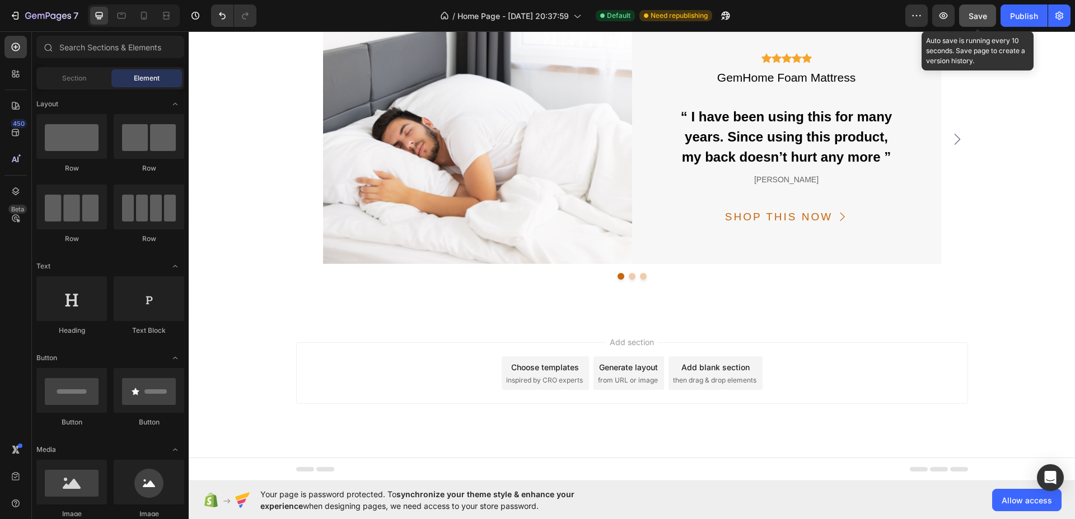
click at [985, 16] on span "Save" at bounding box center [977, 16] width 18 height 10
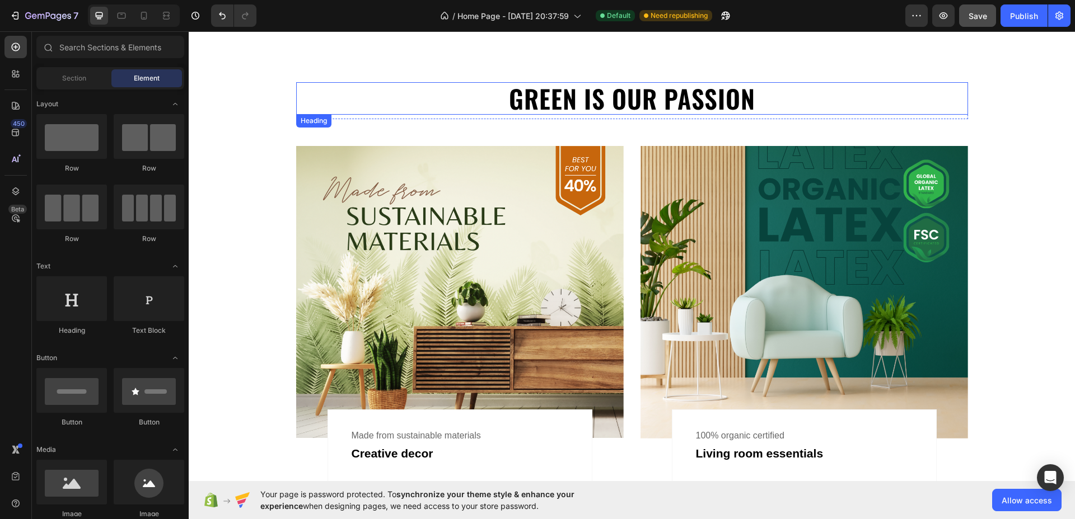
scroll to position [863, 0]
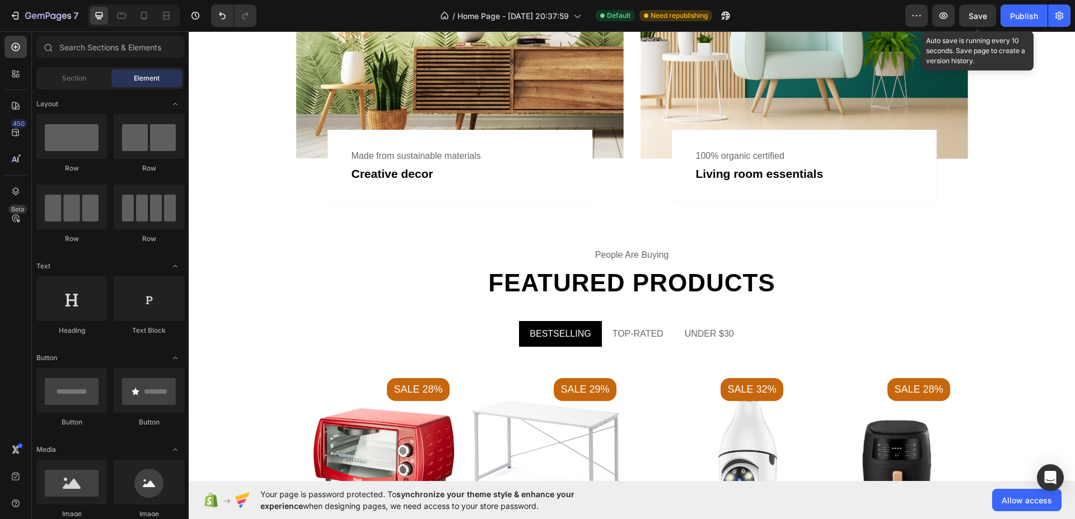
click at [979, 15] on span "Save" at bounding box center [977, 16] width 18 height 10
click at [978, 11] on span "Save" at bounding box center [977, 16] width 18 height 10
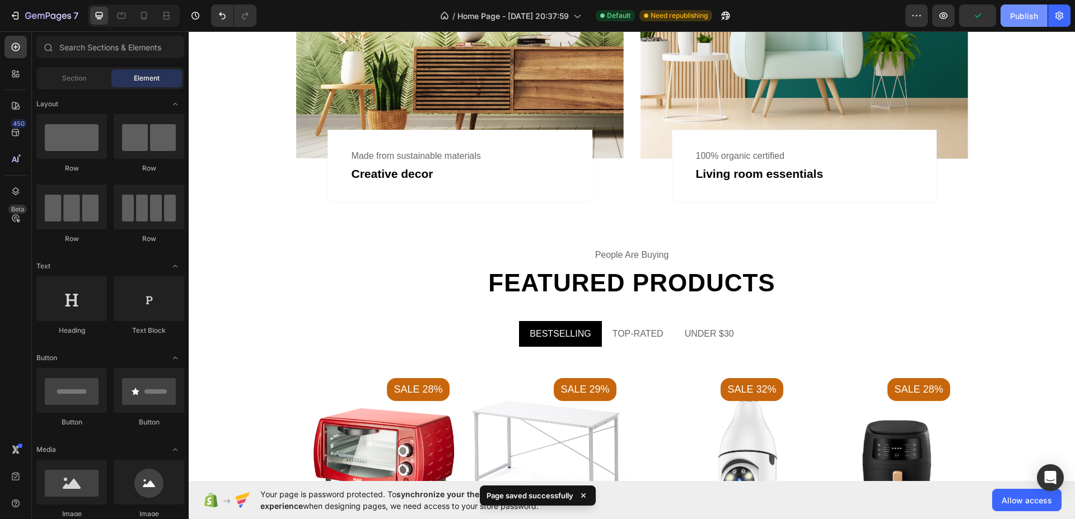
click at [1035, 17] on div "Publish" at bounding box center [1024, 16] width 28 height 12
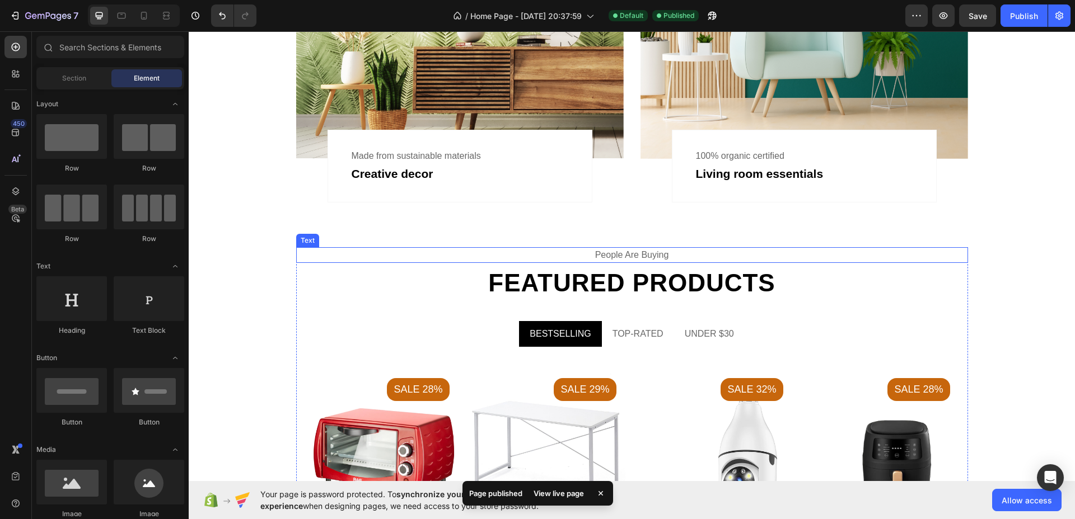
click at [747, 257] on div "people are buying" at bounding box center [632, 255] width 672 height 16
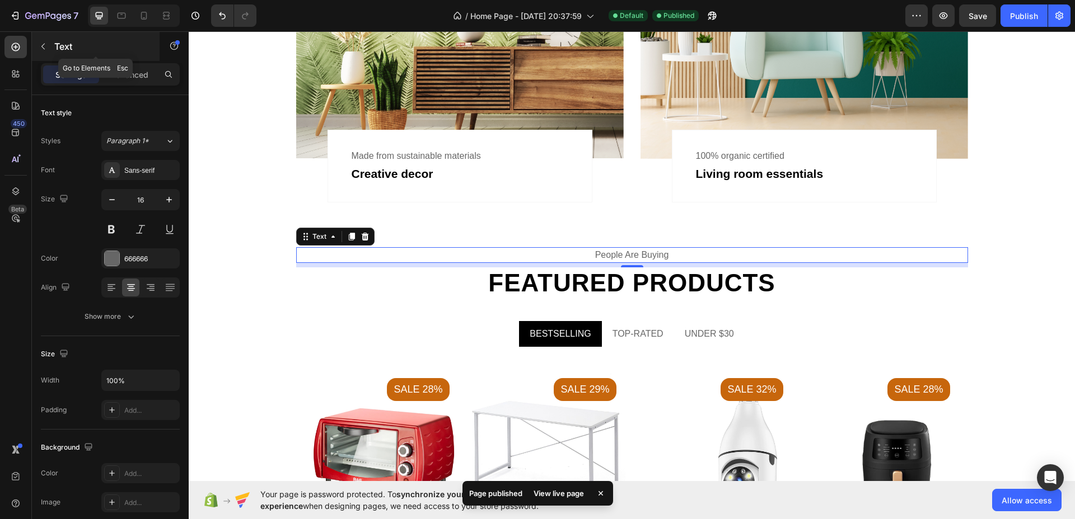
click at [39, 43] on icon "button" at bounding box center [43, 46] width 9 height 9
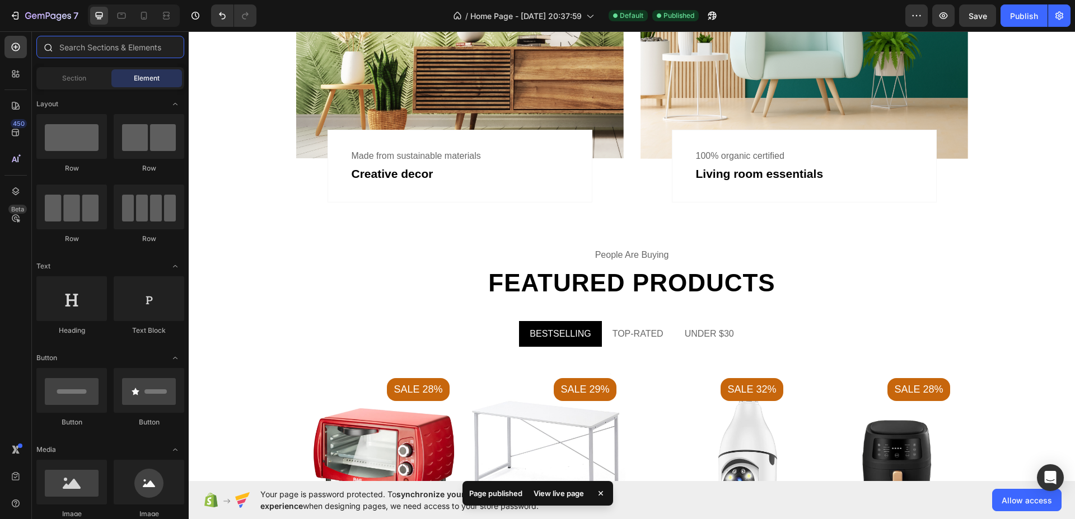
click at [100, 49] on input "text" at bounding box center [110, 47] width 148 height 22
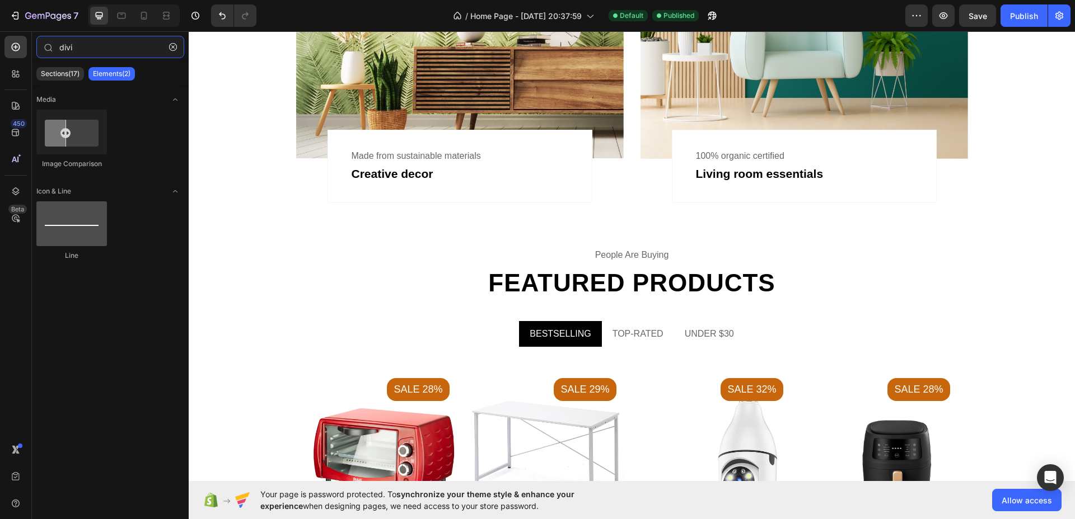
type input "divi"
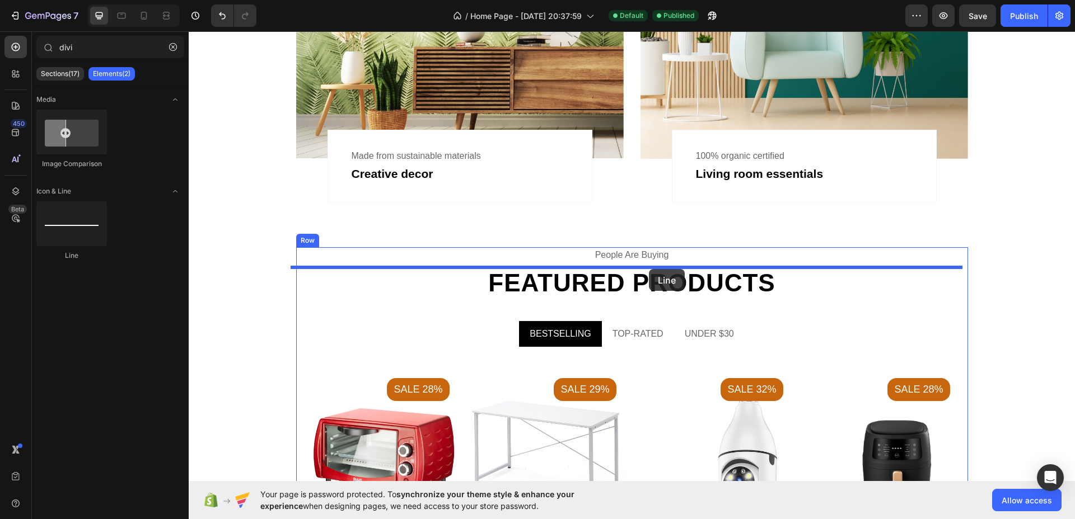
drag, startPoint x: 262, startPoint y: 254, endPoint x: 649, endPoint y: 269, distance: 387.1
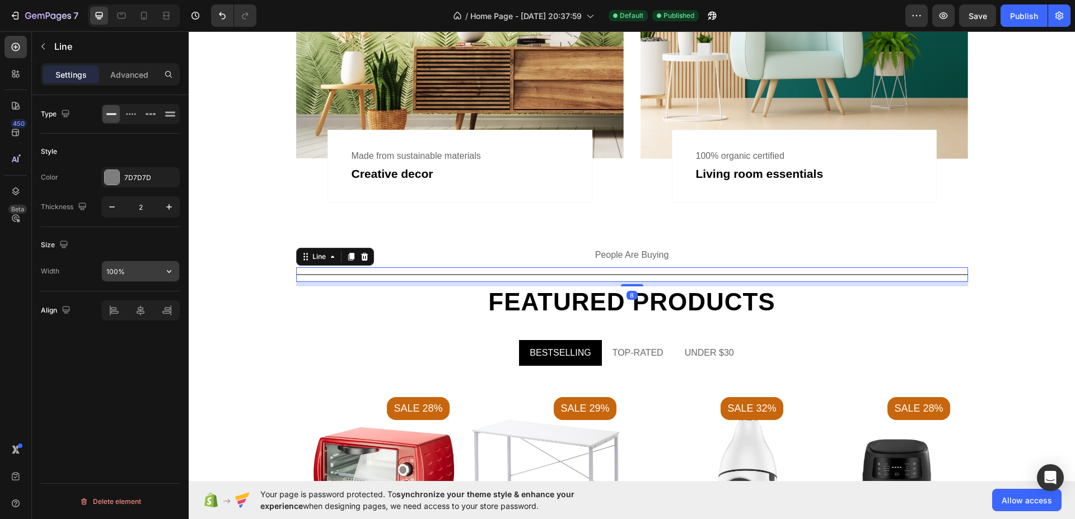
click at [118, 275] on input "100%" at bounding box center [140, 271] width 77 height 20
click at [168, 274] on icon "button" at bounding box center [168, 271] width 11 height 11
click at [134, 280] on input "100%" at bounding box center [140, 271] width 77 height 20
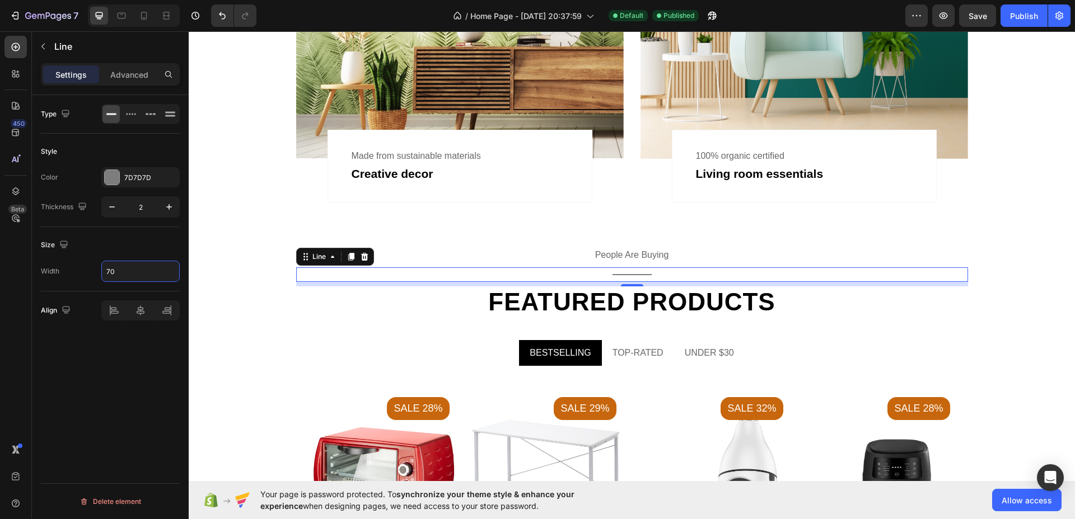
type input "70"
click at [132, 231] on div "Size Width 70" at bounding box center [110, 259] width 139 height 64
click at [111, 179] on div at bounding box center [112, 177] width 15 height 15
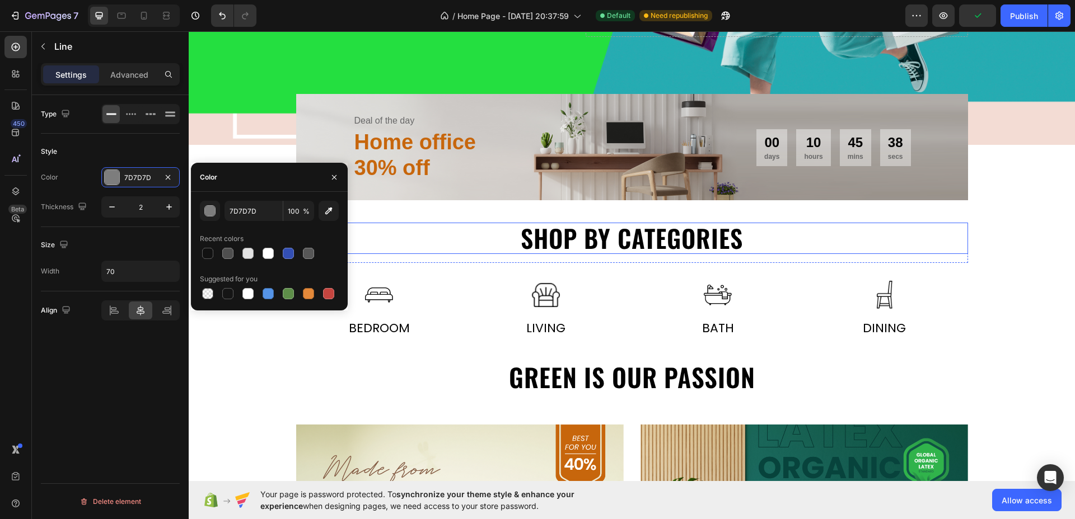
scroll to position [303, 0]
